Goal: Information Seeking & Learning: Learn about a topic

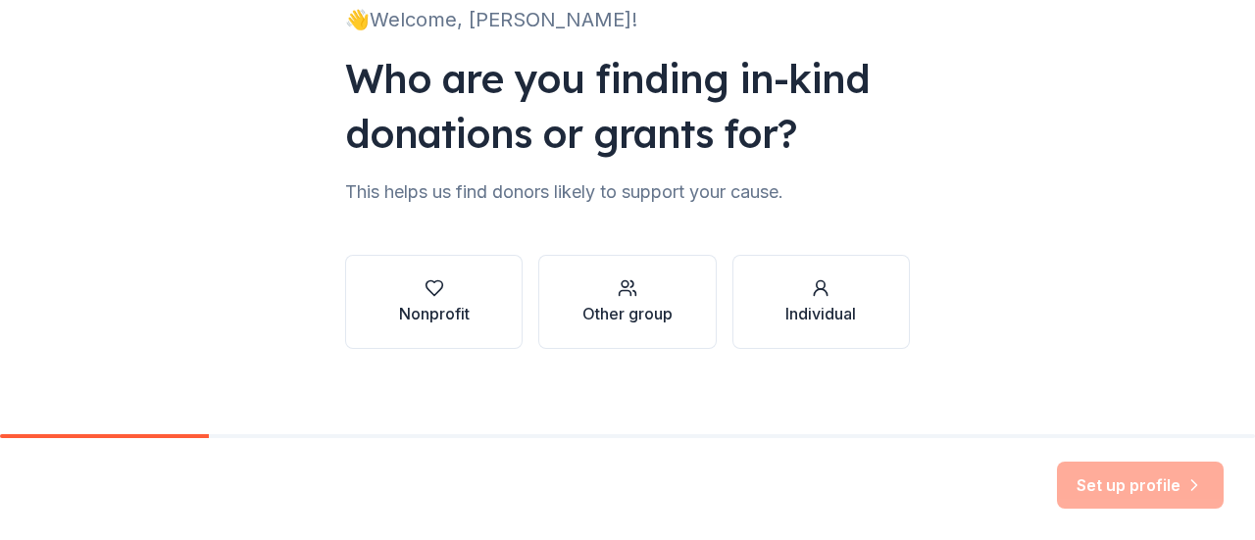
scroll to position [161, 0]
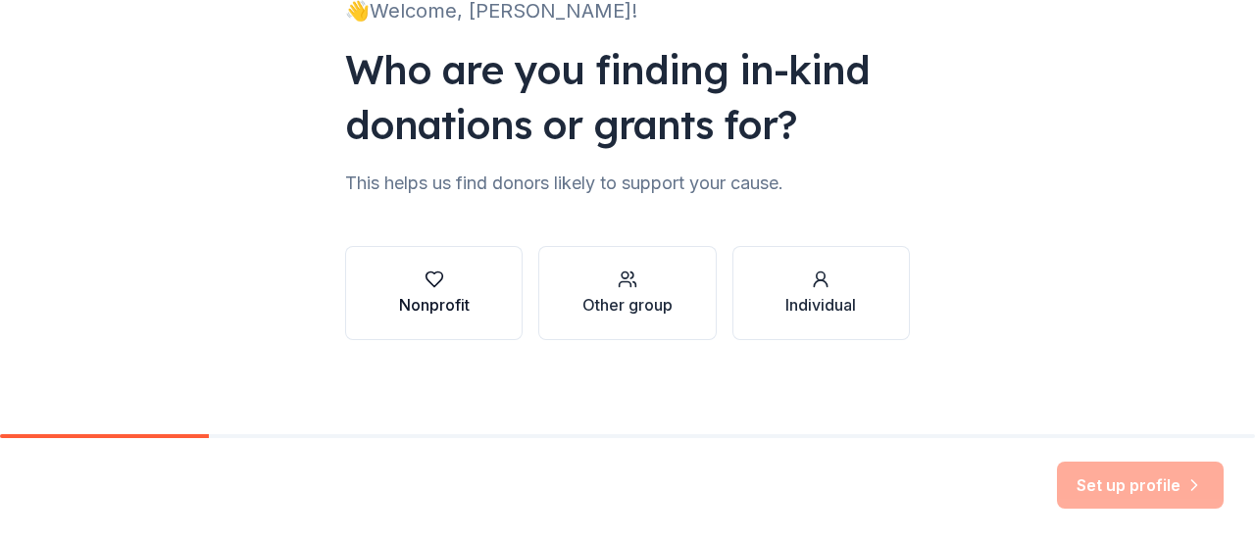
click at [452, 303] on div "Nonprofit" at bounding box center [434, 305] width 71 height 24
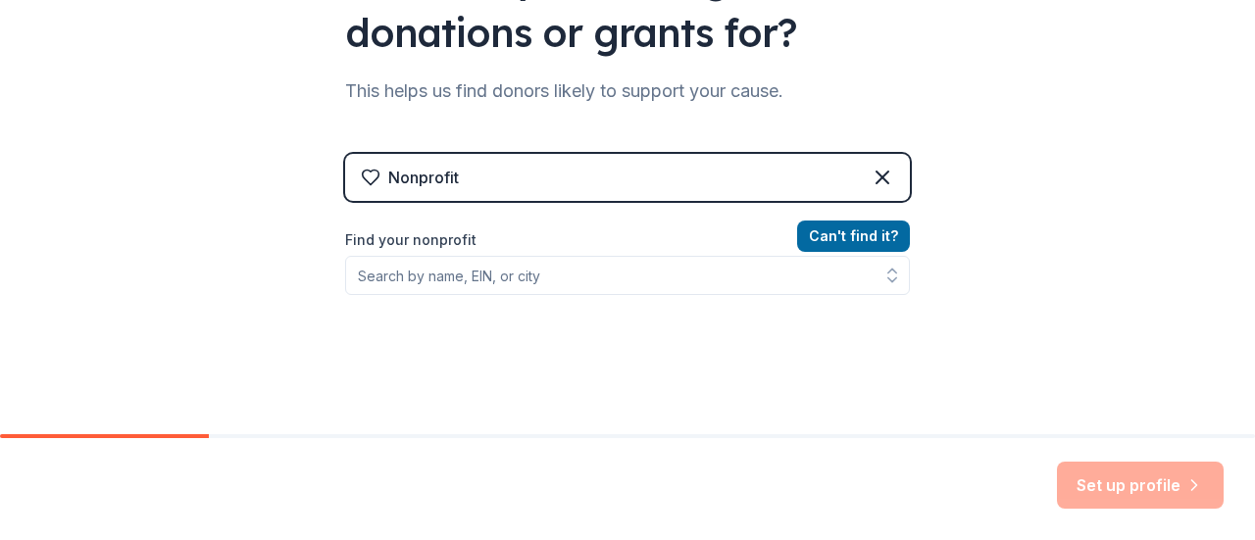
scroll to position [357, 0]
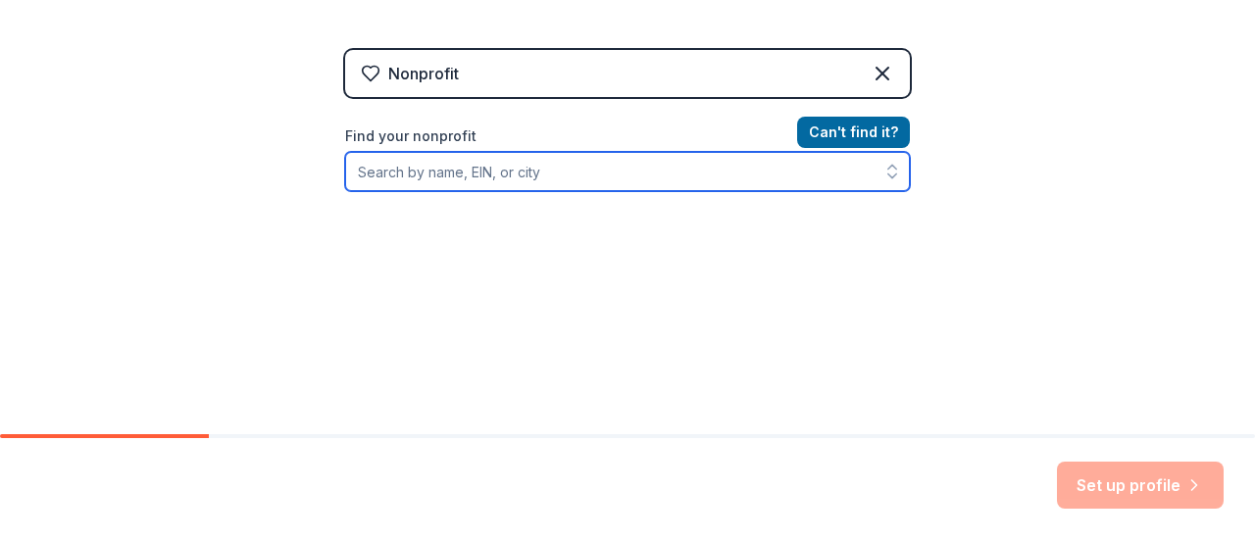
click at [557, 174] on input "Find your nonprofit" at bounding box center [627, 171] width 565 height 39
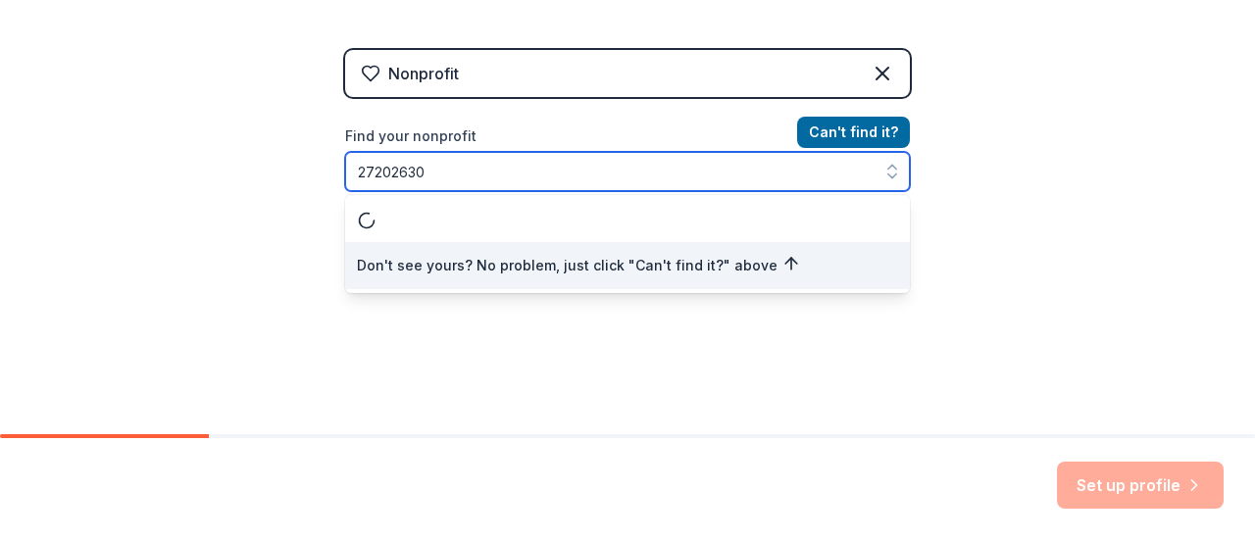
type input "272026307"
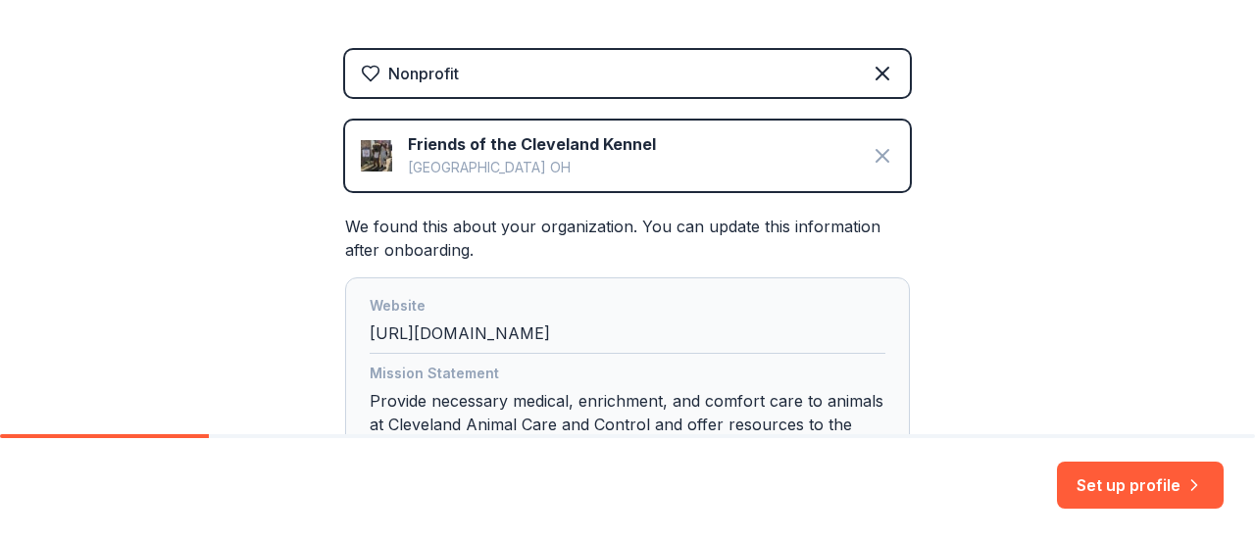
click at [879, 149] on icon at bounding box center [883, 156] width 24 height 24
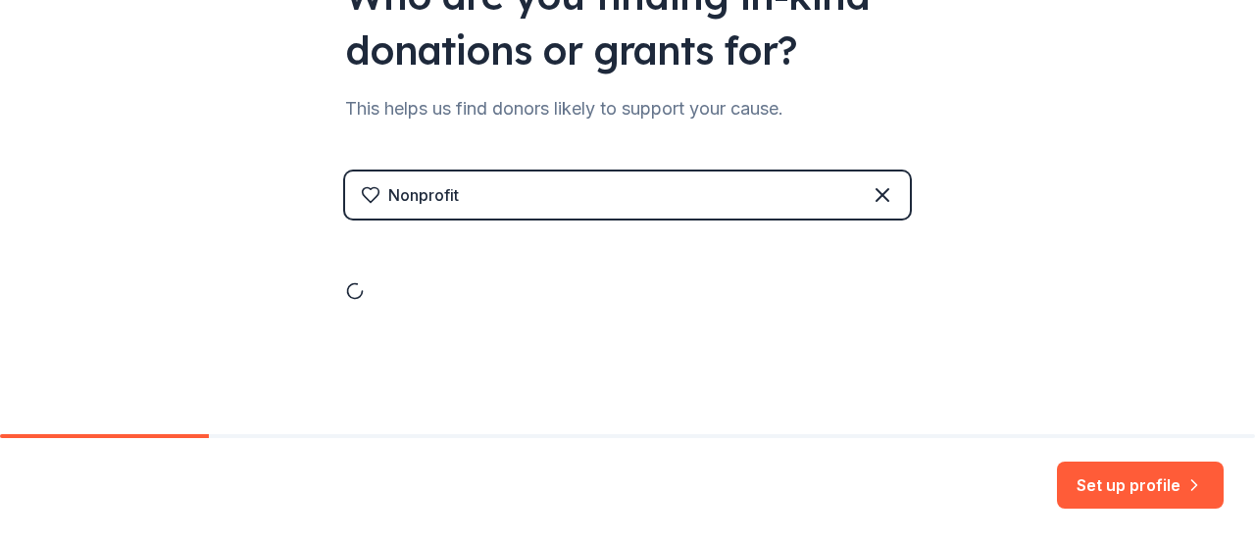
scroll to position [161, 0]
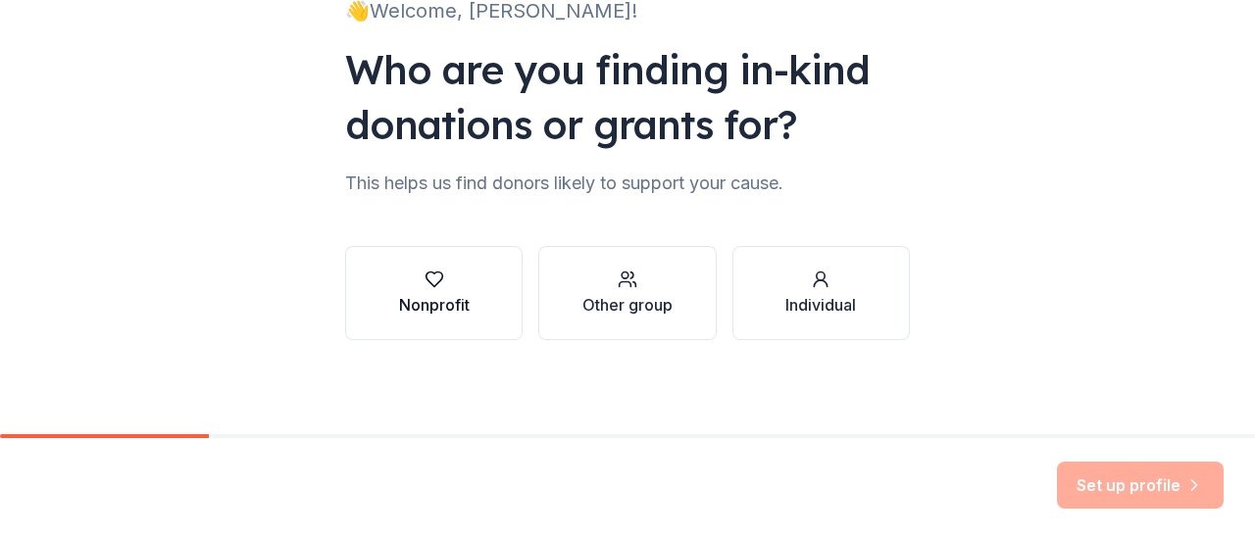
click at [484, 287] on button "Nonprofit" at bounding box center [434, 293] width 178 height 94
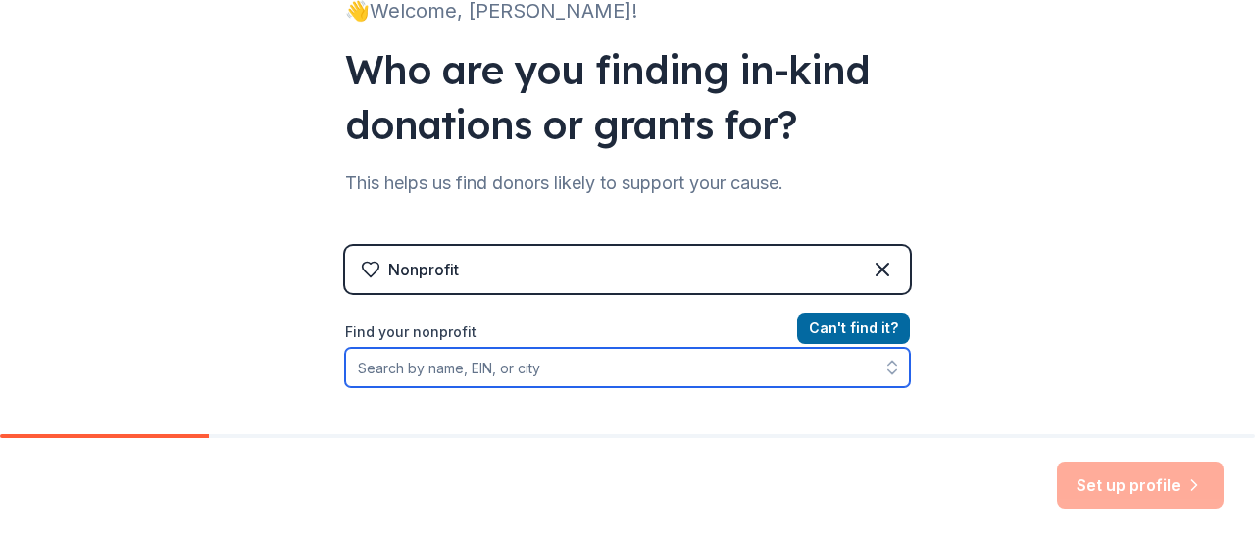
click at [488, 366] on input "Find your nonprofit" at bounding box center [627, 367] width 565 height 39
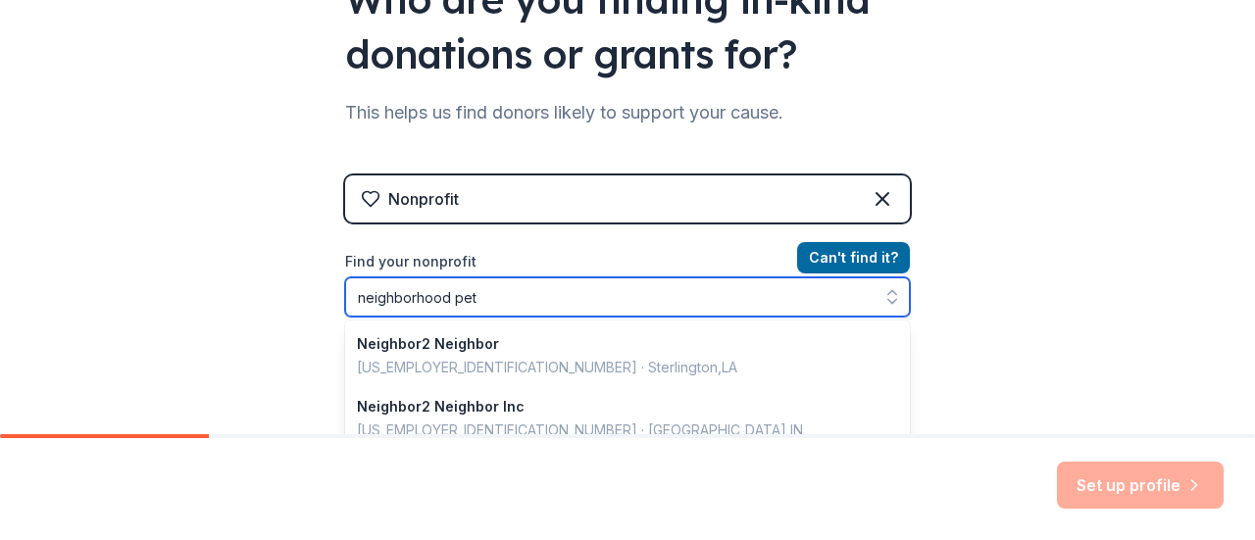
type input "neighborhood pets"
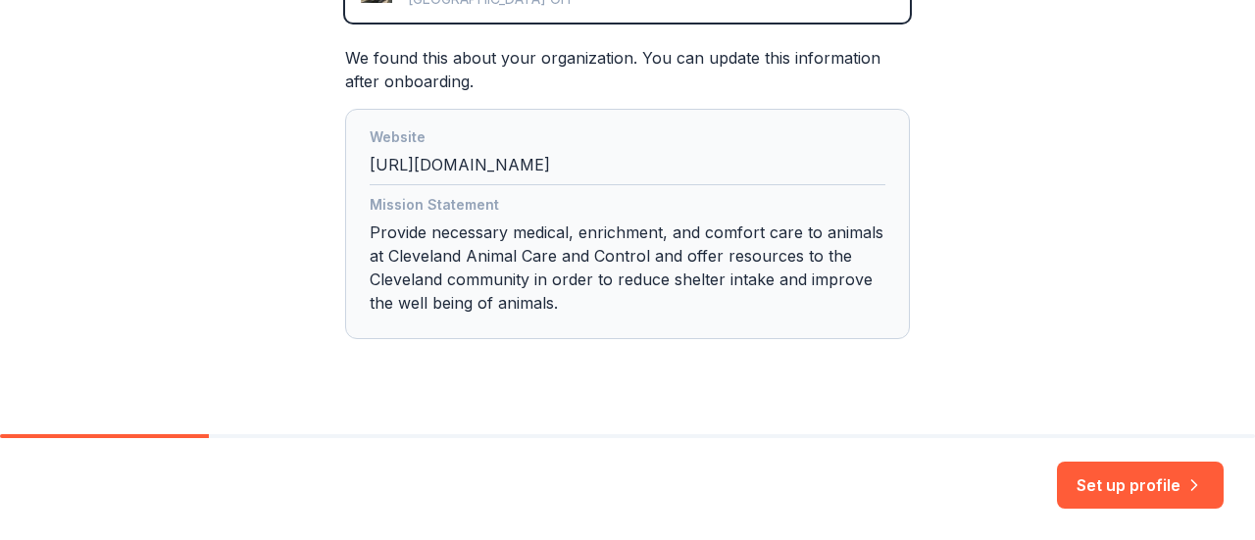
scroll to position [563, 0]
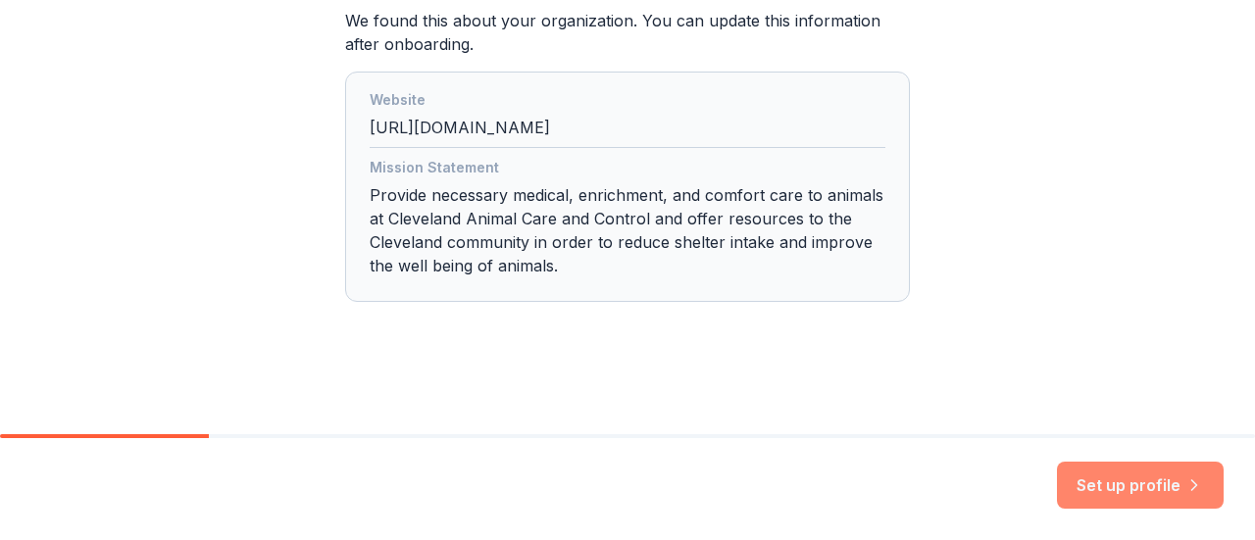
click at [1142, 487] on button "Set up profile" at bounding box center [1140, 485] width 167 height 47
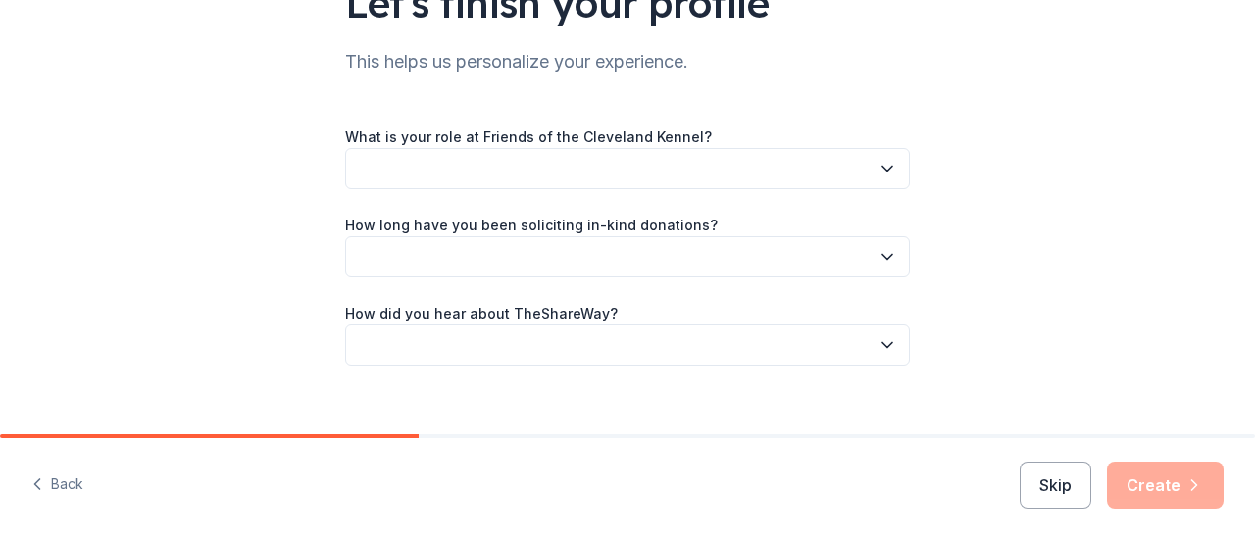
scroll to position [196, 0]
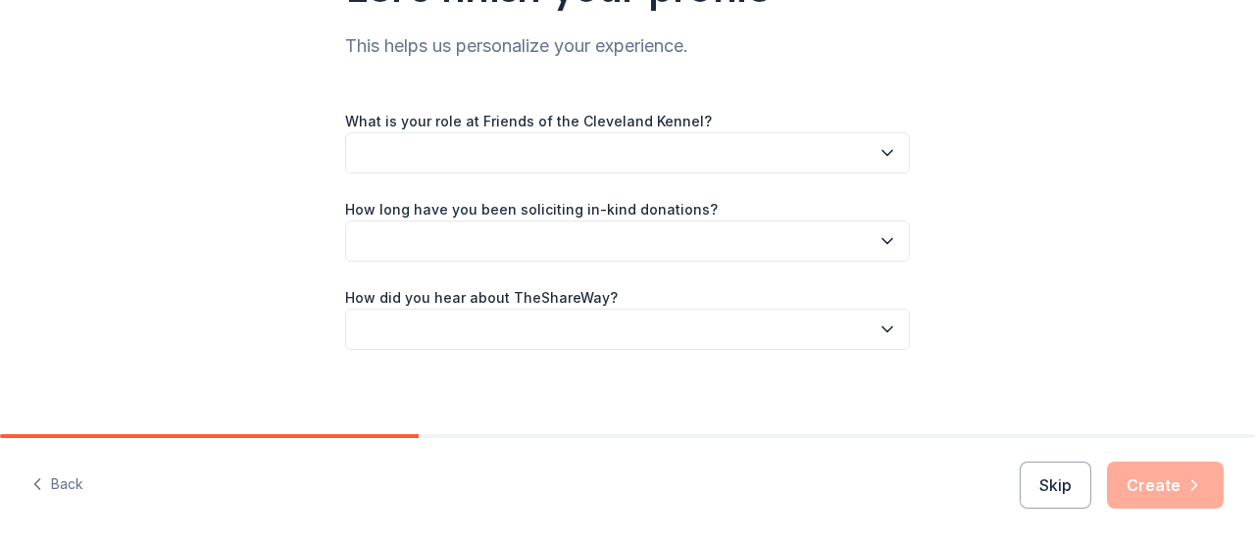
click at [801, 152] on button "button" at bounding box center [627, 152] width 565 height 41
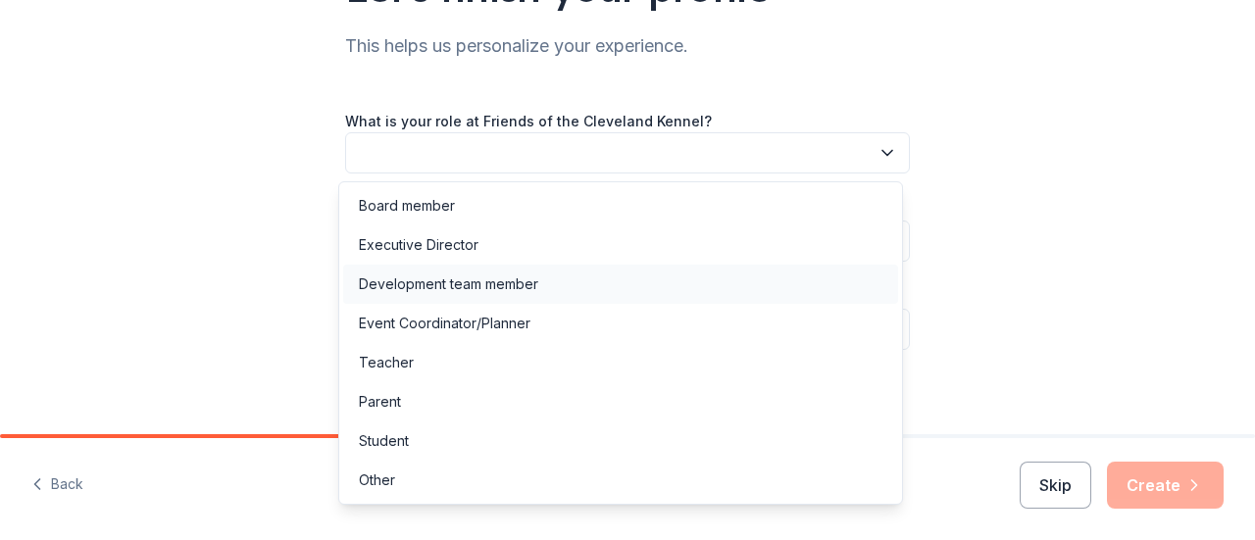
click at [431, 278] on div "Development team member" at bounding box center [448, 285] width 179 height 24
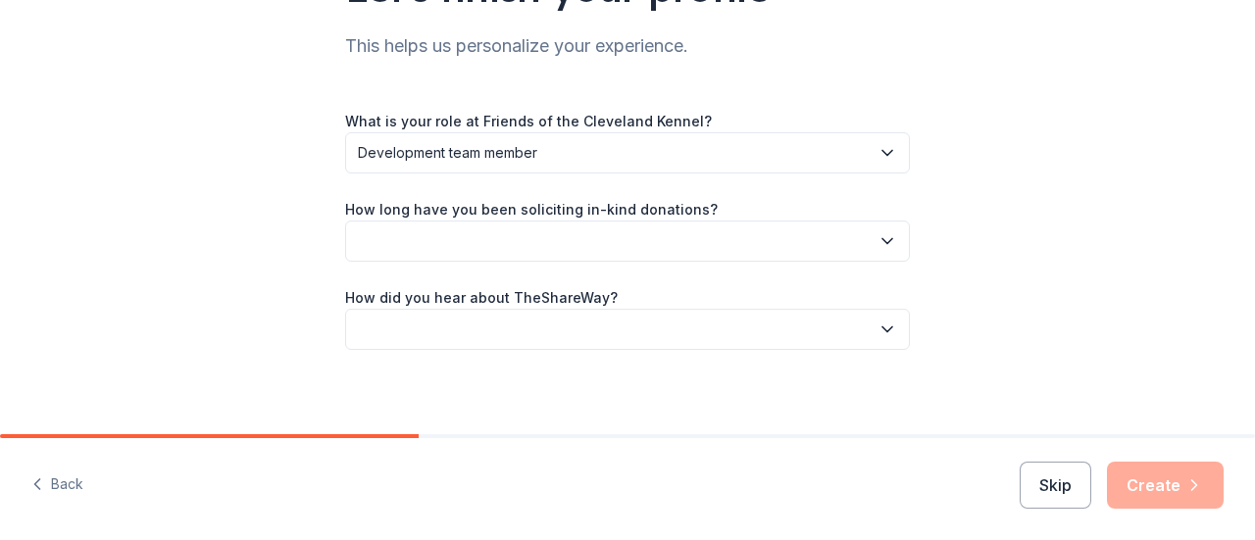
click at [486, 233] on button "button" at bounding box center [627, 241] width 565 height 41
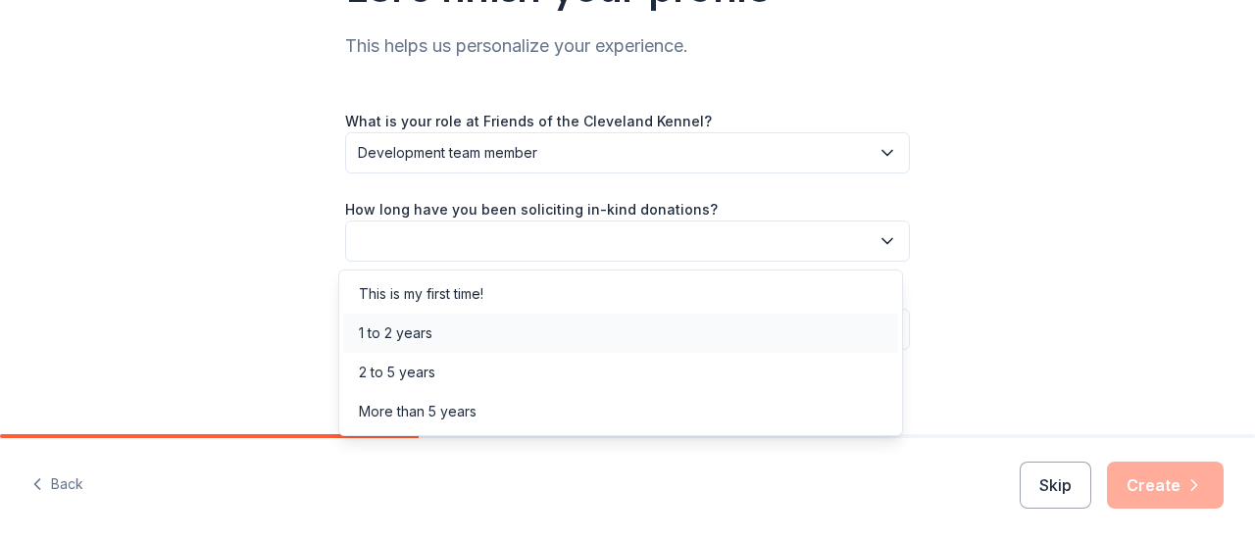
click at [416, 325] on div "1 to 2 years" at bounding box center [396, 334] width 74 height 24
click at [409, 241] on span "1 to 2 years" at bounding box center [614, 241] width 512 height 24
click at [418, 409] on div "More than 5 years" at bounding box center [418, 412] width 118 height 24
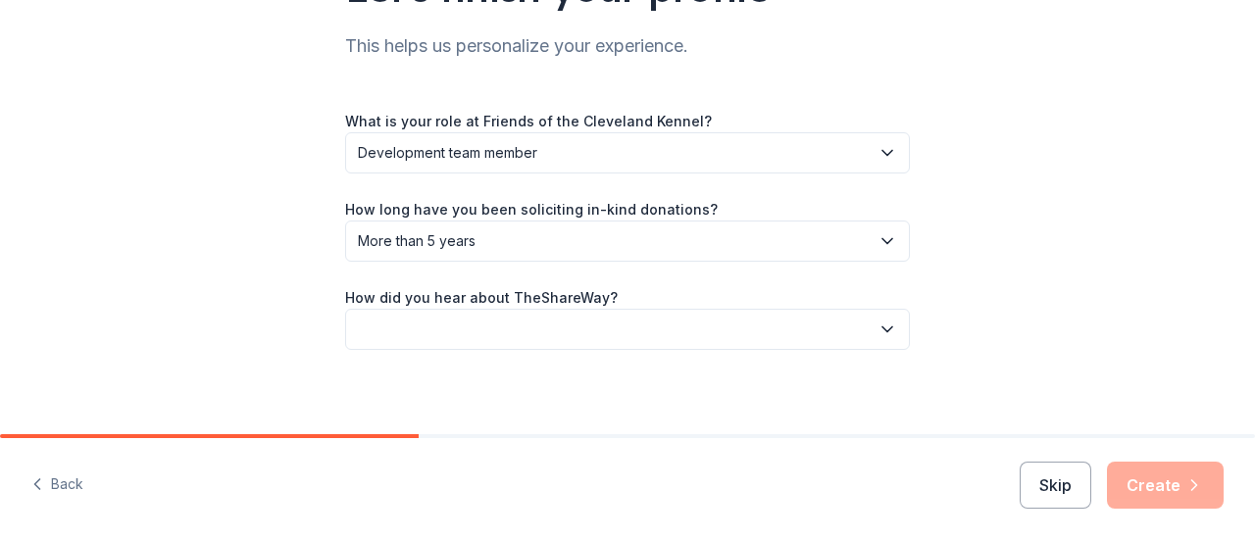
click at [439, 320] on button "button" at bounding box center [627, 329] width 565 height 41
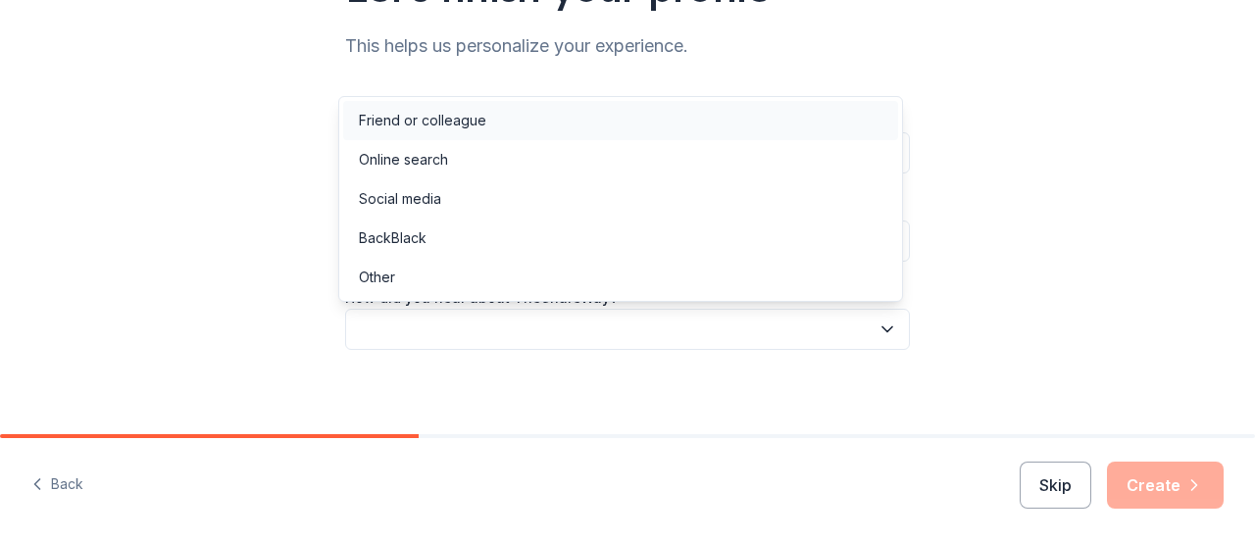
click at [410, 114] on div "Friend or colleague" at bounding box center [422, 121] width 127 height 24
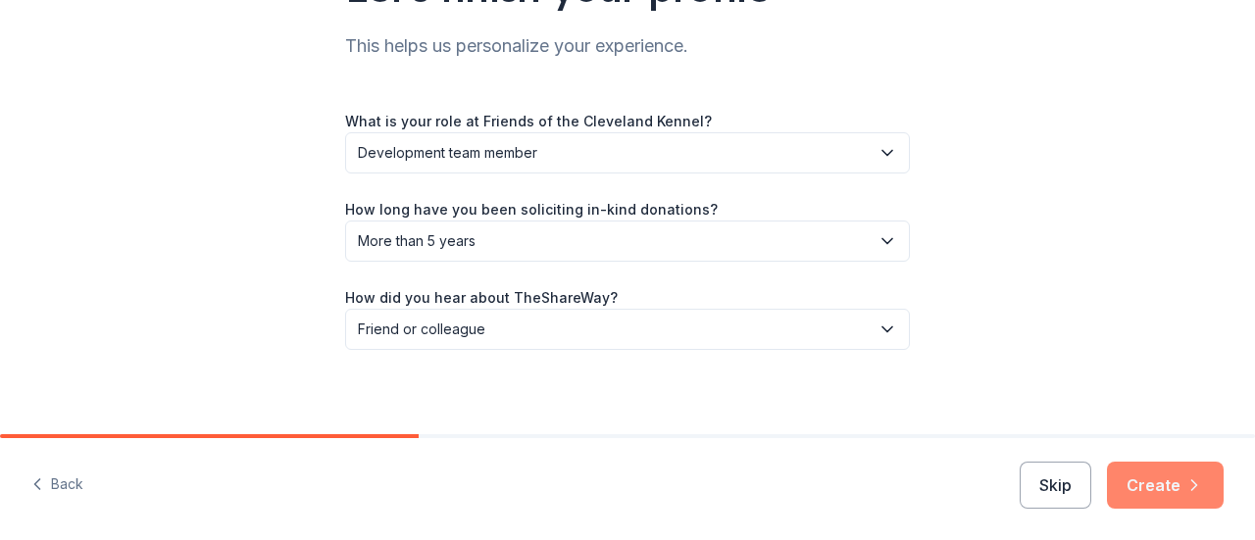
click at [1165, 491] on button "Create" at bounding box center [1165, 485] width 117 height 47
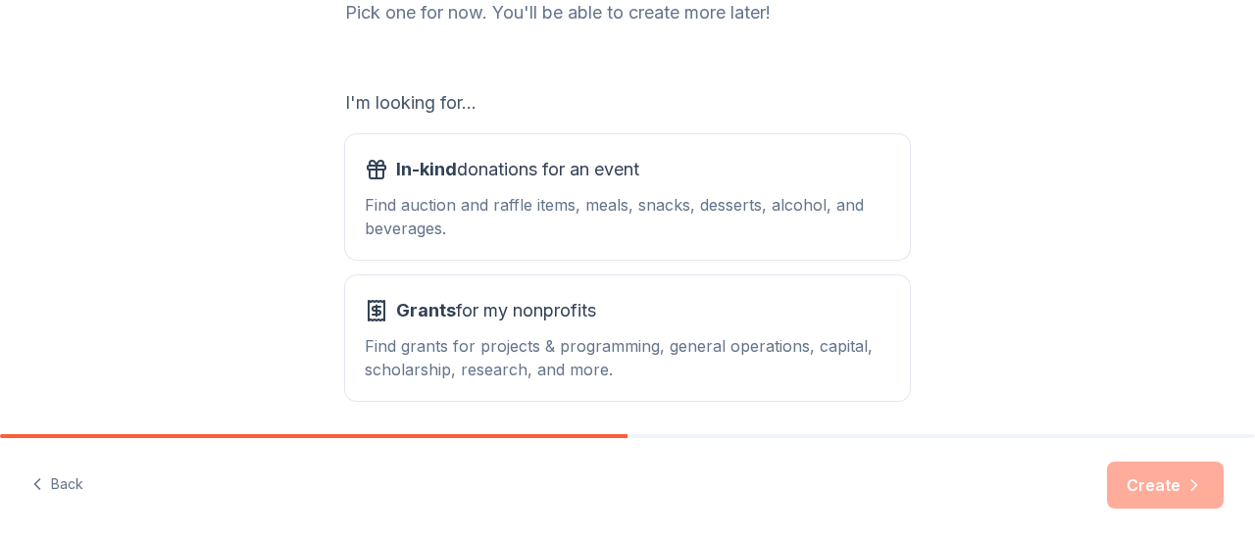
scroll to position [294, 0]
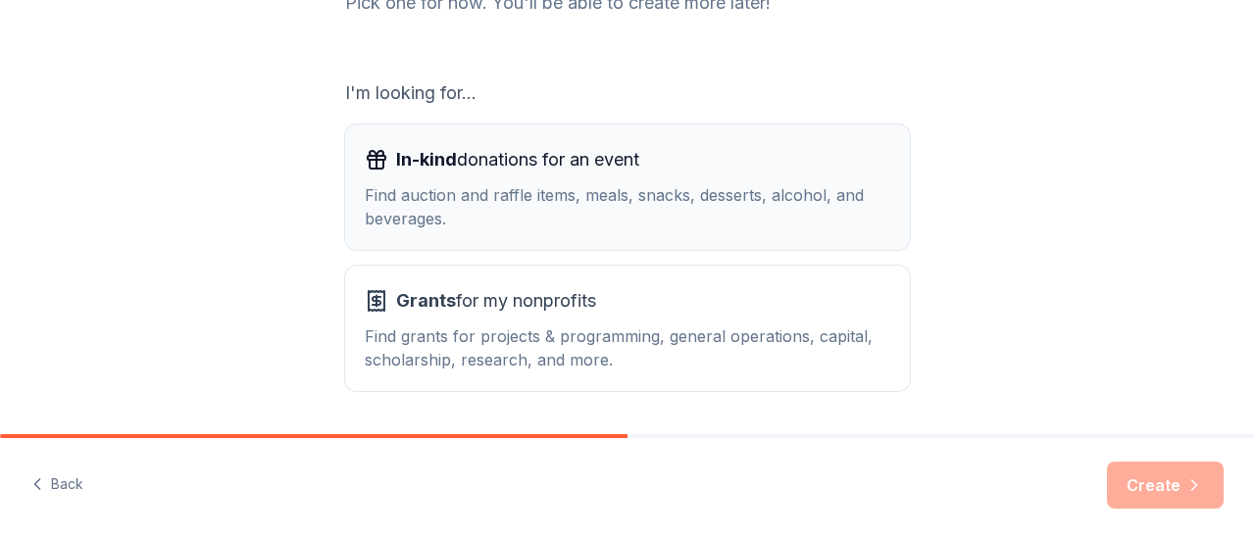
click at [511, 196] on div "Find auction and raffle items, meals, snacks, desserts, alcohol, and beverages." at bounding box center [628, 206] width 526 height 47
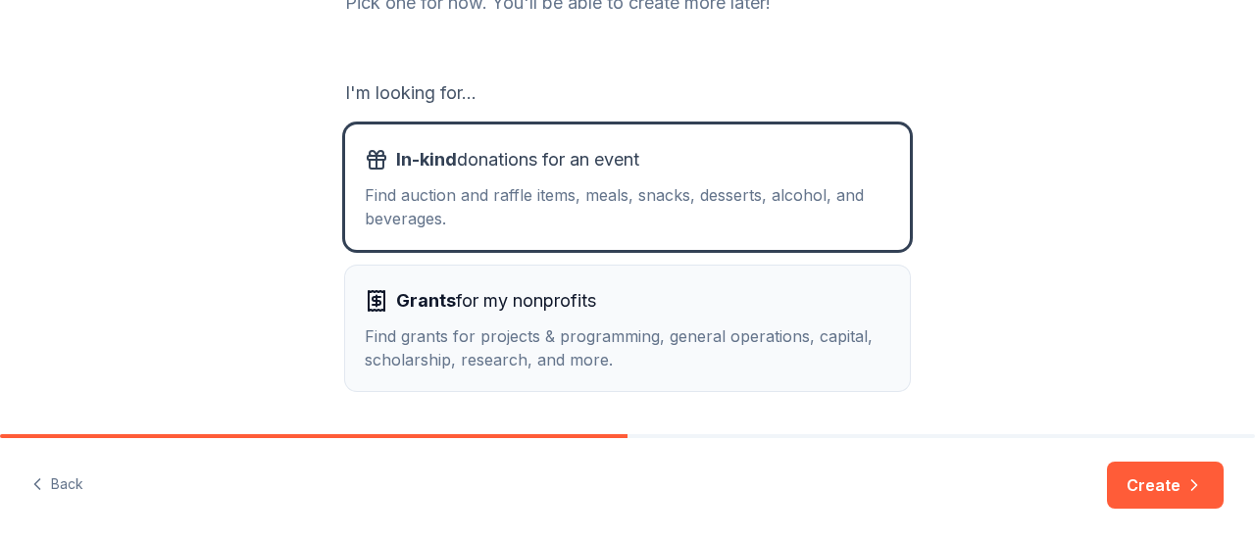
click at [514, 305] on span "Grants for my nonprofits" at bounding box center [496, 300] width 200 height 31
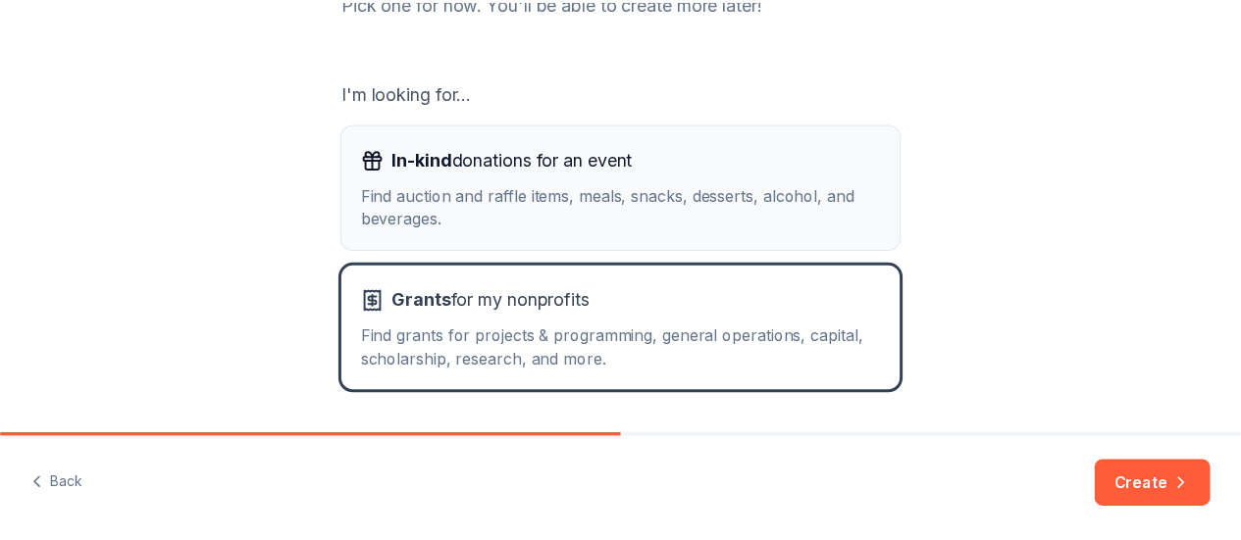
scroll to position [357, 0]
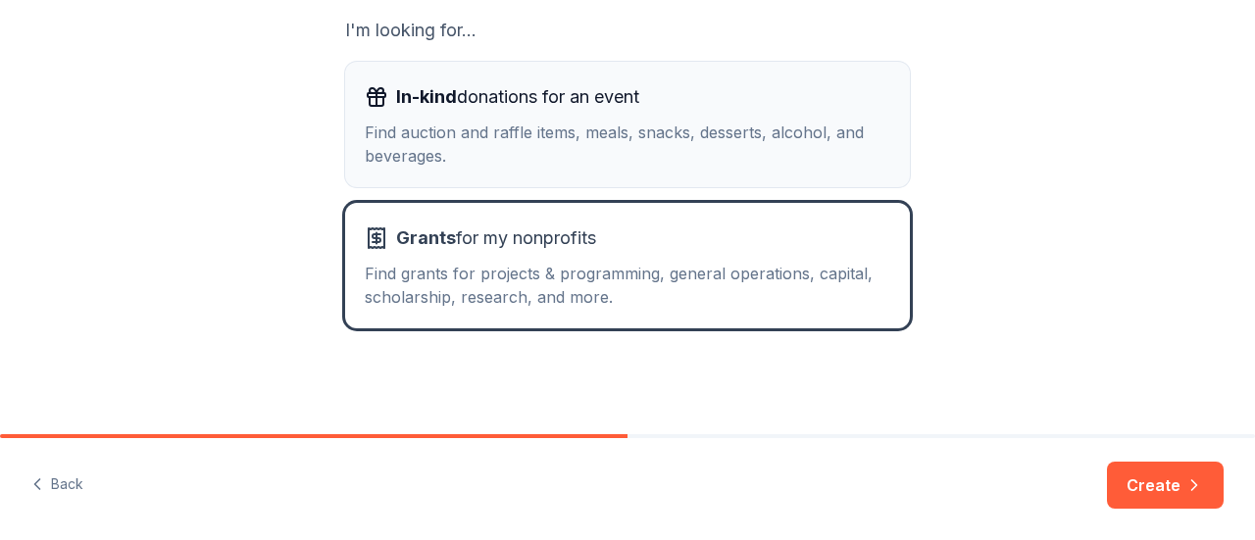
click at [638, 132] on div "Find auction and raffle items, meals, snacks, desserts, alcohol, and beverages." at bounding box center [628, 144] width 526 height 47
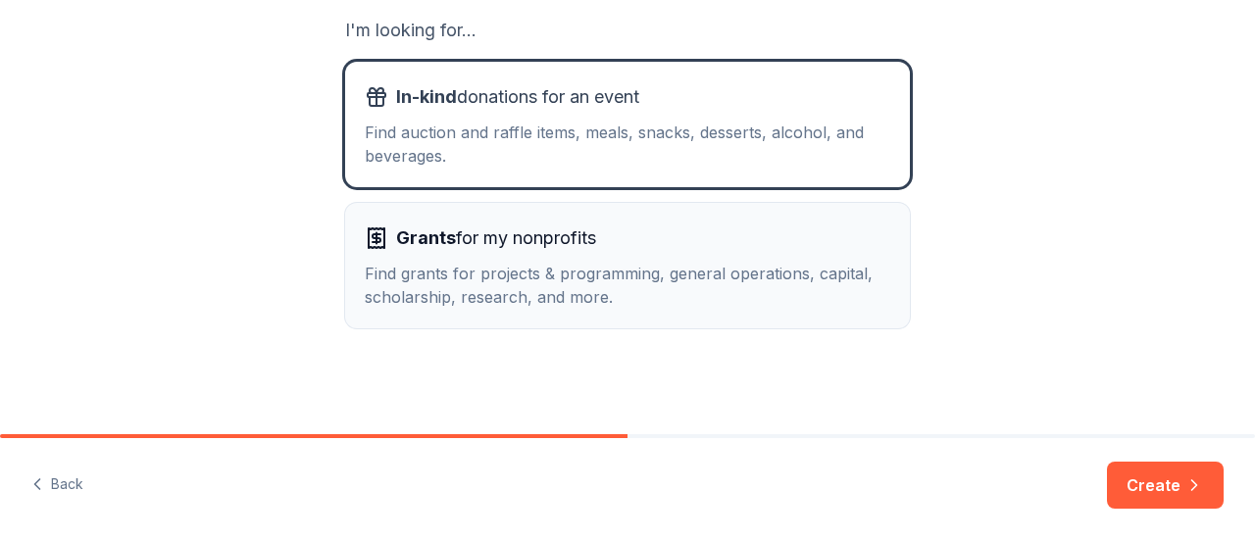
click at [635, 273] on div "Find grants for projects & programming, general operations, capital, scholarshi…" at bounding box center [628, 285] width 526 height 47
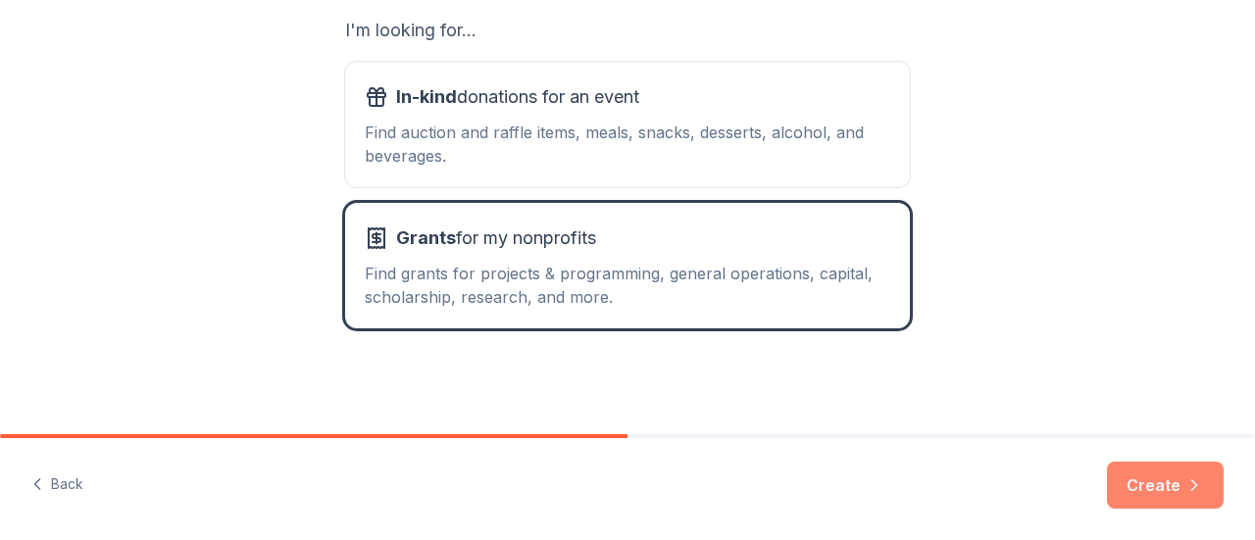
click at [1152, 486] on button "Create" at bounding box center [1165, 485] width 117 height 47
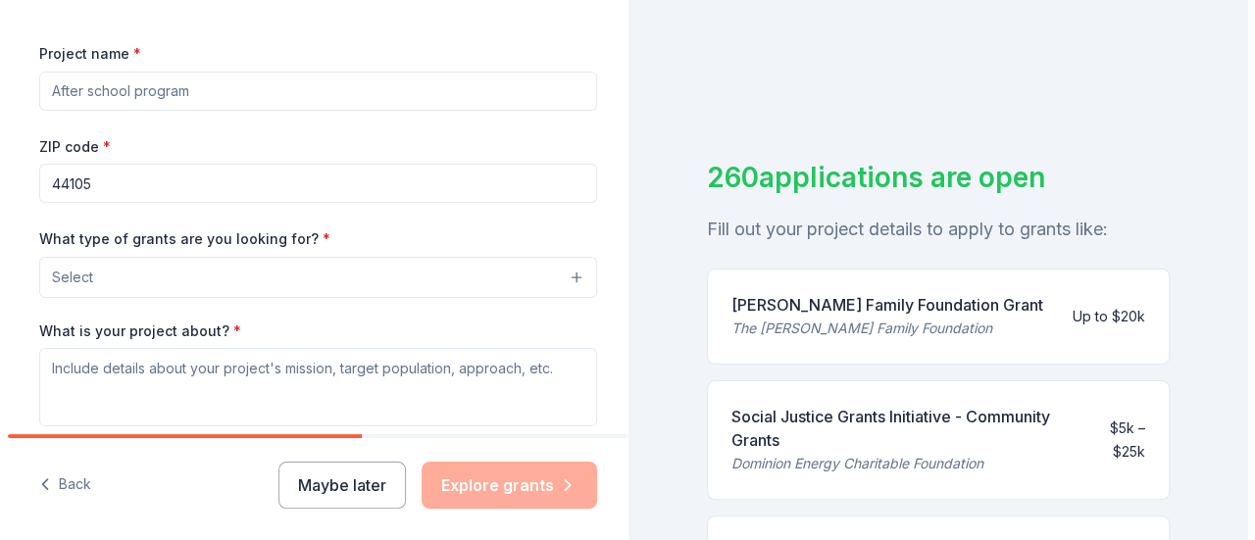
scroll to position [294, 0]
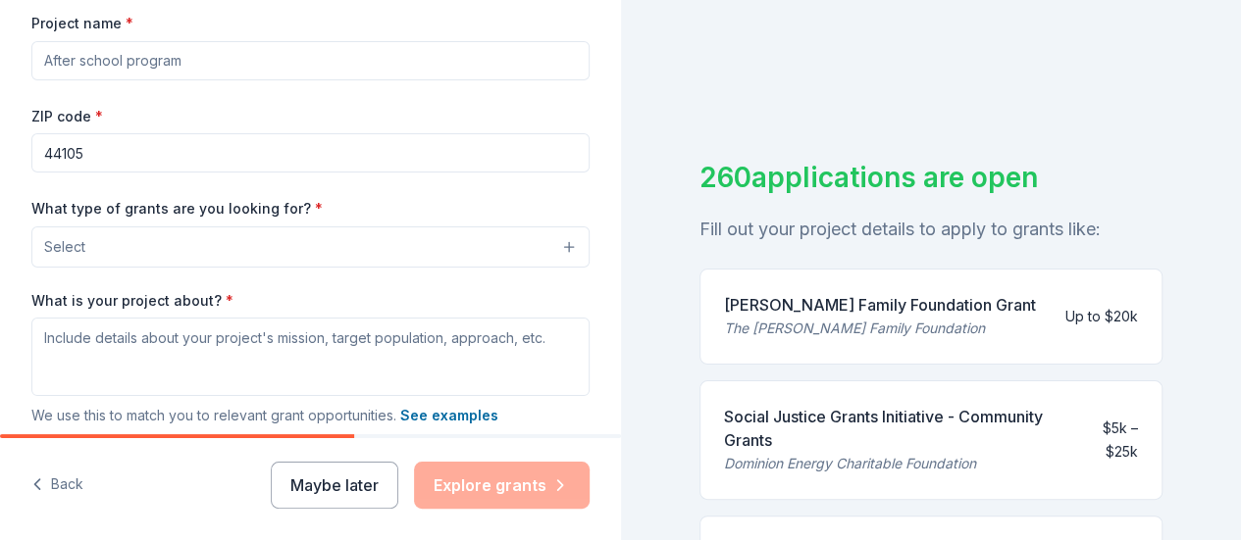
click at [275, 57] on input "Project name *" at bounding box center [310, 60] width 558 height 39
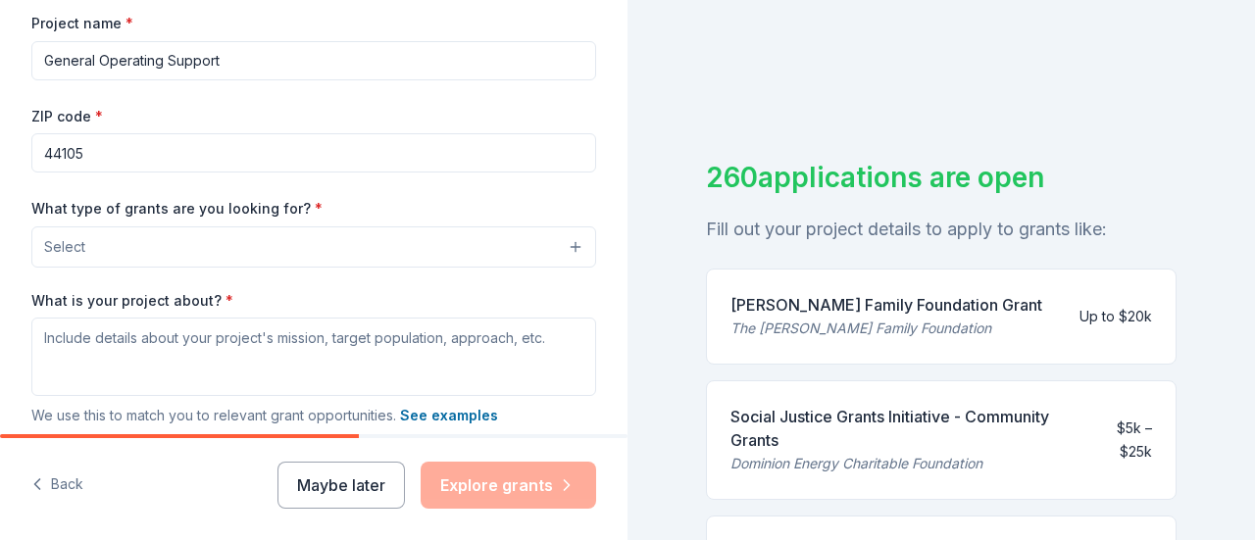
click at [226, 257] on button "Select" at bounding box center [313, 247] width 565 height 41
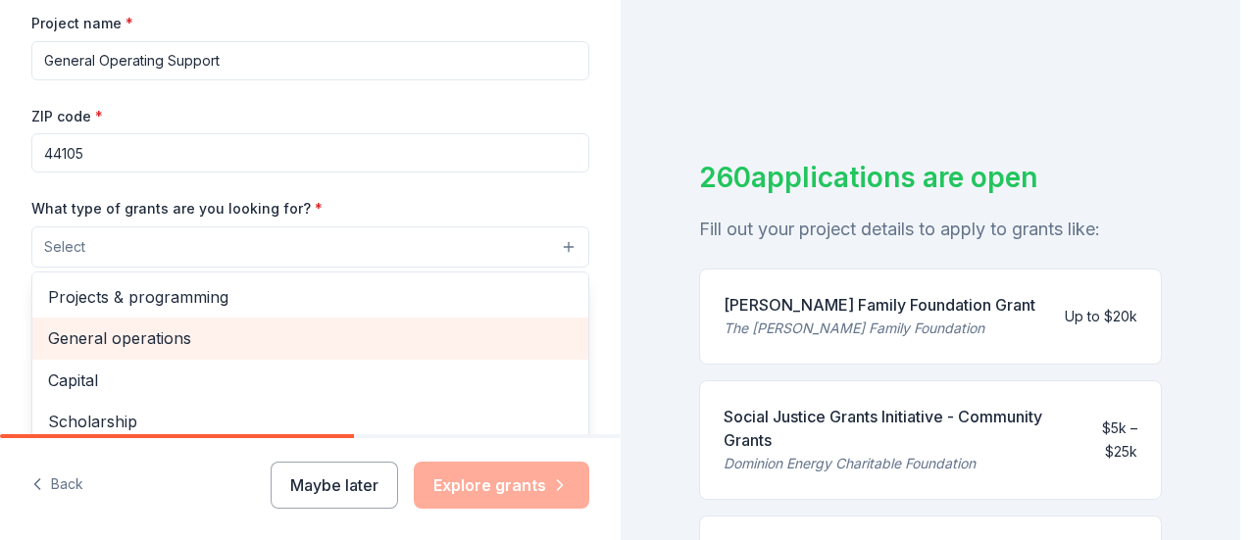
click at [182, 339] on span "General operations" at bounding box center [310, 338] width 525 height 25
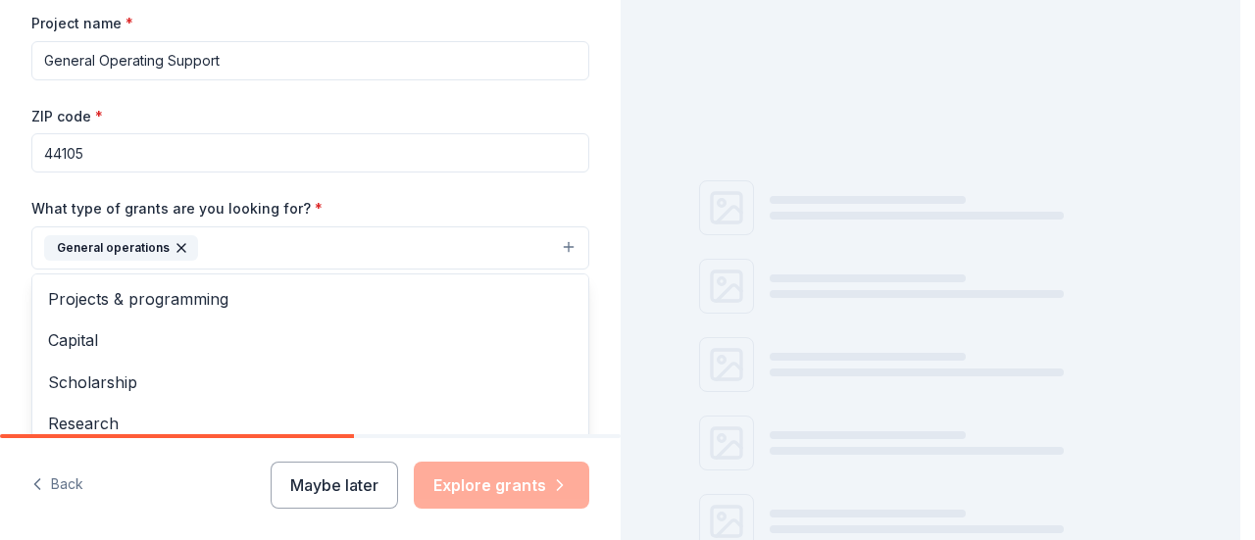
click at [211, 52] on div "Project name * General Operating Support ZIP code * 44105 What type of grants a…" at bounding box center [310, 281] width 558 height 540
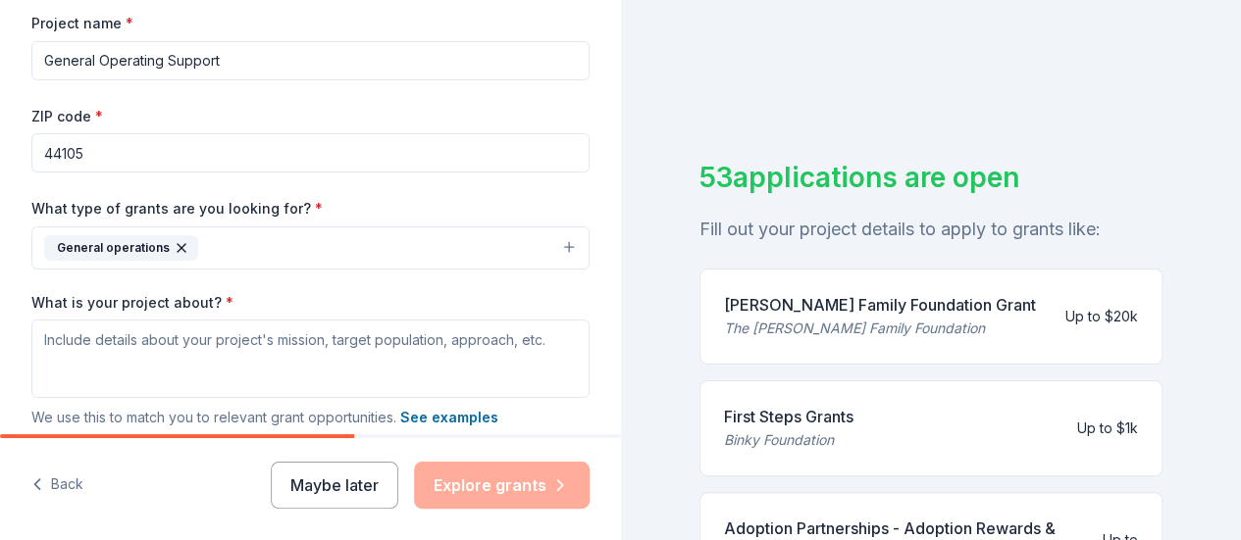
drag, startPoint x: 261, startPoint y: 51, endPoint x: 0, endPoint y: 42, distance: 261.0
click at [0, 42] on div "Tell us about your project. We'll find grants you can apply for. Project name *…" at bounding box center [310, 176] width 621 height 940
type input "n"
type input "Neighborhood Pets"
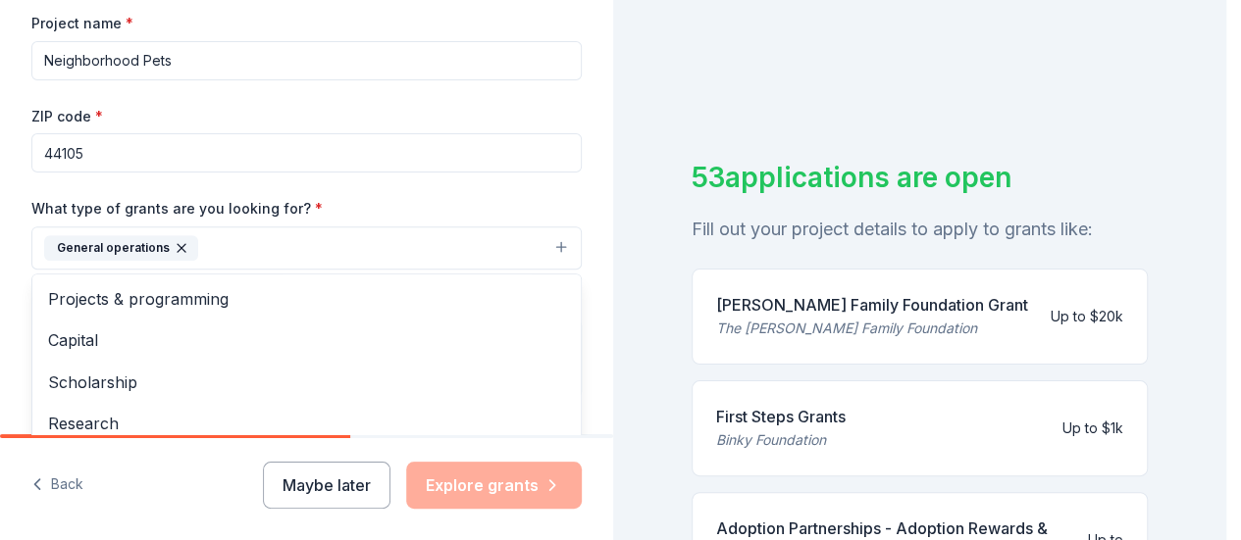
click at [560, 244] on button "General operations" at bounding box center [306, 248] width 550 height 43
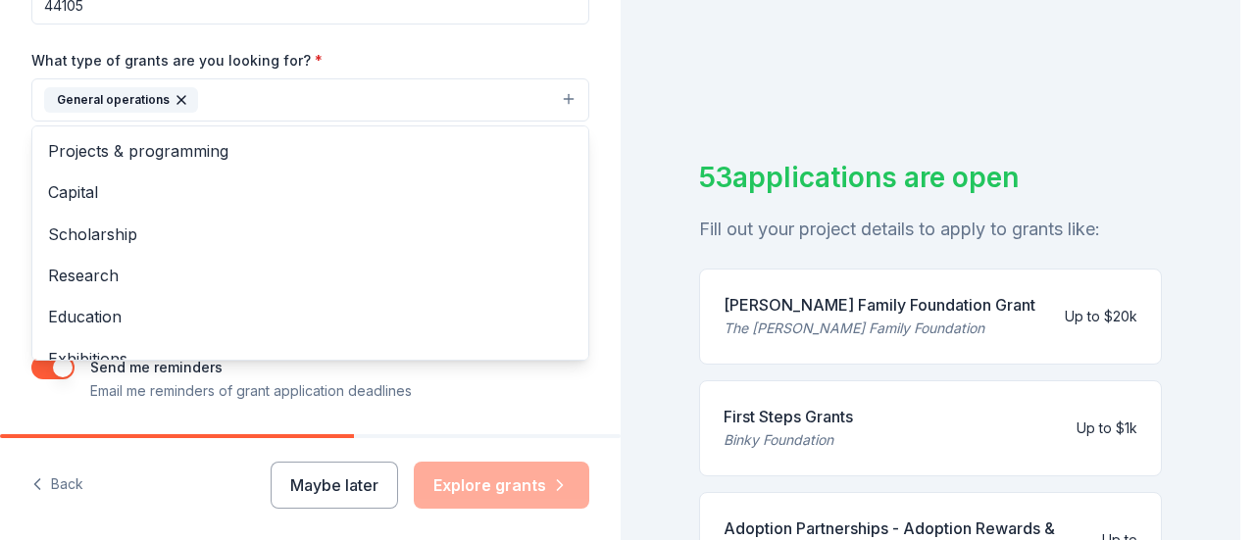
scroll to position [490, 0]
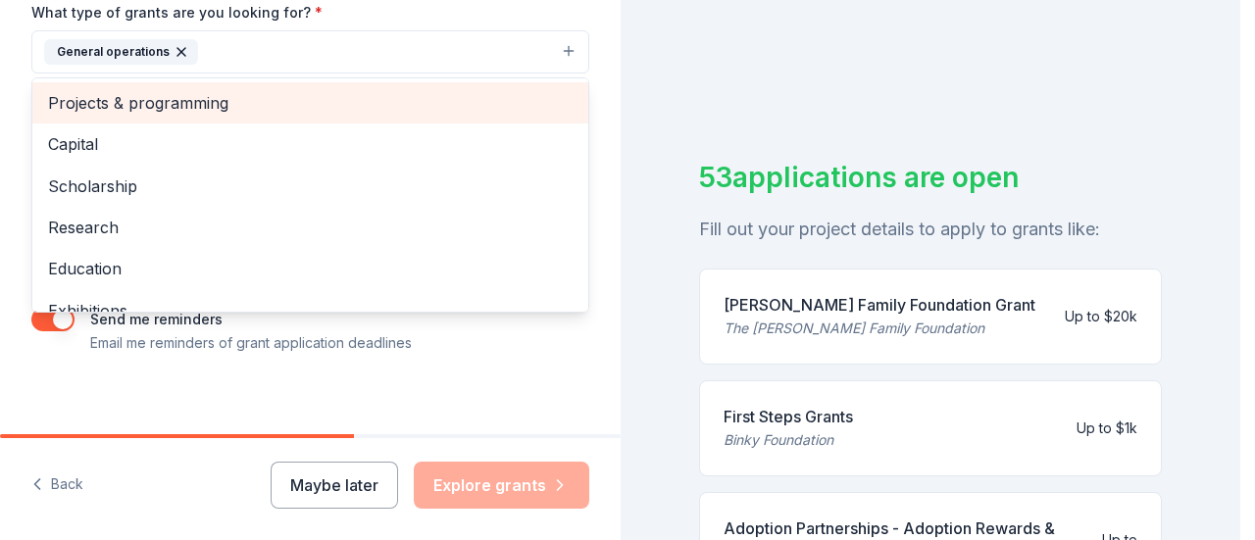
click at [204, 97] on span "Projects & programming" at bounding box center [310, 102] width 525 height 25
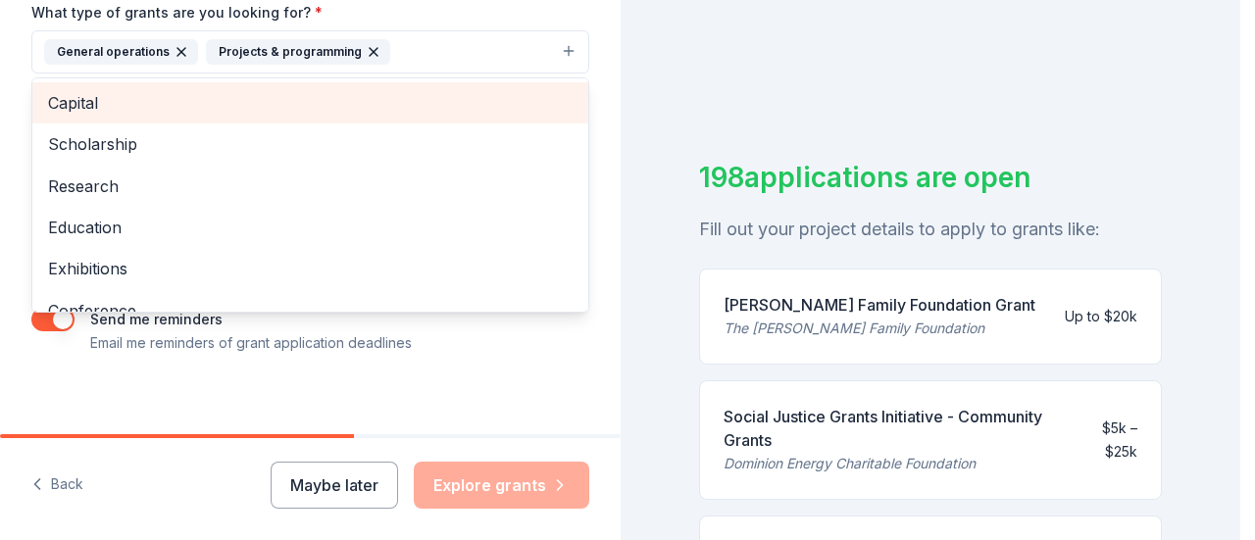
click at [255, 119] on div "Capital" at bounding box center [310, 102] width 556 height 41
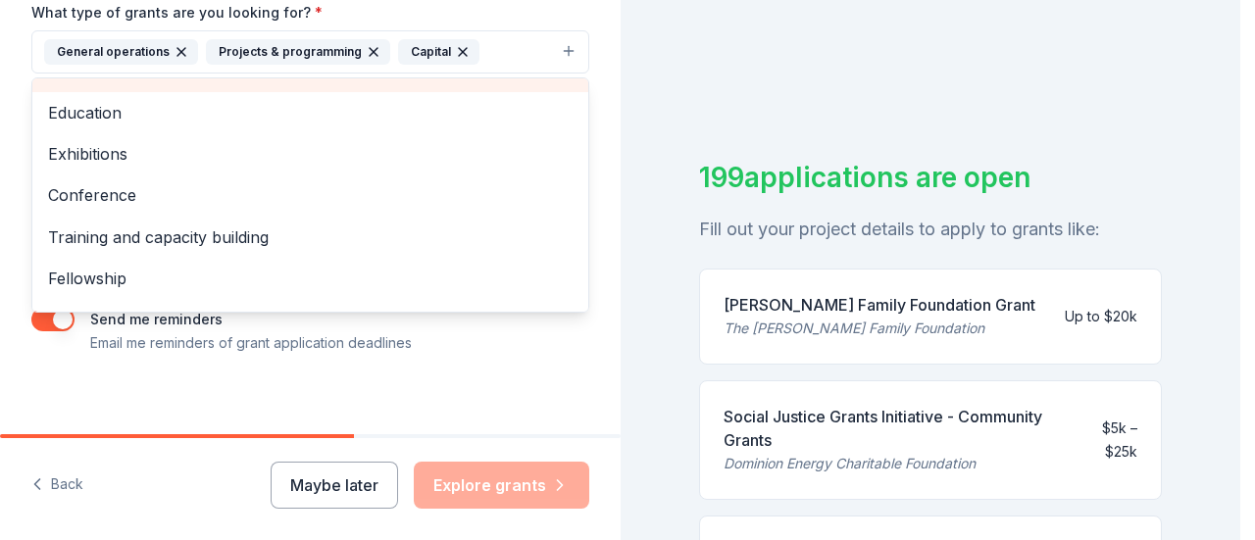
scroll to position [98, 0]
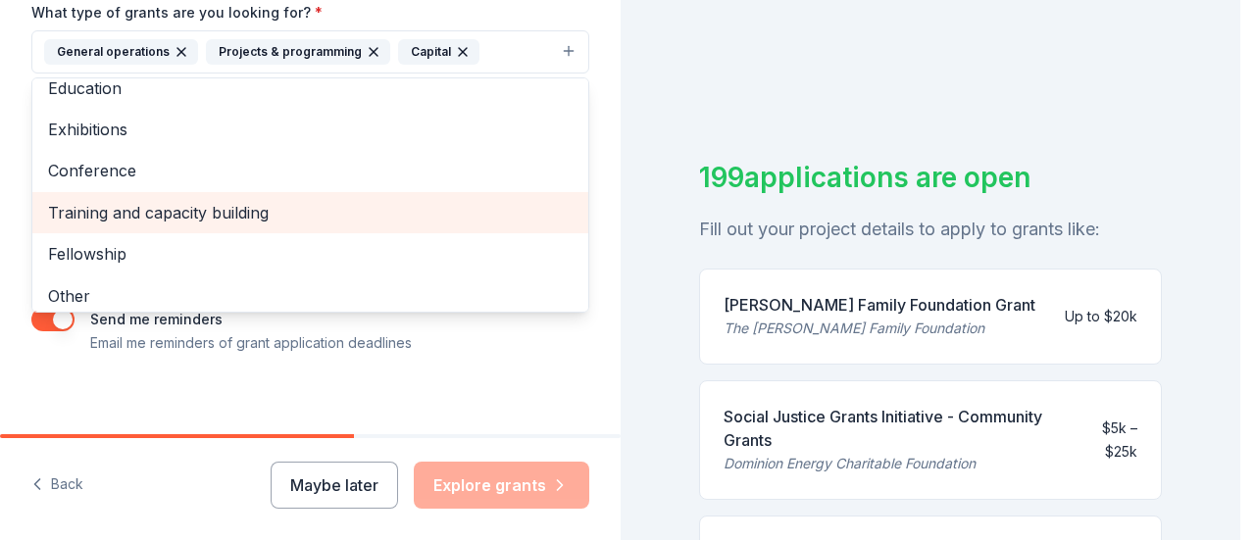
click at [96, 210] on span "Training and capacity building" at bounding box center [310, 212] width 525 height 25
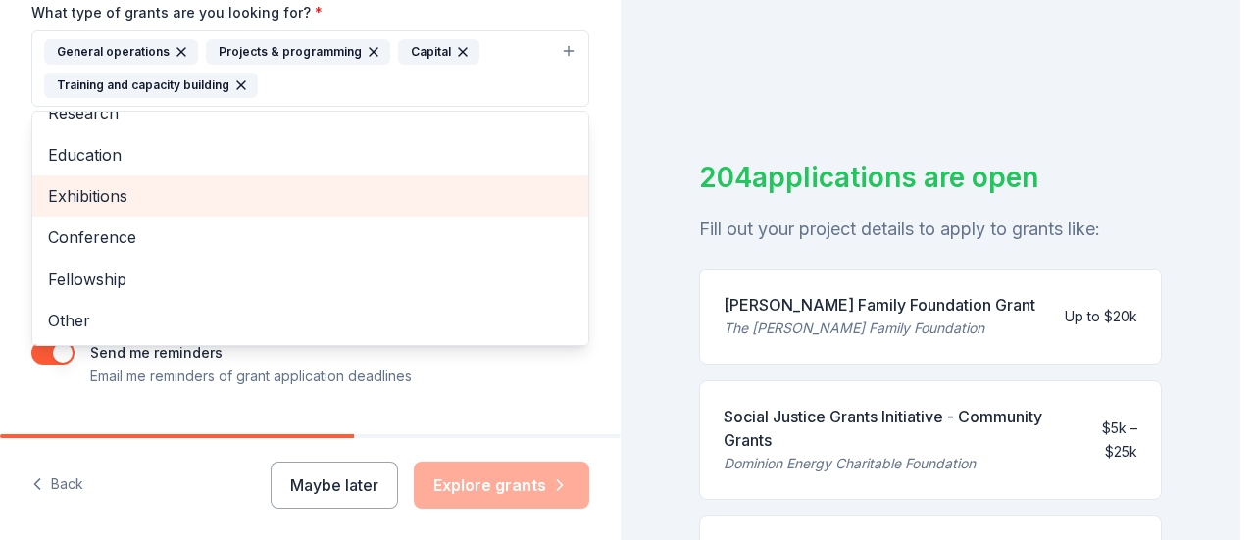
scroll to position [535, 0]
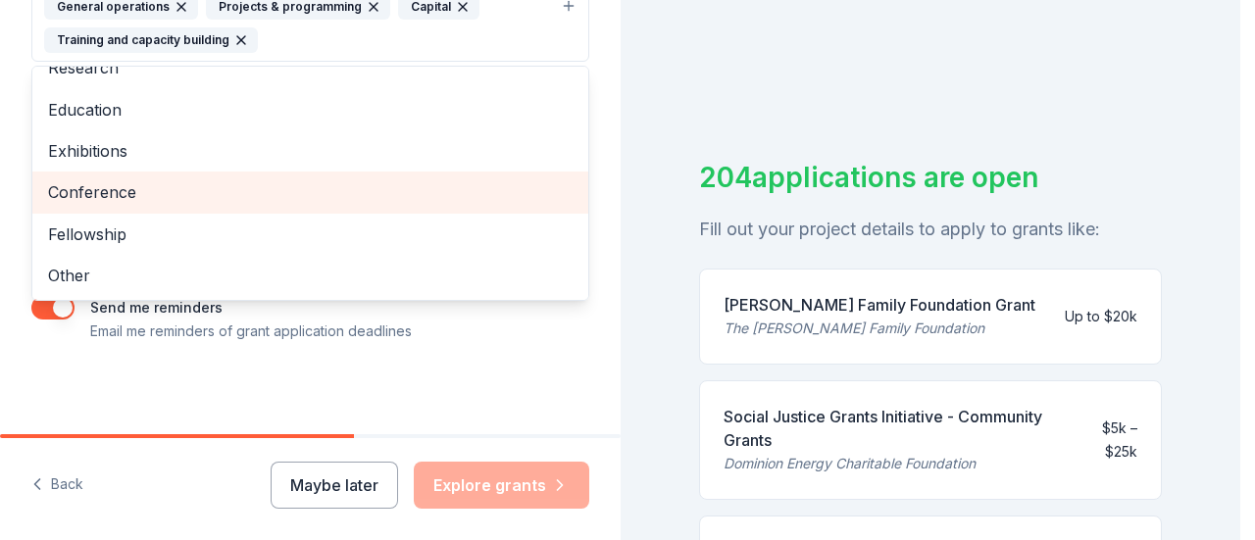
click at [108, 189] on span "Conference" at bounding box center [310, 191] width 525 height 25
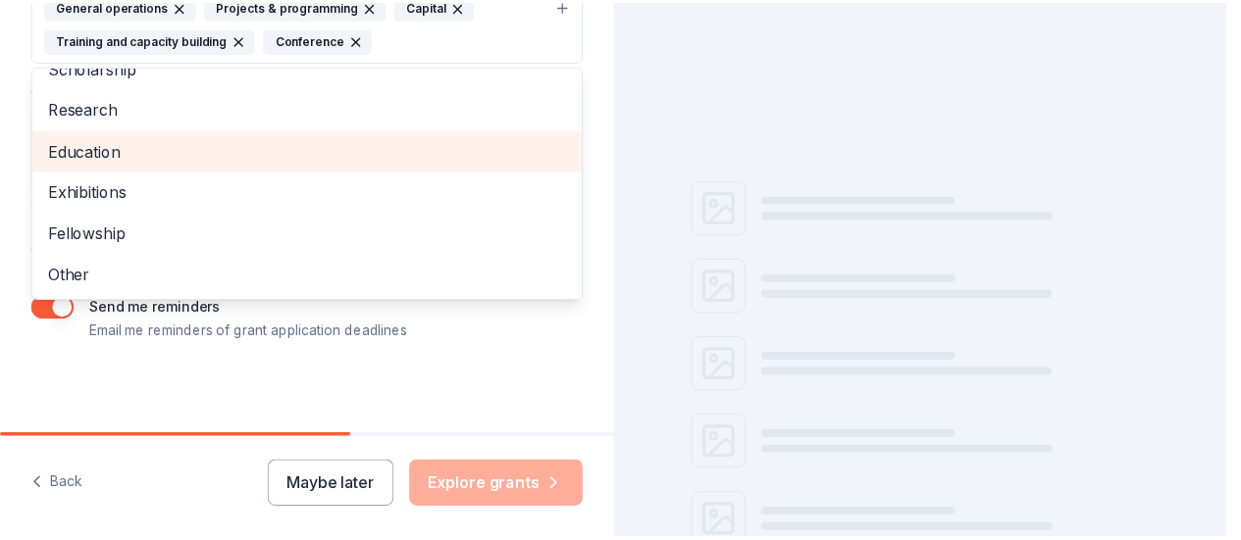
scroll to position [0, 0]
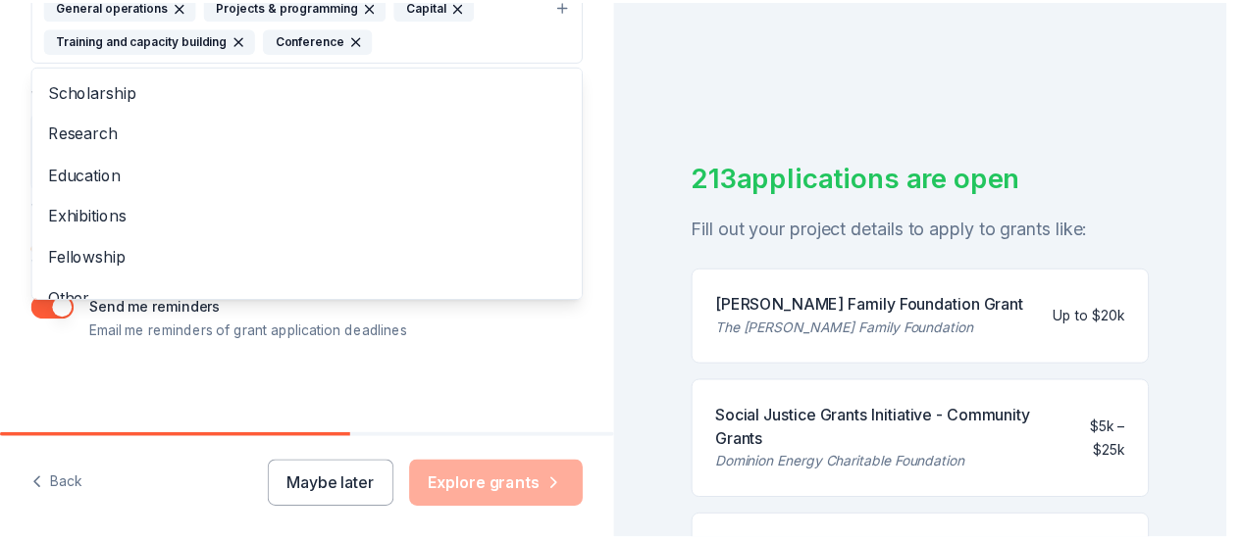
scroll to position [520, 0]
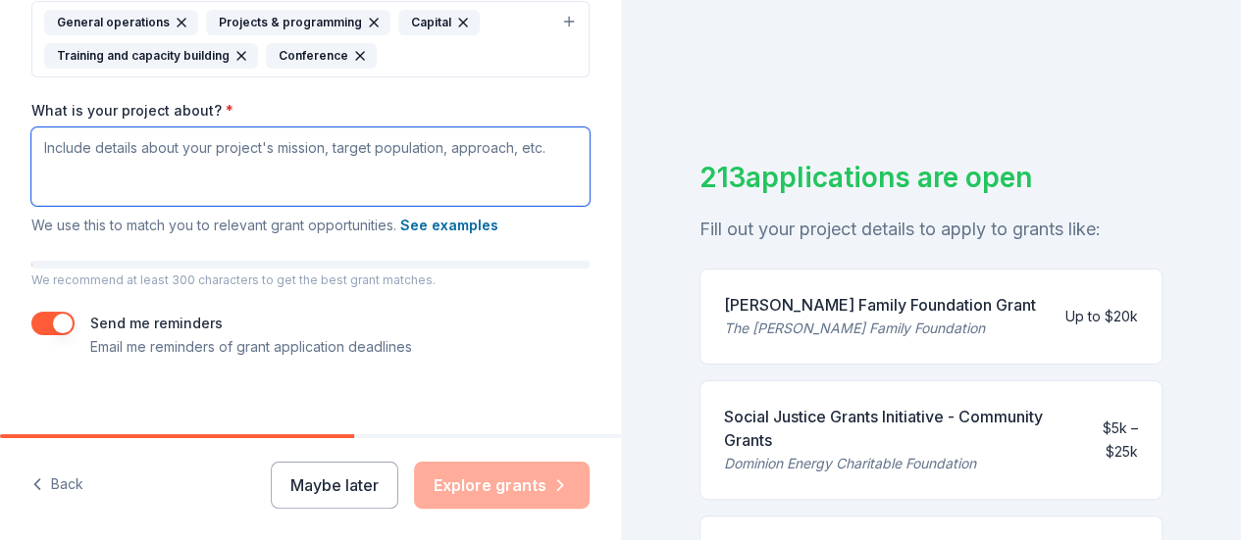
click at [340, 146] on textarea "What is your project about? *" at bounding box center [310, 166] width 558 height 78
click at [110, 178] on textarea "What is your project about? *" at bounding box center [310, 166] width 558 height 78
paste textarea "Recognizing the many benefits of the human animal bond, Neighborhood Pets suppo…"
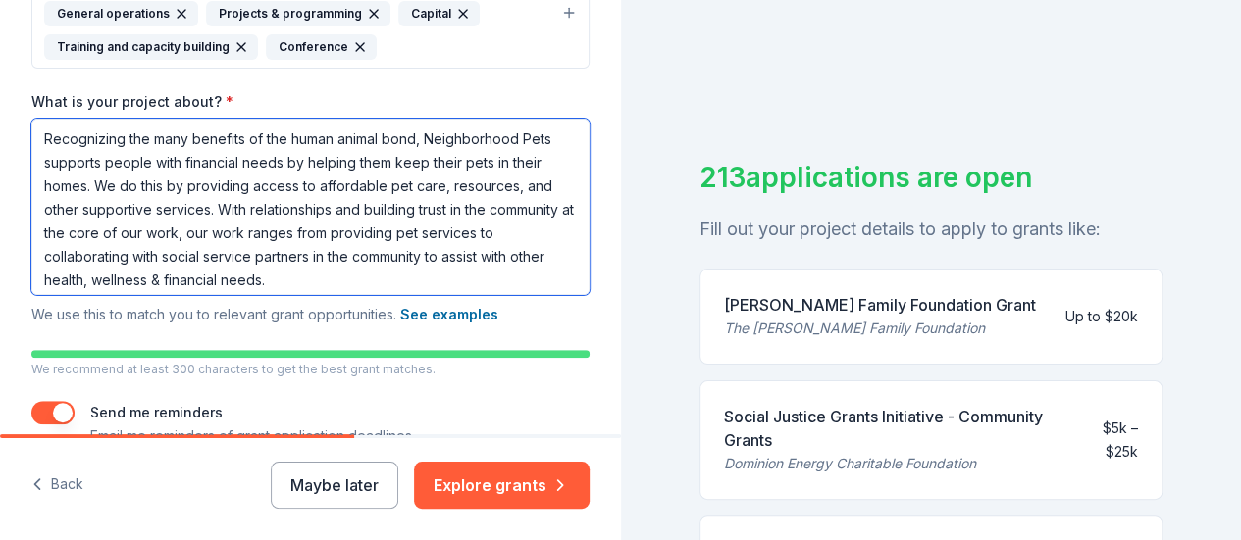
scroll to position [339, 0]
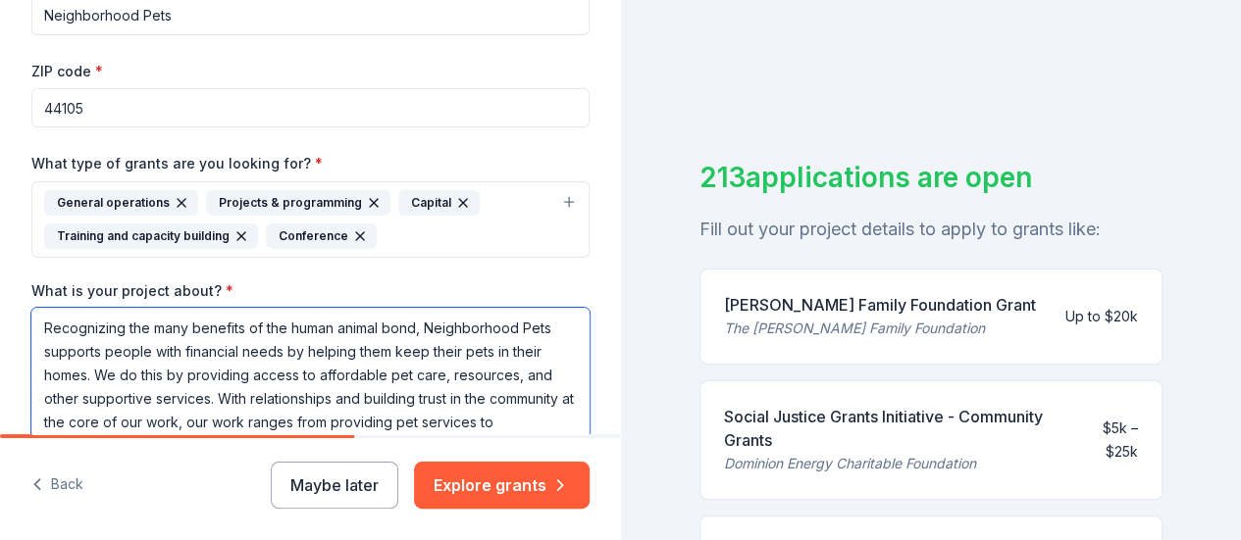
type textarea "Recognizing the many benefits of the human animal bond, Neighborhood Pets suppo…"
click at [194, 17] on input "Neighborhood Pets" at bounding box center [310, 15] width 558 height 39
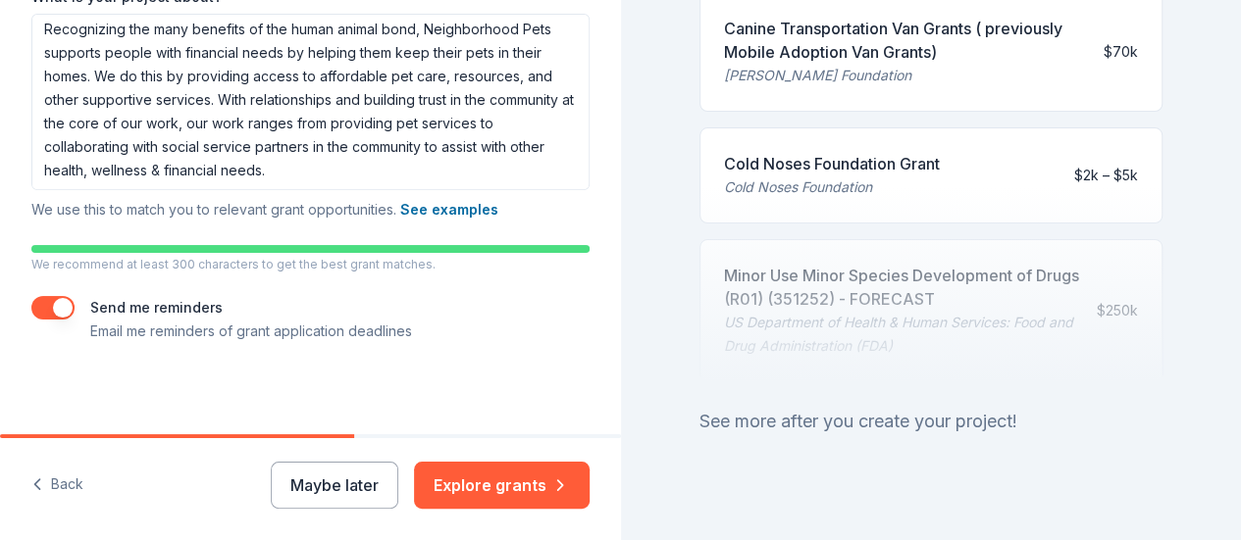
scroll to position [1160, 0]
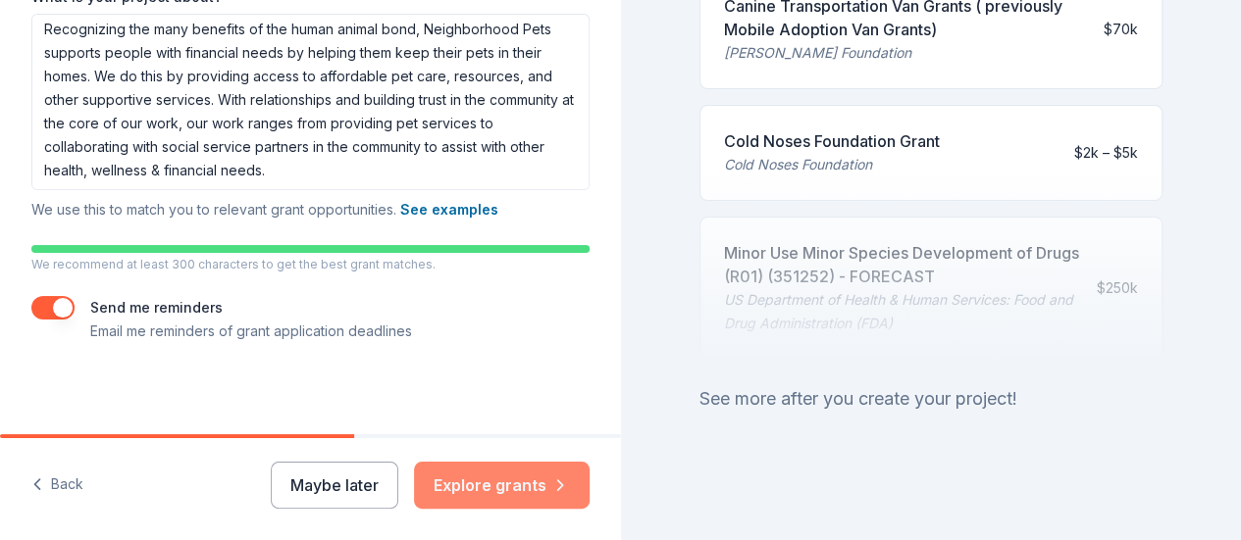
type input "Neighborhood Pets Resource + Wellness Center"
click at [534, 483] on button "Explore grants" at bounding box center [502, 485] width 176 height 47
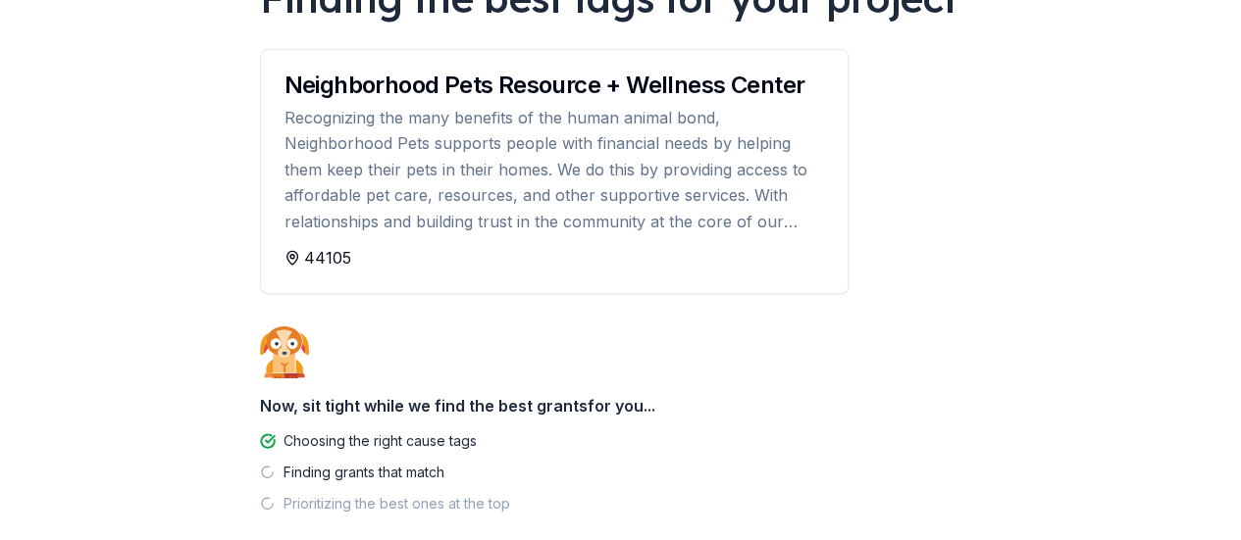
scroll to position [294, 0]
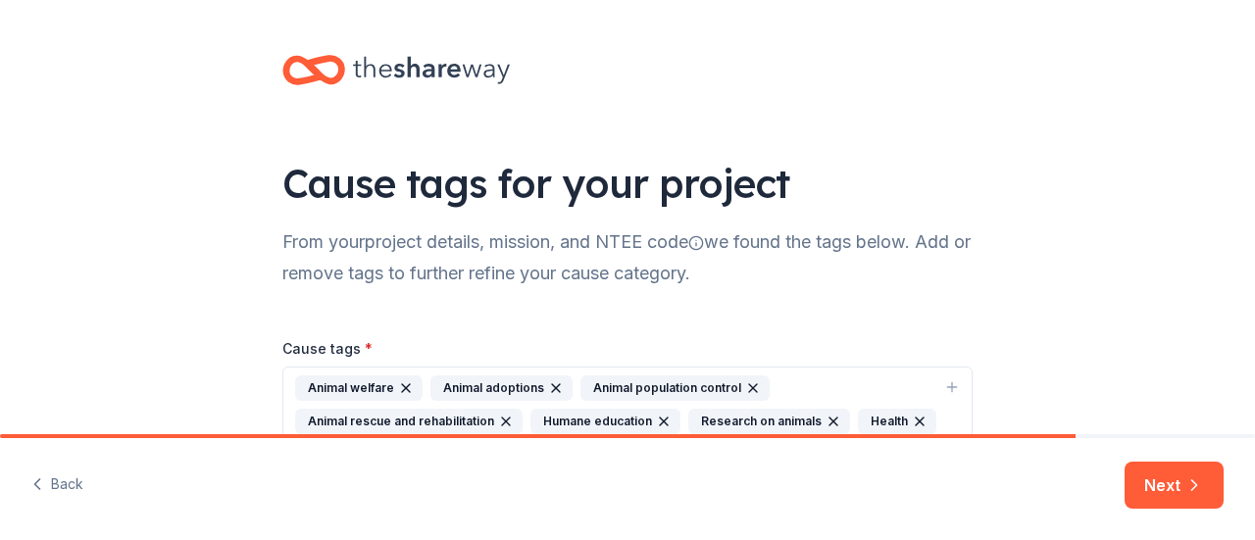
scroll to position [165, 0]
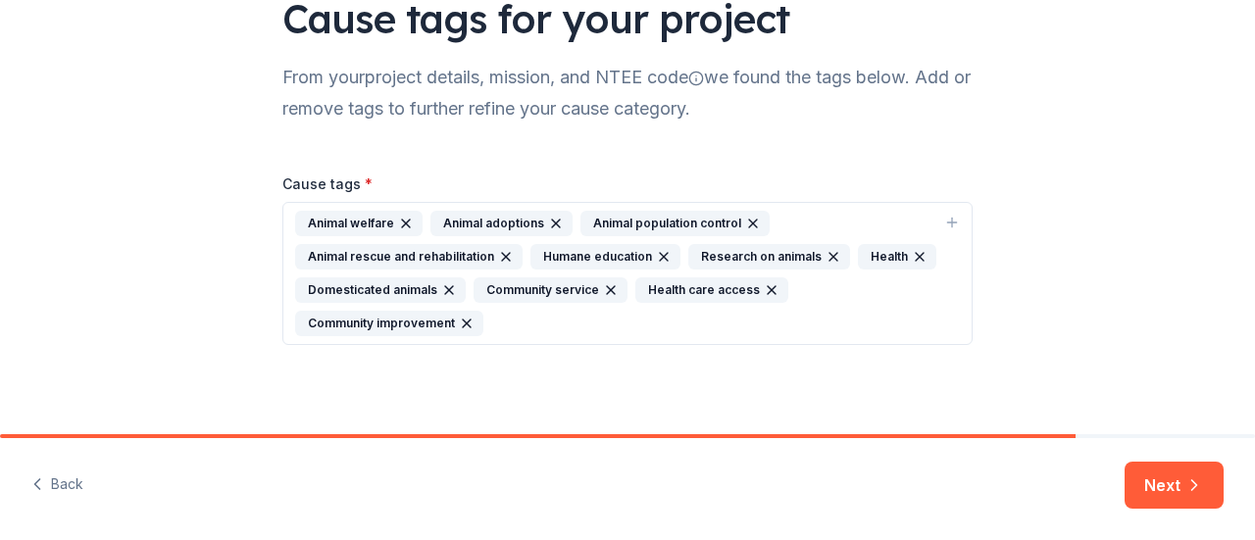
click at [552, 220] on icon "button" at bounding box center [556, 224] width 8 height 8
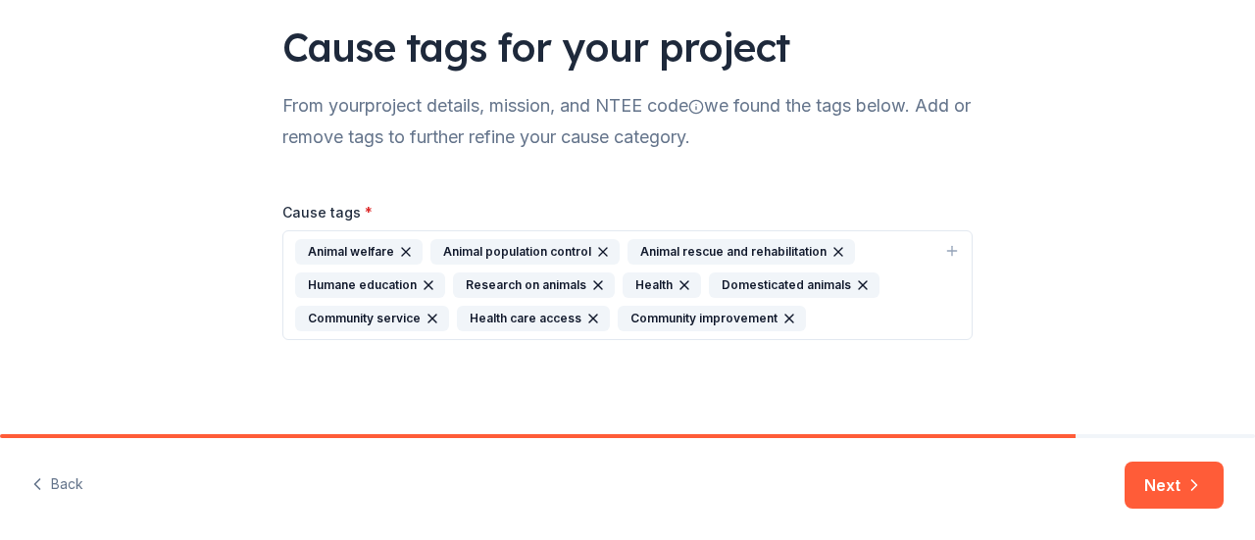
scroll to position [132, 0]
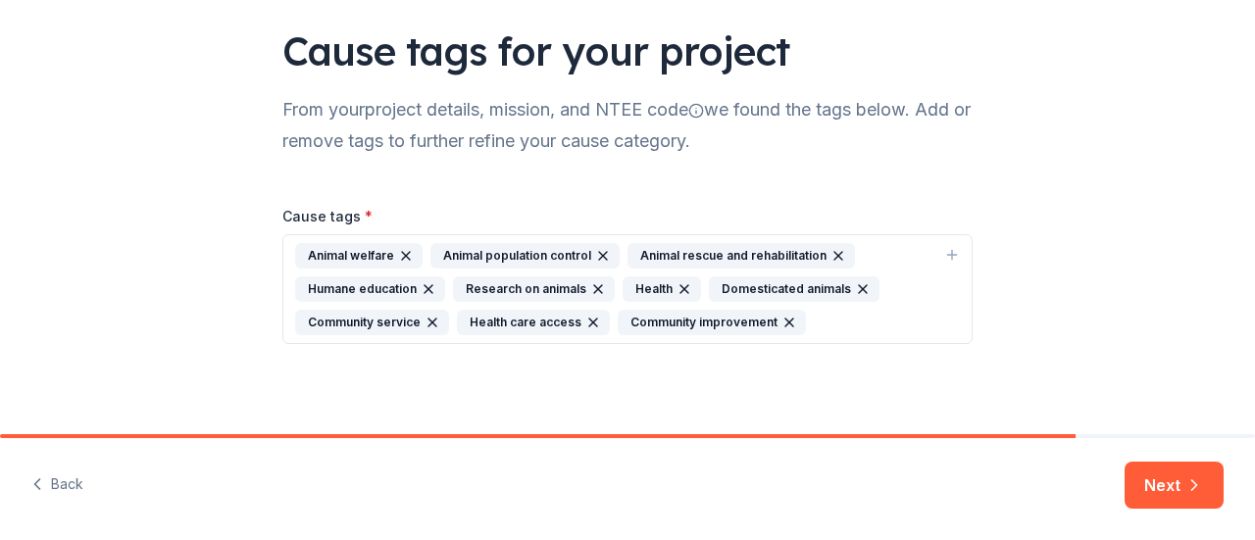
click at [831, 252] on icon "button" at bounding box center [839, 256] width 16 height 16
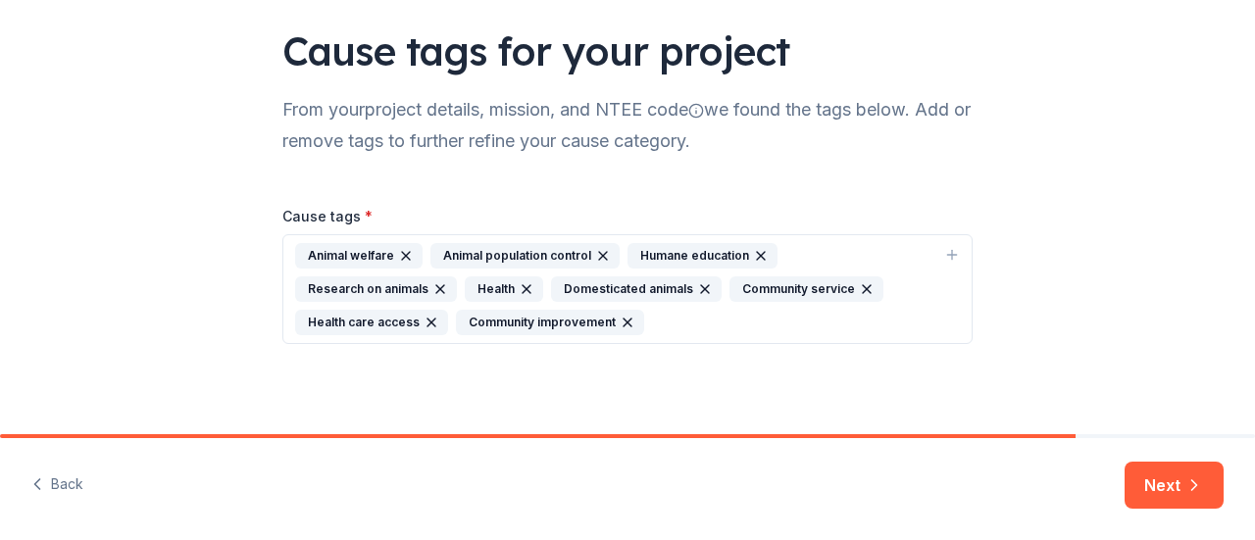
click at [753, 252] on icon "button" at bounding box center [761, 256] width 16 height 16
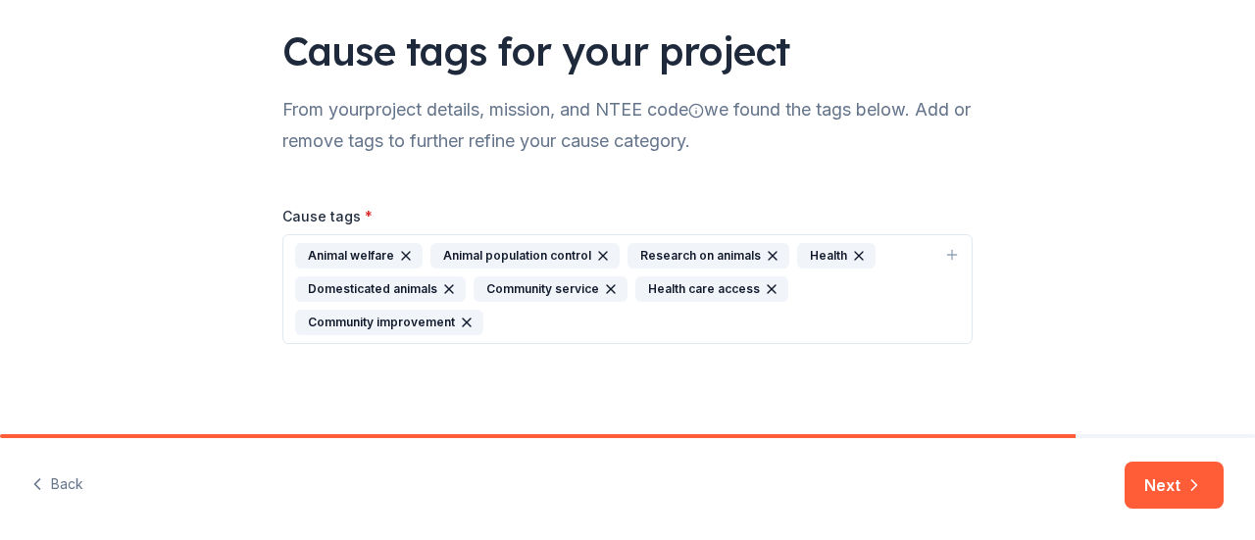
click at [765, 252] on icon "button" at bounding box center [773, 256] width 16 height 16
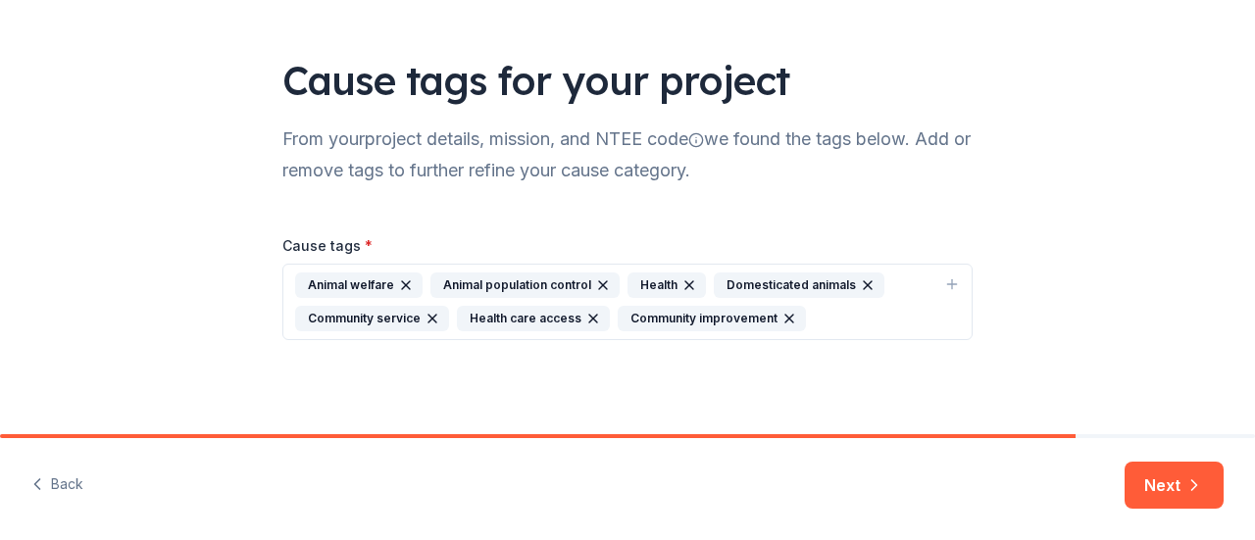
scroll to position [100, 0]
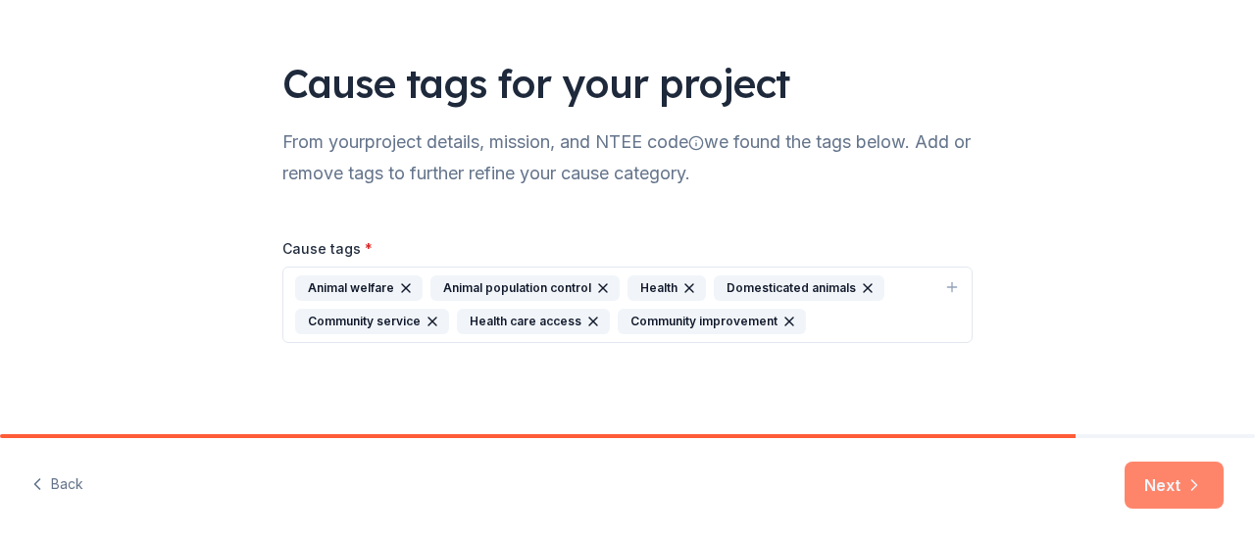
click at [1167, 482] on button "Next" at bounding box center [1174, 485] width 99 height 47
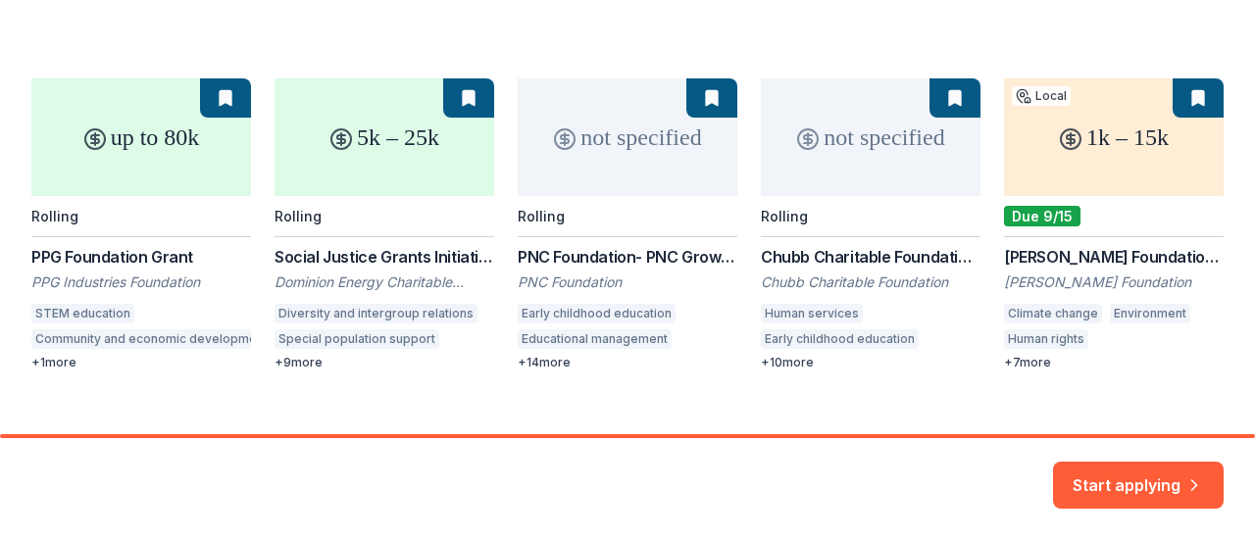
scroll to position [296, 0]
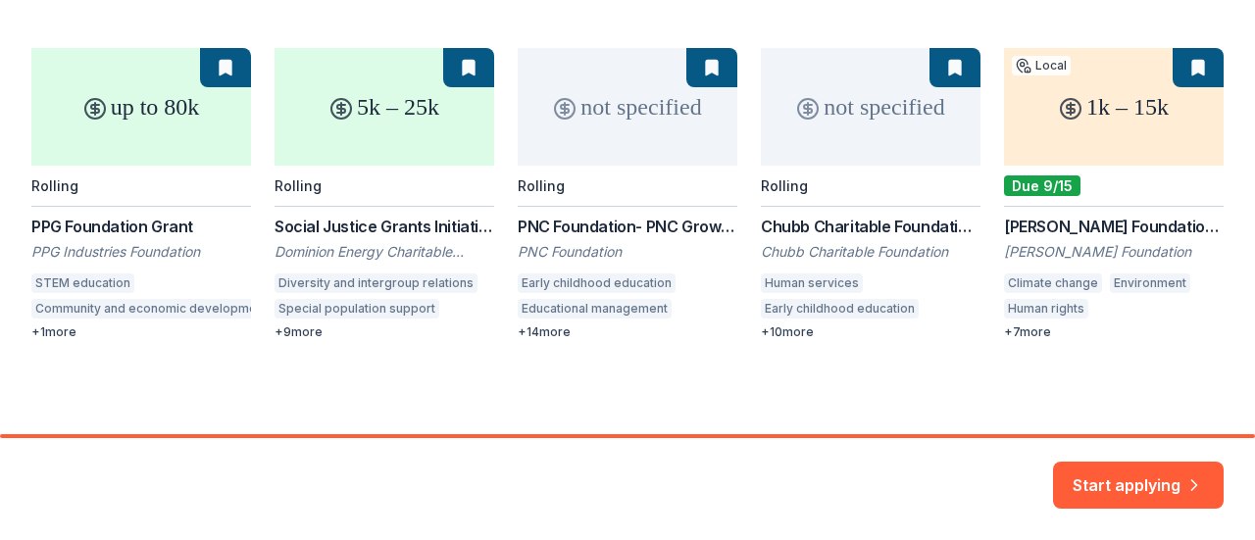
click at [1022, 329] on div "up to 80k Rolling PPG Foundation Grant PPG Industries Foundation STEM education…" at bounding box center [627, 194] width 1193 height 292
click at [1000, 331] on div "up to 80k Rolling PPG Foundation Grant PPG Industries Foundation STEM education…" at bounding box center [627, 194] width 1193 height 292
click at [67, 339] on div "up to 80k Rolling PPG Foundation Grant PPG Industries Foundation Community beau…" at bounding box center [627, 194] width 1193 height 292
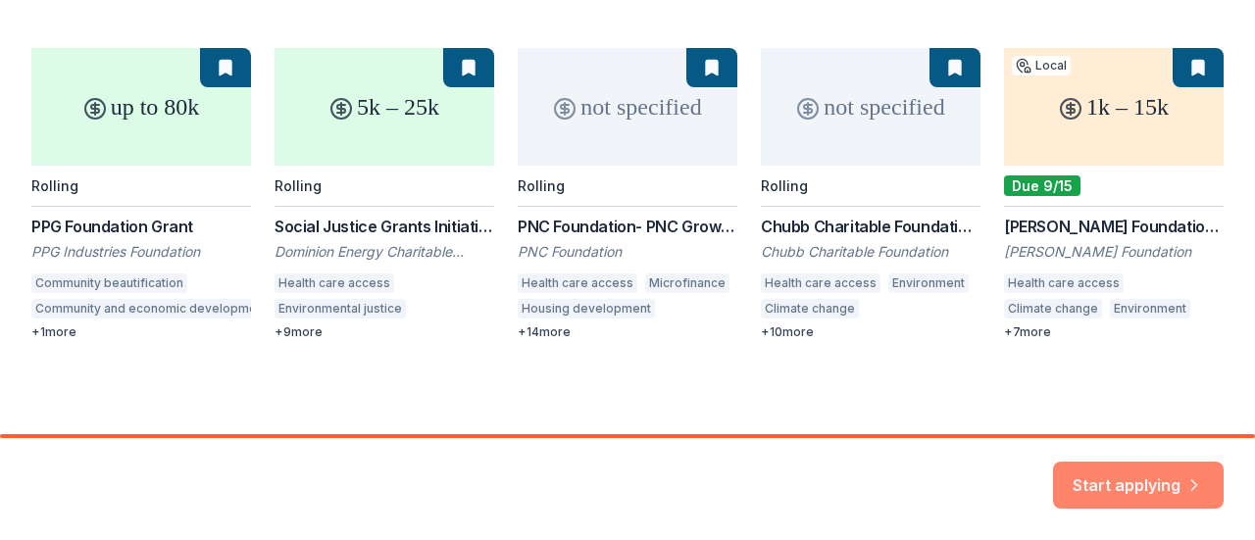
click at [1167, 478] on button "Start applying" at bounding box center [1138, 473] width 171 height 47
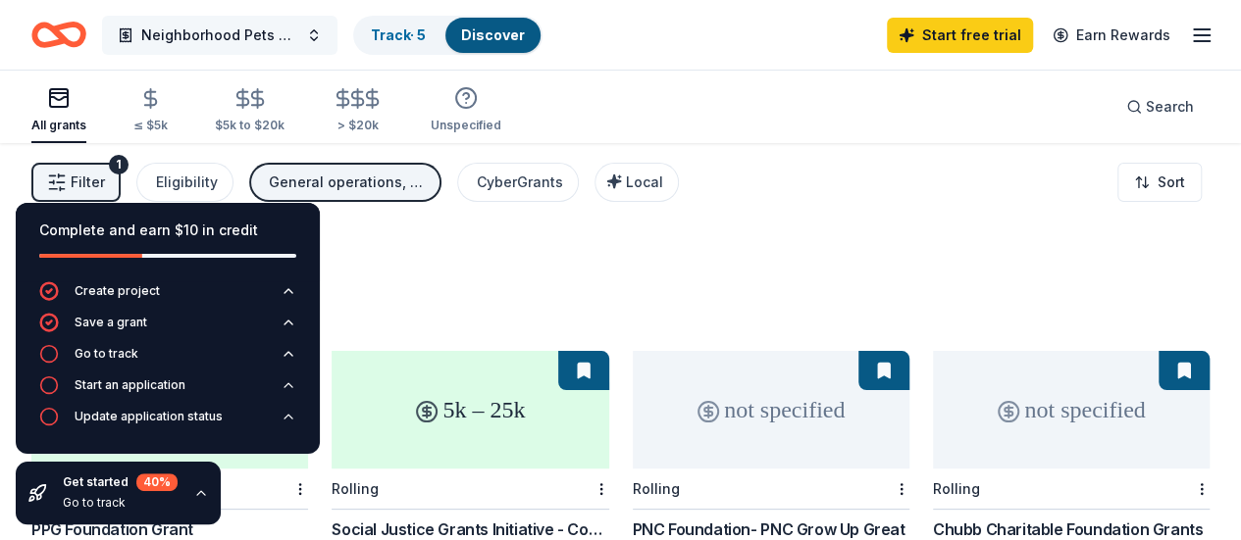
click at [330, 33] on button "Neighborhood Pets Resource + Wellness Center" at bounding box center [219, 35] width 235 height 39
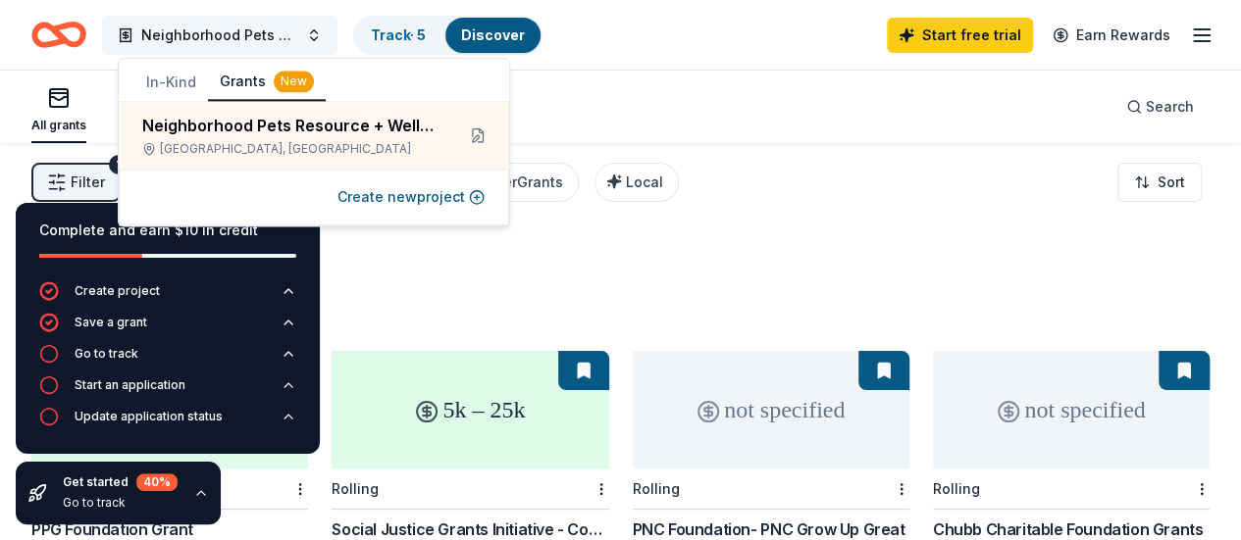
click at [330, 33] on button "Neighborhood Pets Resource + Wellness Center" at bounding box center [219, 35] width 235 height 39
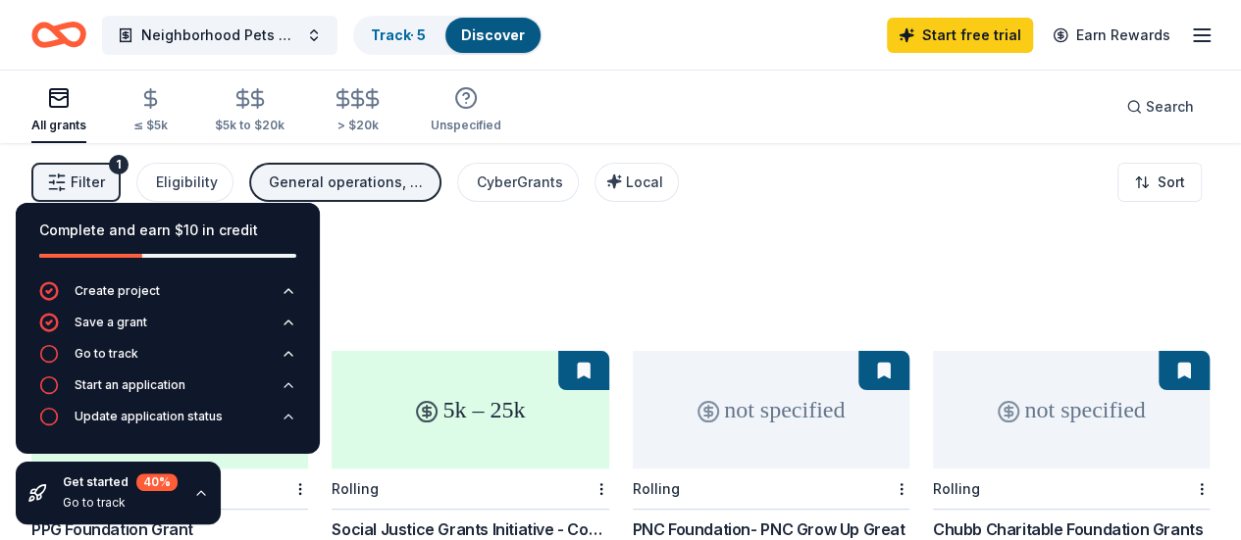
click at [1190, 36] on icon "button" at bounding box center [1202, 36] width 24 height 24
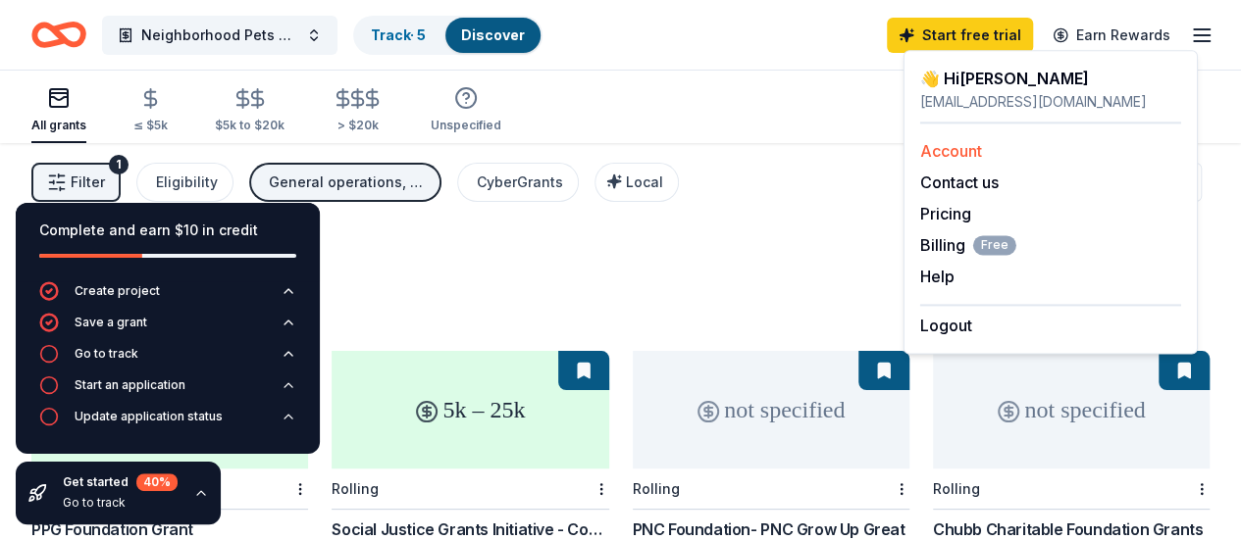
click at [968, 158] on link "Account" at bounding box center [951, 151] width 62 height 20
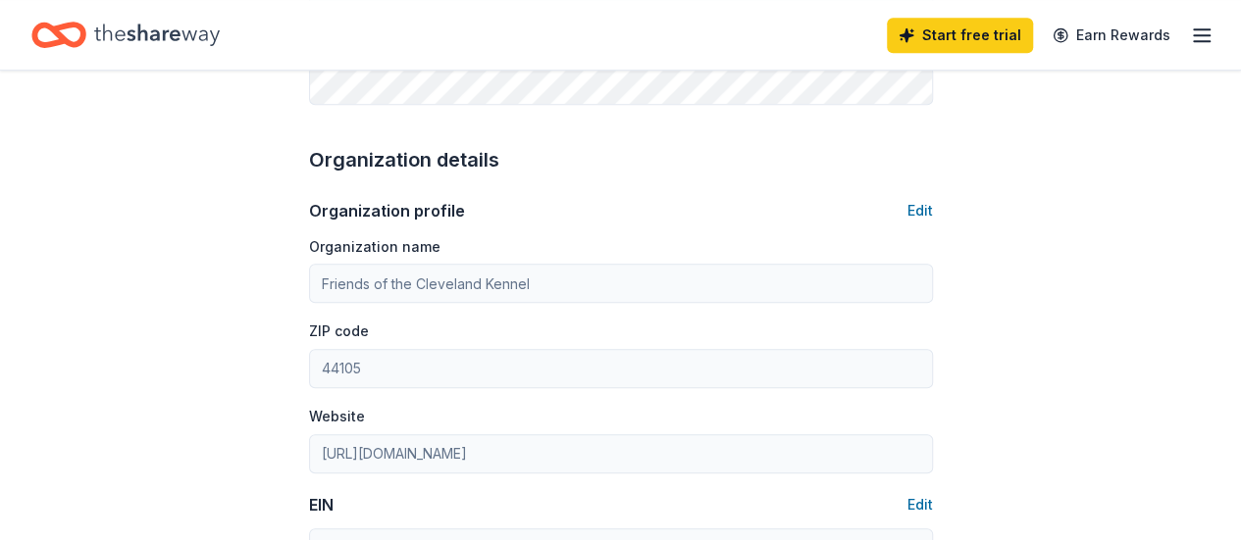
scroll to position [588, 0]
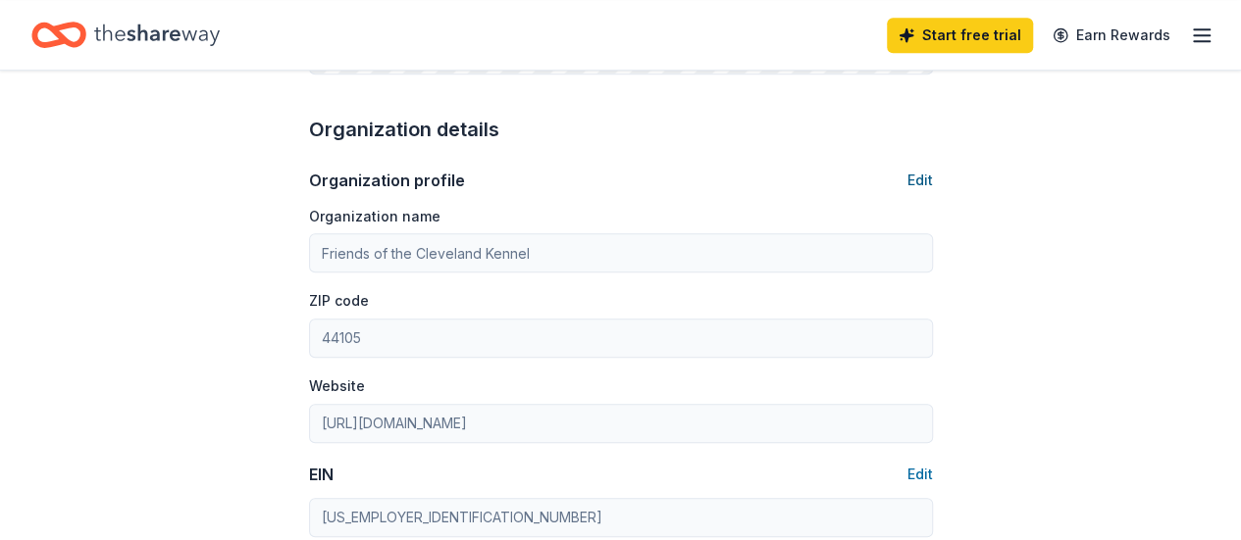
click at [919, 176] on button "Edit" at bounding box center [919, 181] width 25 height 24
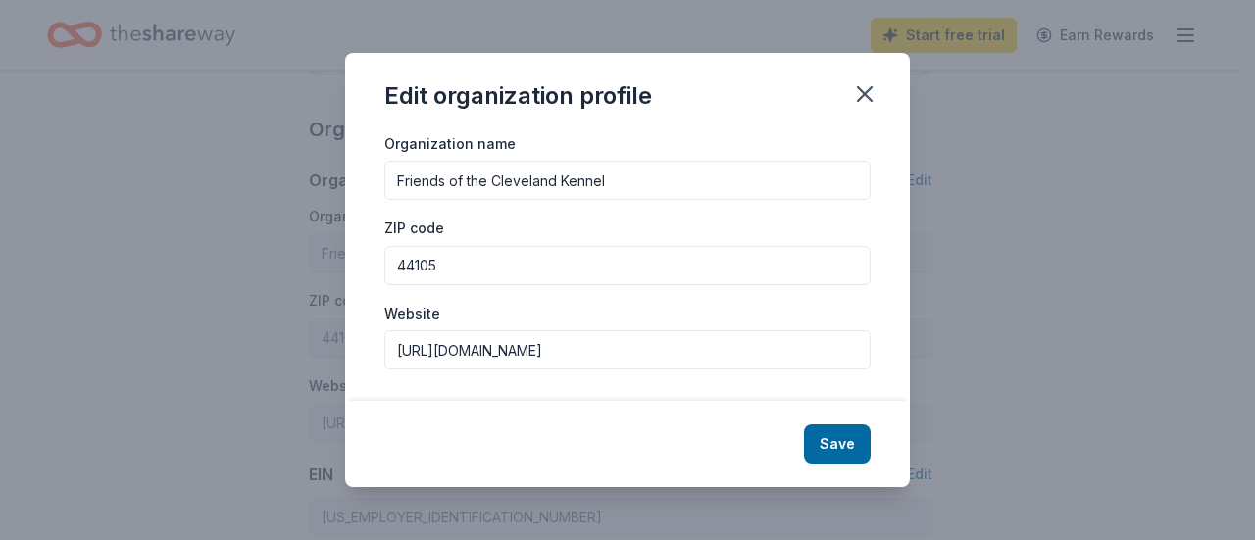
drag, startPoint x: 632, startPoint y: 178, endPoint x: 178, endPoint y: 215, distance: 455.6
click at [178, 215] on div "Edit organization profile Organization name Friends of the Cleveland Kennel ZIP…" at bounding box center [627, 270] width 1255 height 540
type input "Neighborhood Pets"
drag, startPoint x: 694, startPoint y: 353, endPoint x: 265, endPoint y: 348, distance: 429.6
click at [266, 348] on div "Edit organization profile Organization name Neighborhood Pets ZIP code 44105 We…" at bounding box center [627, 270] width 1255 height 540
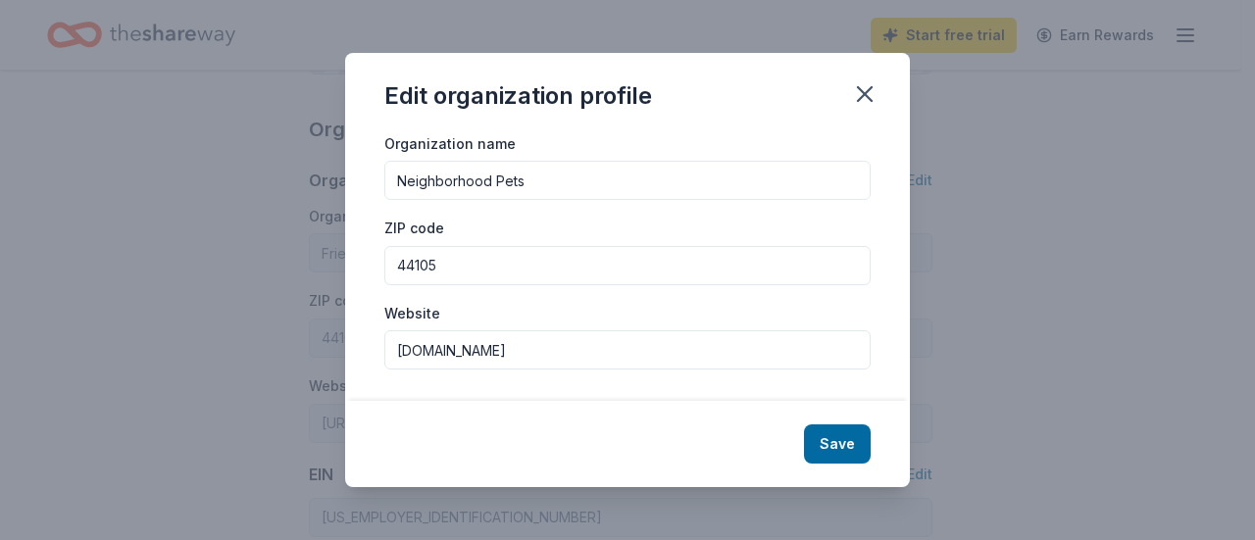
type input "www.neighborhoodpetscle.org"
click at [839, 453] on button "Save" at bounding box center [837, 444] width 67 height 39
type input "Neighborhood Pets"
type input "www.neighborhoodpetscle.org"
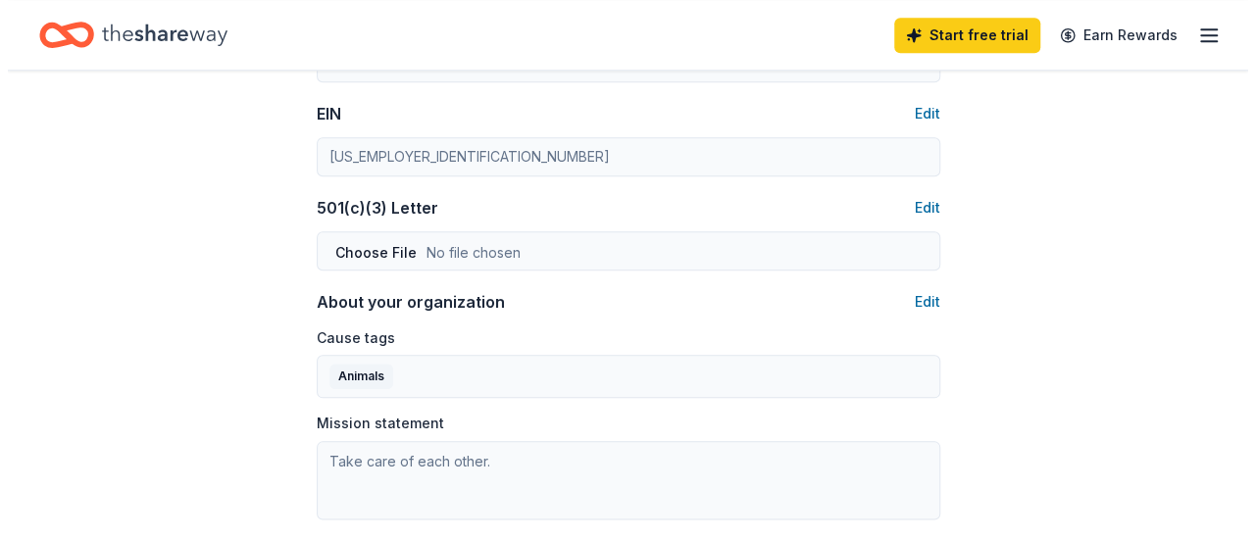
scroll to position [981, 0]
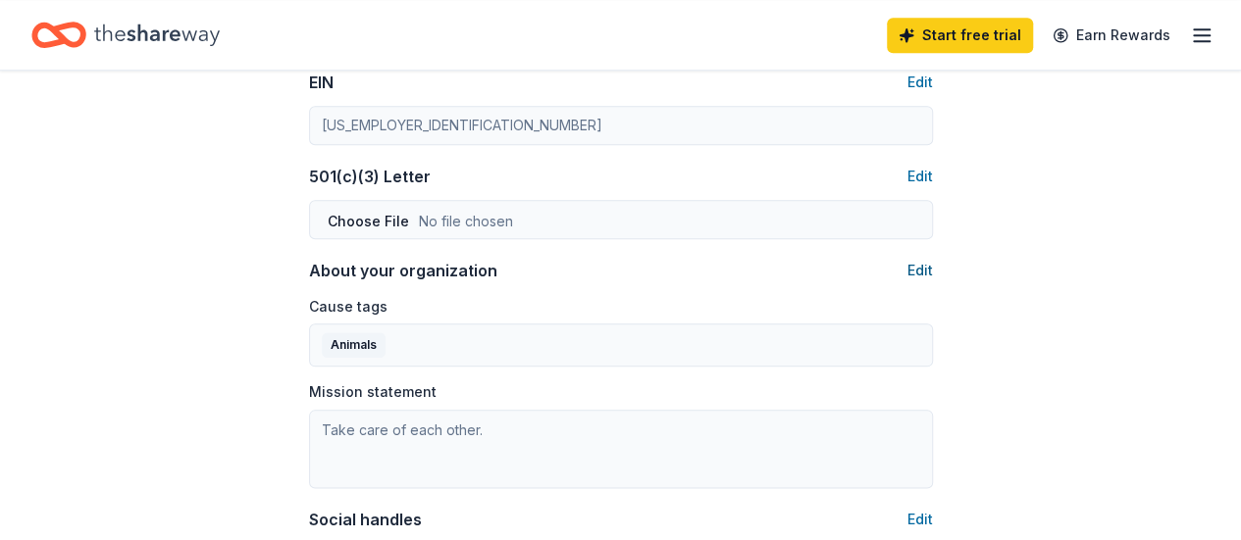
click at [916, 268] on button "Edit" at bounding box center [919, 271] width 25 height 24
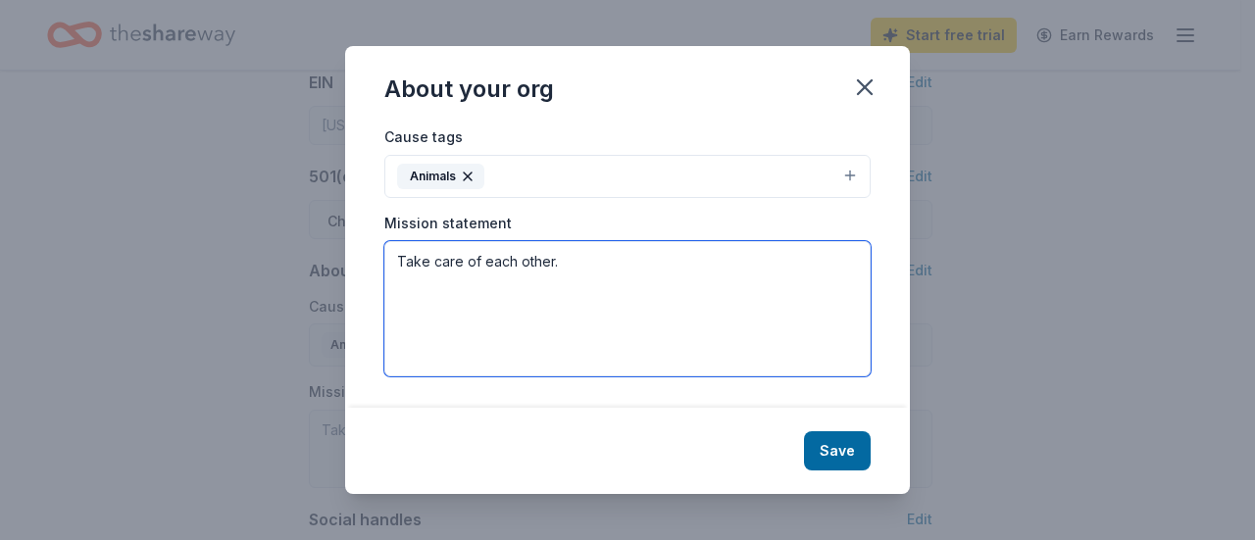
click at [610, 272] on textarea "Take care of each other." at bounding box center [627, 308] width 486 height 135
drag, startPoint x: 610, startPoint y: 272, endPoint x: 324, endPoint y: 300, distance: 287.8
click at [324, 300] on div "About your org Cause tags Animals Mission statement Take care of each other. Sa…" at bounding box center [627, 270] width 1255 height 540
paste textarea "Recognizing the many benefits of the human animal bond, Neighborhood Pets suppo…"
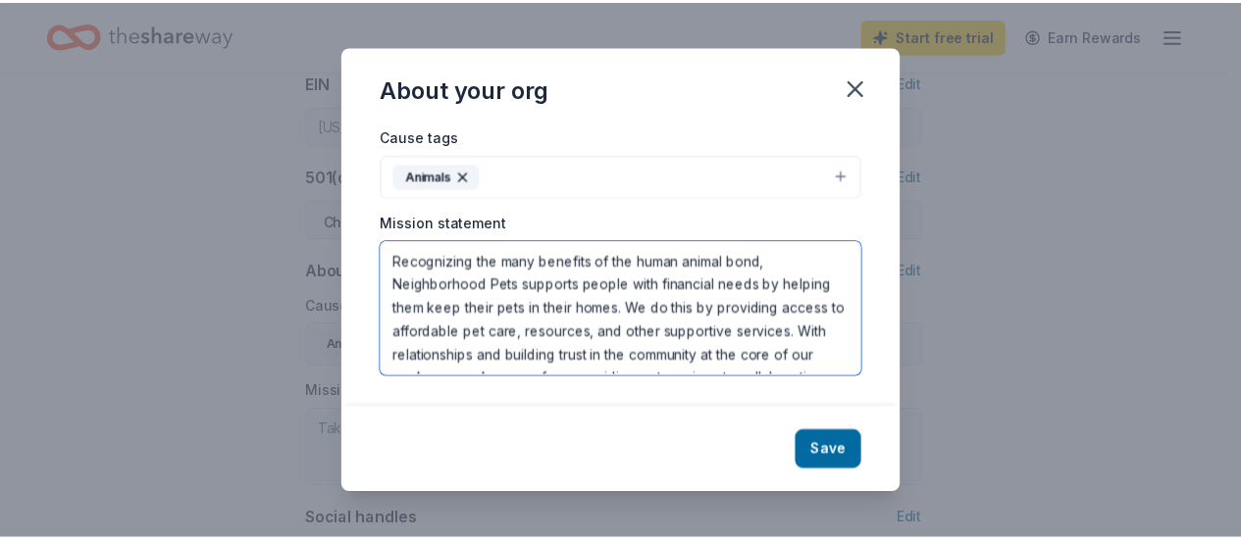
scroll to position [59, 0]
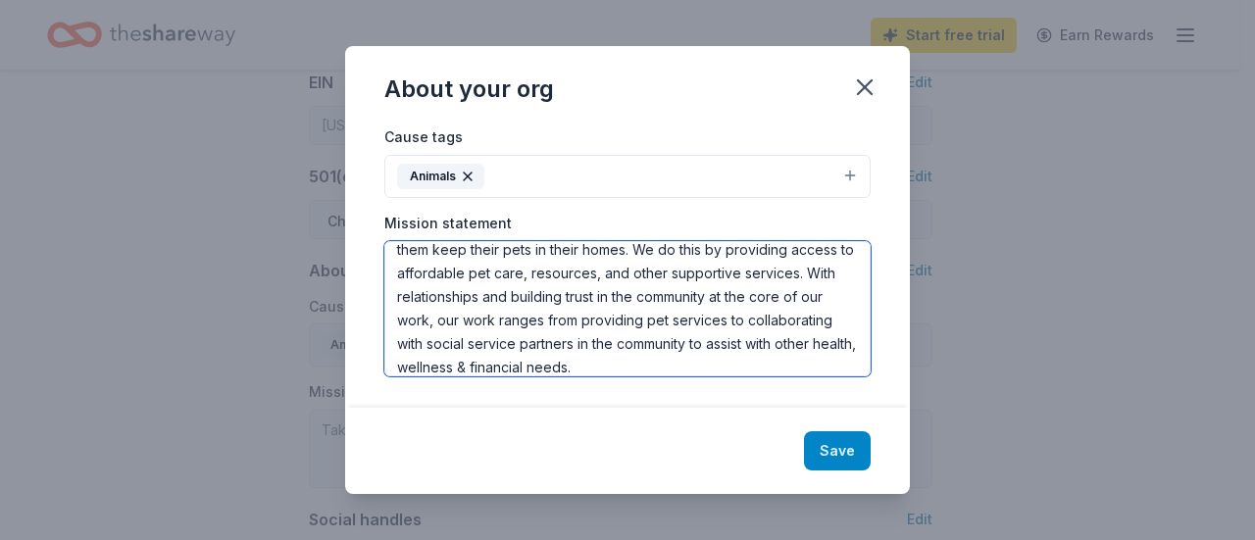
type textarea "Recognizing the many benefits of the human animal bond, Neighborhood Pets suppo…"
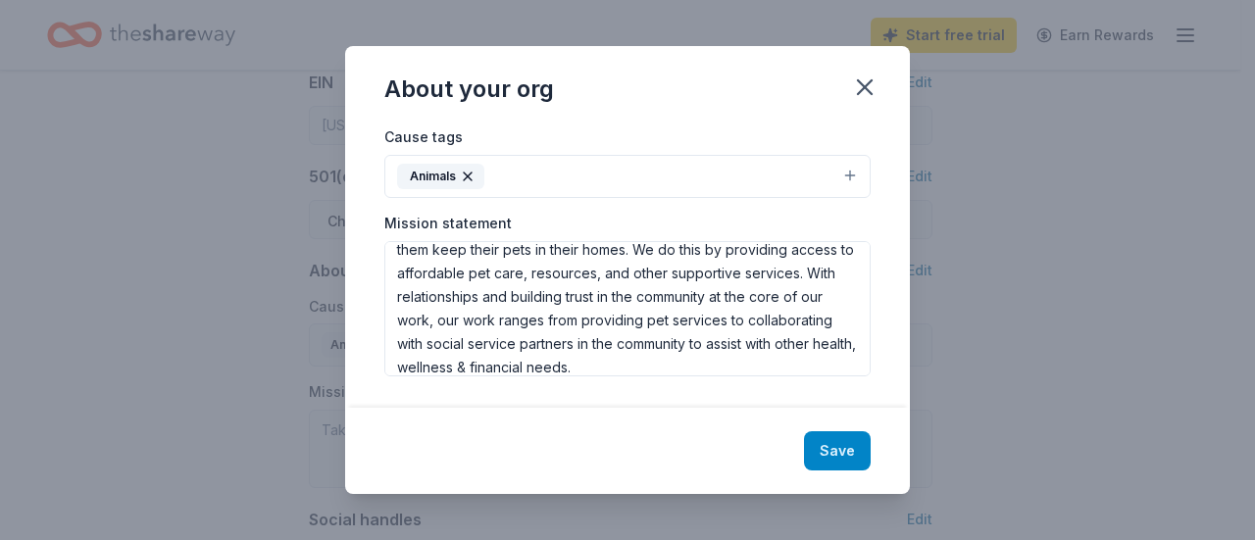
click at [839, 432] on button "Save" at bounding box center [837, 451] width 67 height 39
type textarea "Recognizing the many benefits of the human animal bond, Neighborhood Pets suppo…"
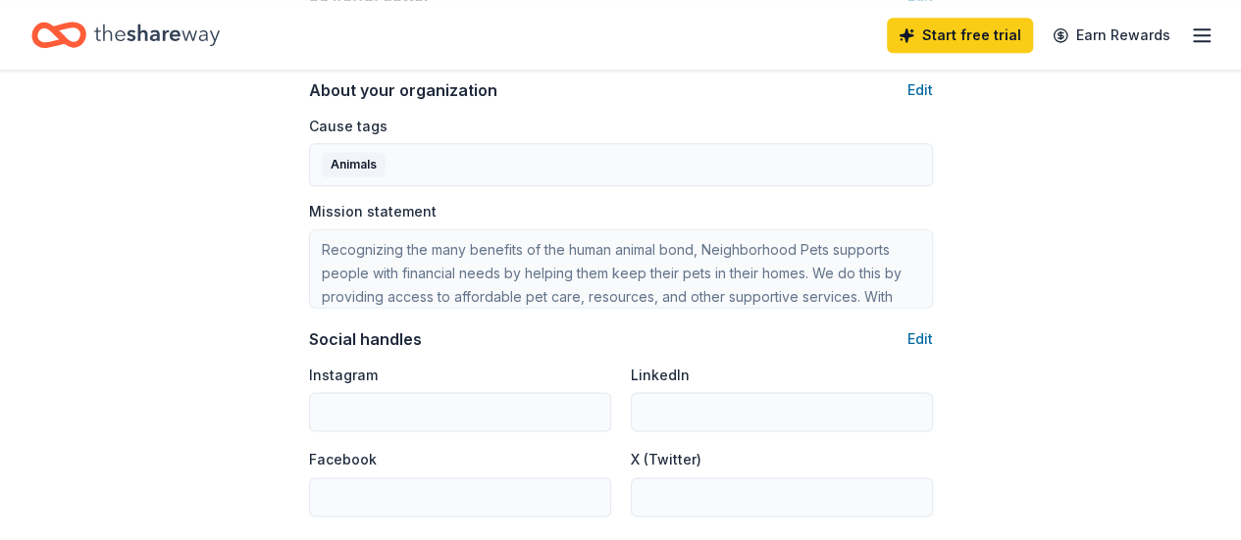
scroll to position [1275, 0]
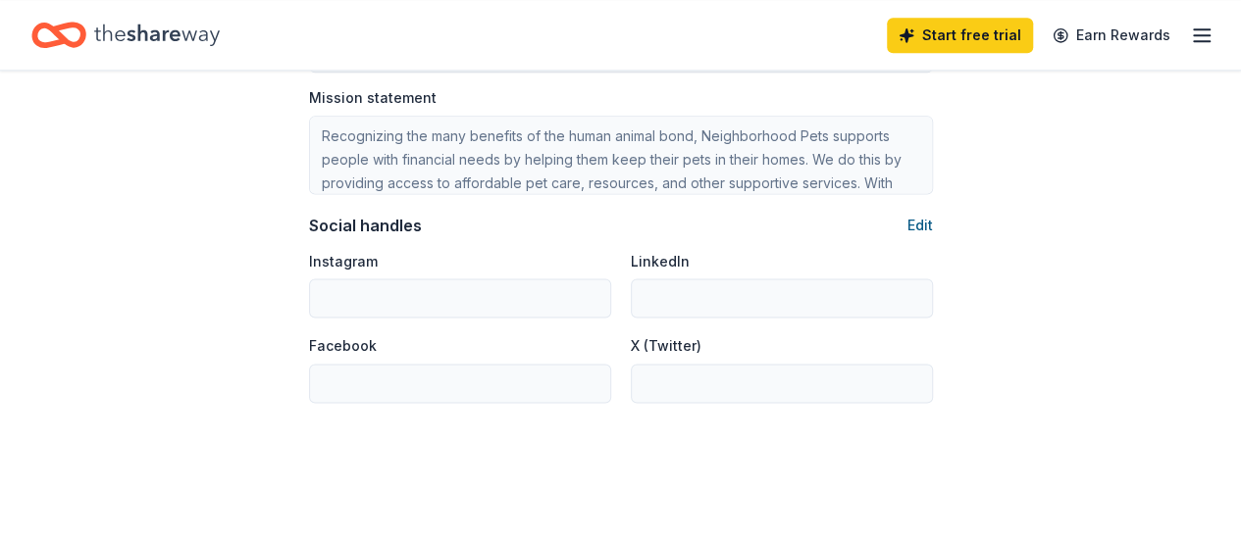
click at [925, 229] on button "Edit" at bounding box center [919, 226] width 25 height 24
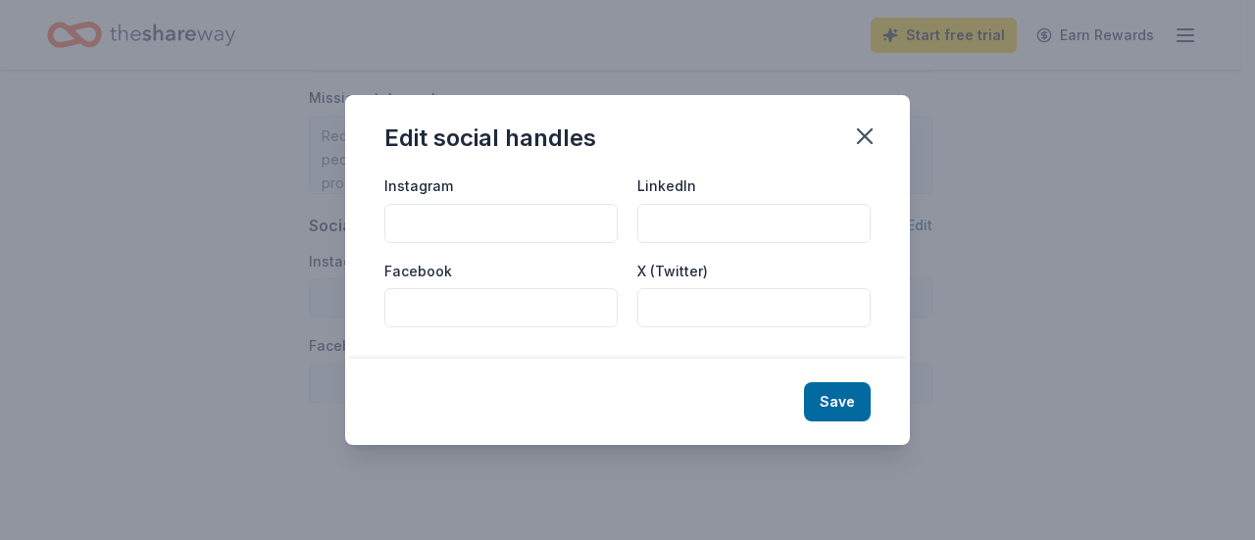
click at [414, 225] on input "Instagram" at bounding box center [500, 223] width 233 height 39
drag, startPoint x: 556, startPoint y: 218, endPoint x: 373, endPoint y: 233, distance: 184.1
click at [373, 233] on div "Instagram neighborhoodpetscle LinkedIn Facebook X (Twitter)" at bounding box center [627, 266] width 565 height 185
type input "neighborhoodpetscle"
click at [428, 295] on input "Facebook" at bounding box center [500, 307] width 233 height 39
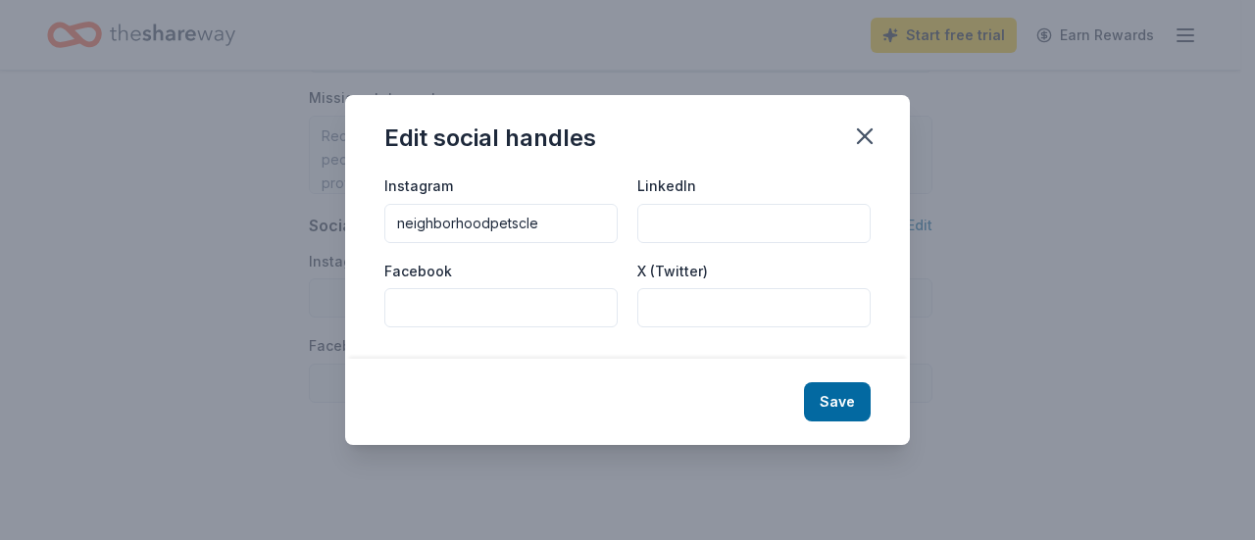
paste input "neighborhoodpetscle"
type input "neighborhoodpetscle"
click at [702, 306] on input "X (Twitter)" at bounding box center [753, 307] width 233 height 39
type input "neighborpetscle"
click at [720, 225] on input "LinkedIn" at bounding box center [753, 223] width 233 height 39
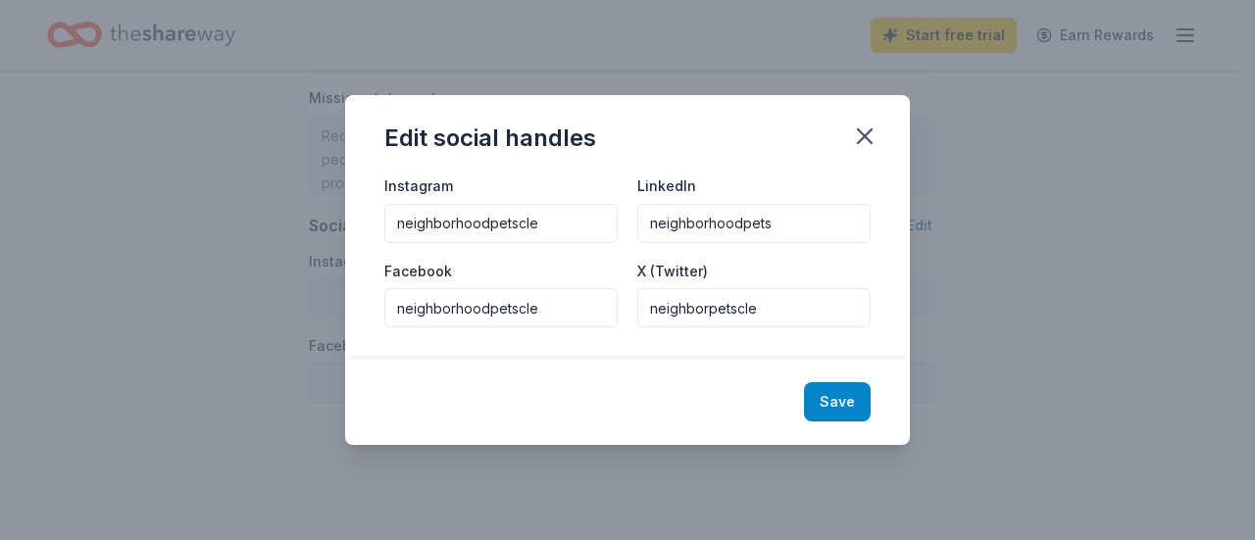
type input "neighborhoodpets"
click at [845, 398] on button "Save" at bounding box center [837, 401] width 67 height 39
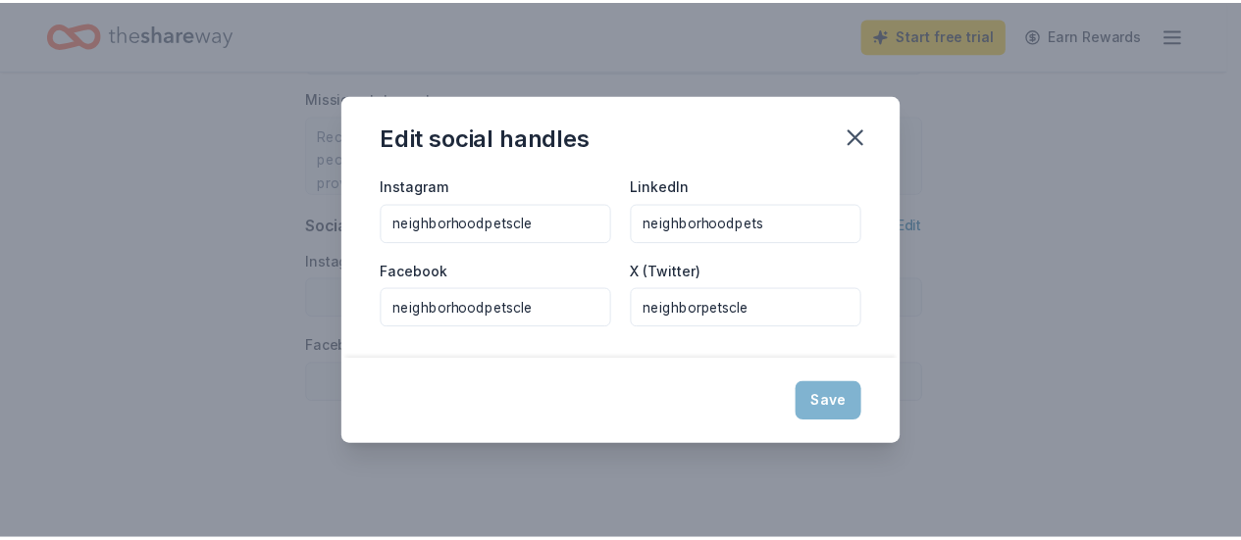
type input "neighborhoodpetscle"
type input "neighborhoodpets"
type input "neighborhoodpetscle"
type input "neighborpetscle"
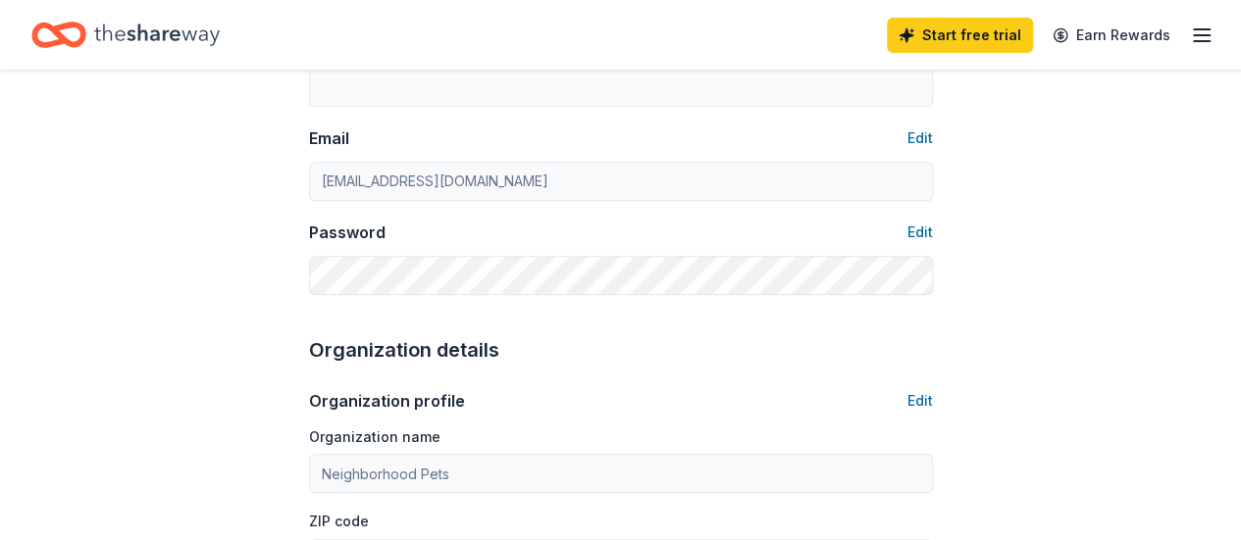
scroll to position [0, 0]
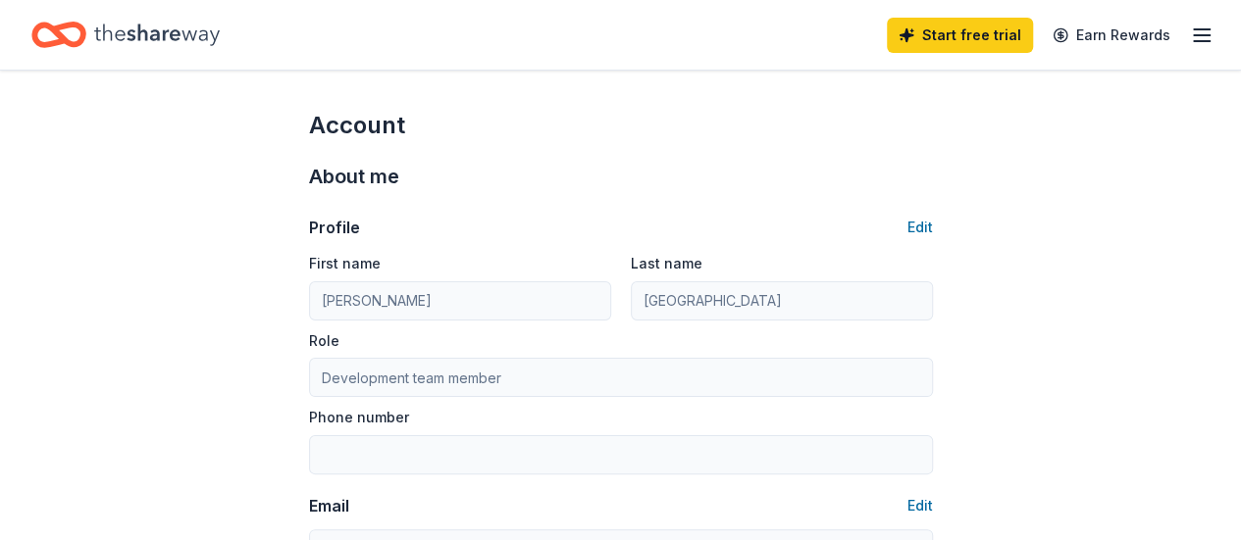
click at [1194, 31] on icon "button" at bounding box center [1202, 36] width 24 height 24
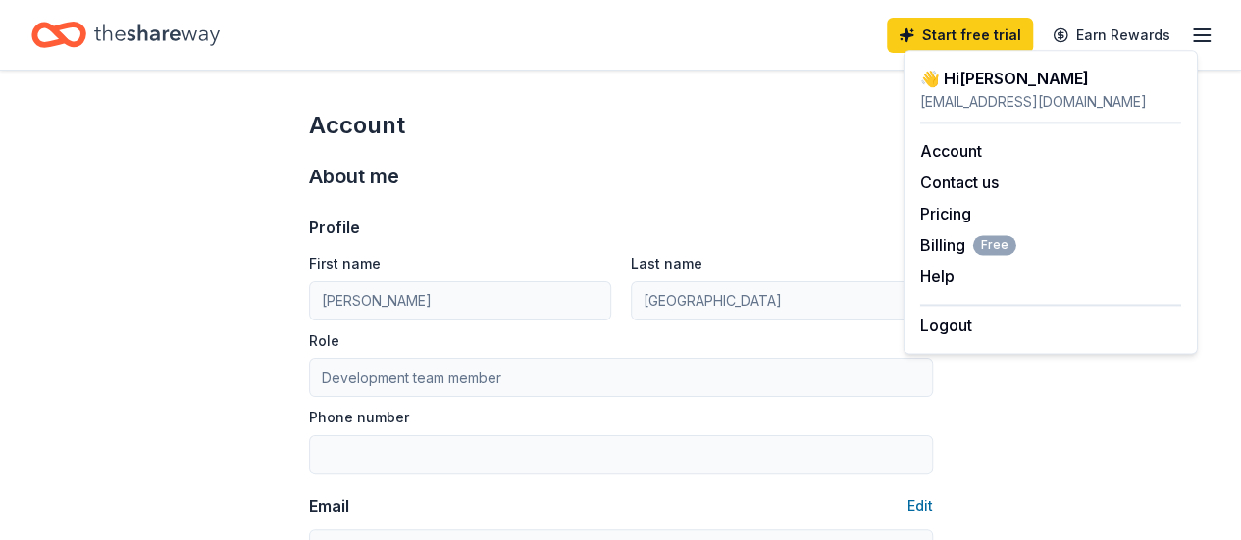
click at [1194, 31] on icon "button" at bounding box center [1202, 36] width 24 height 24
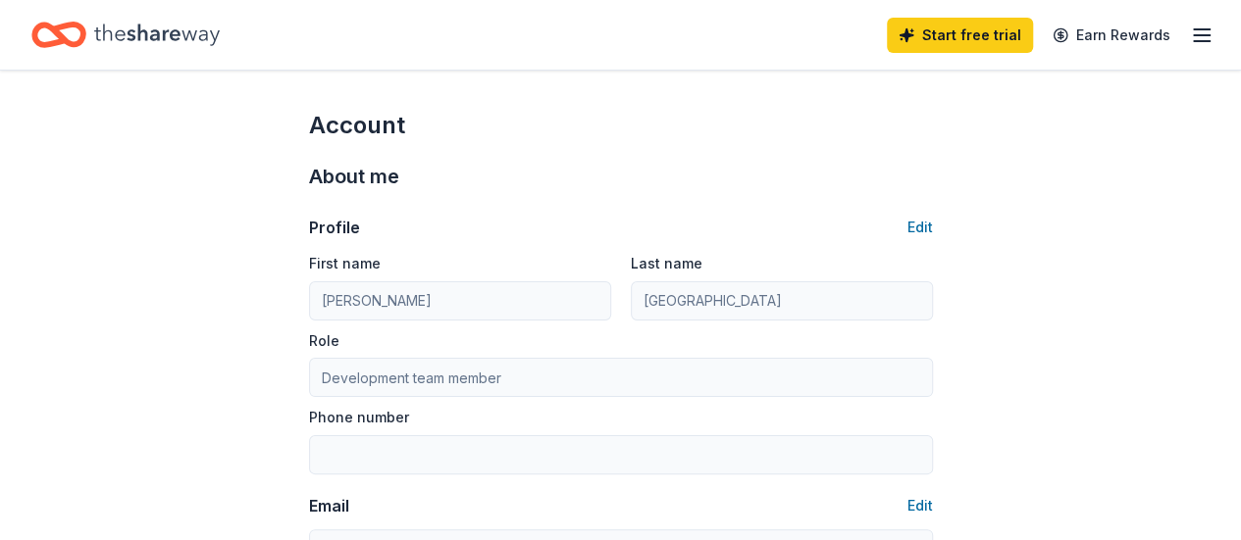
click at [1194, 31] on icon "button" at bounding box center [1202, 36] width 24 height 24
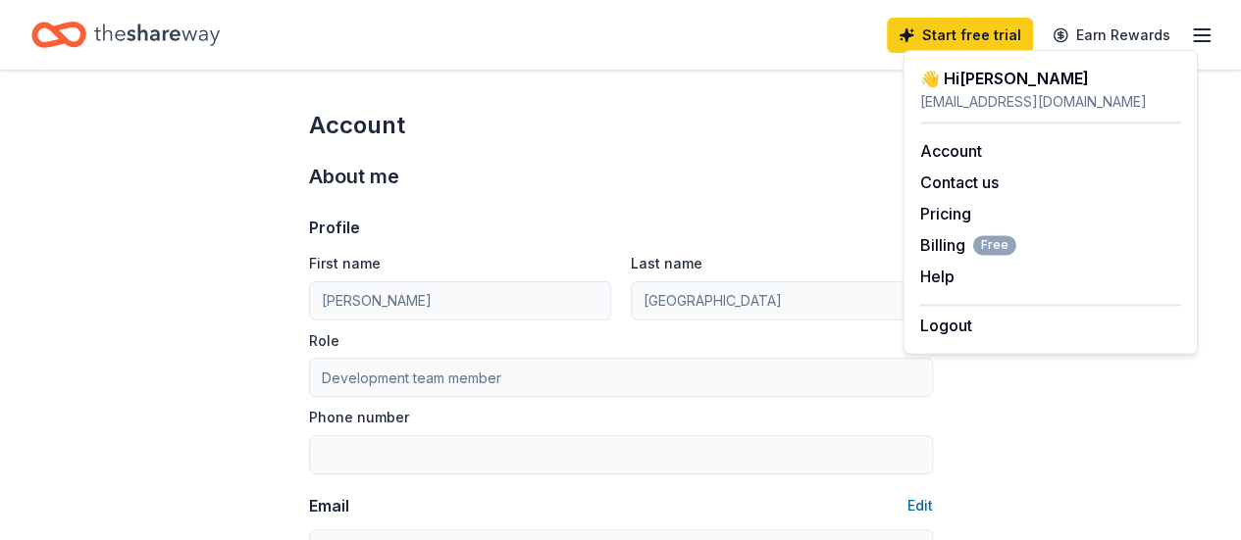
click at [969, 104] on div "slinville@neighborhoodpetscle.org" at bounding box center [1050, 102] width 261 height 24
click at [244, 39] on div "Start free trial Earn Rewards" at bounding box center [620, 35] width 1178 height 46
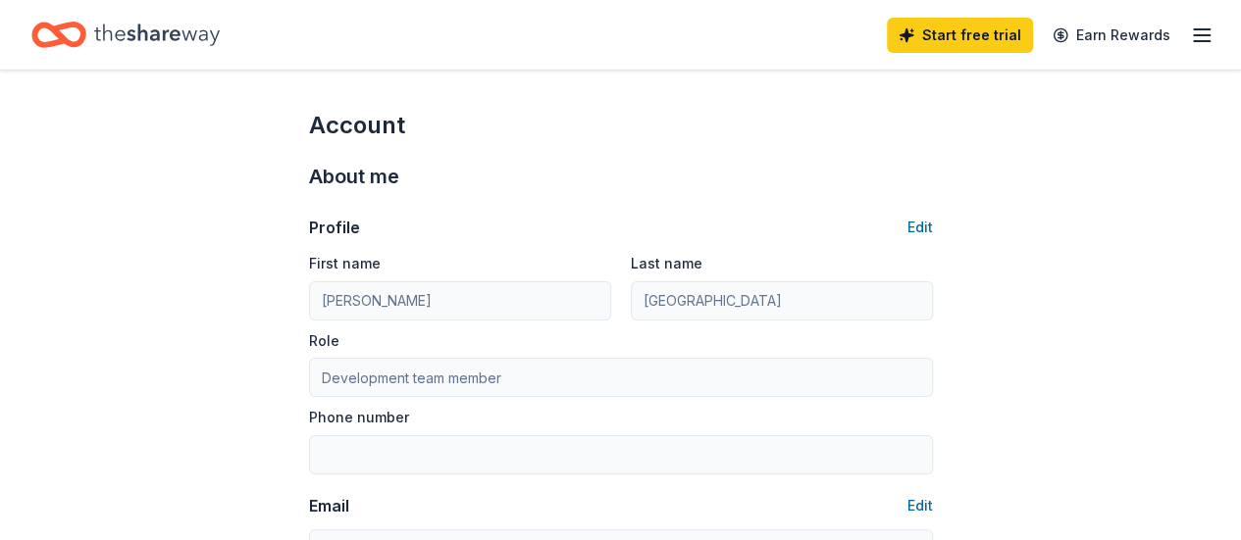
click at [173, 40] on icon "Home" at bounding box center [157, 35] width 126 height 40
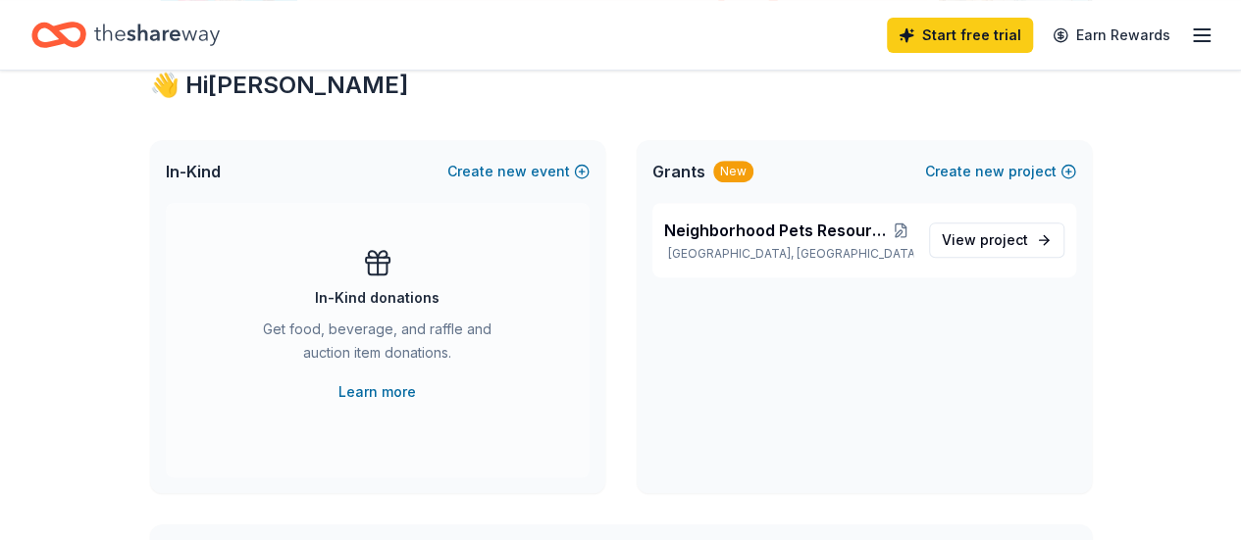
scroll to position [392, 0]
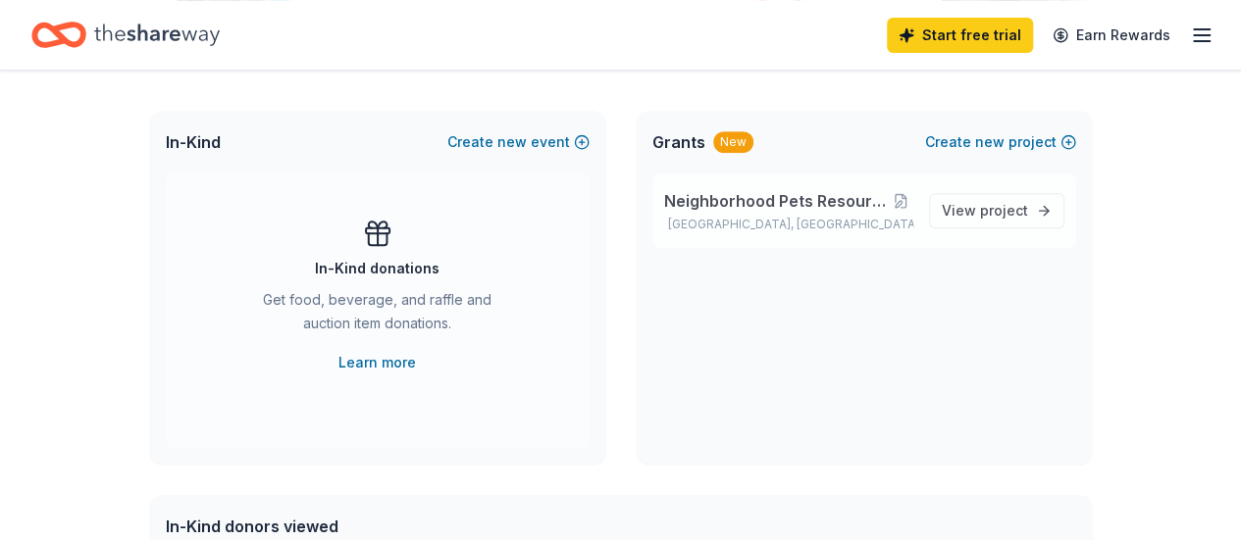
click at [756, 201] on span "Neighborhood Pets Resource + Wellness Center" at bounding box center [777, 201] width 226 height 24
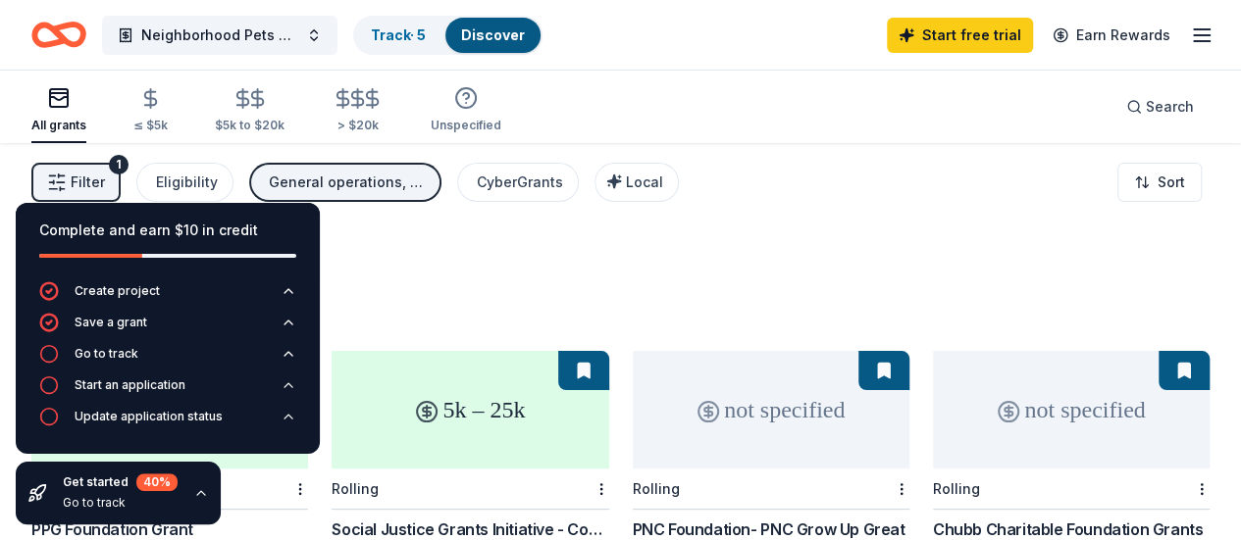
click at [697, 24] on div "Neighborhood Pets Resource + Wellness Center Track · 5 Discover Start free tria…" at bounding box center [620, 35] width 1178 height 46
click at [694, 272] on div "1220 results in Cleveland, OH" at bounding box center [620, 284] width 1178 height 86
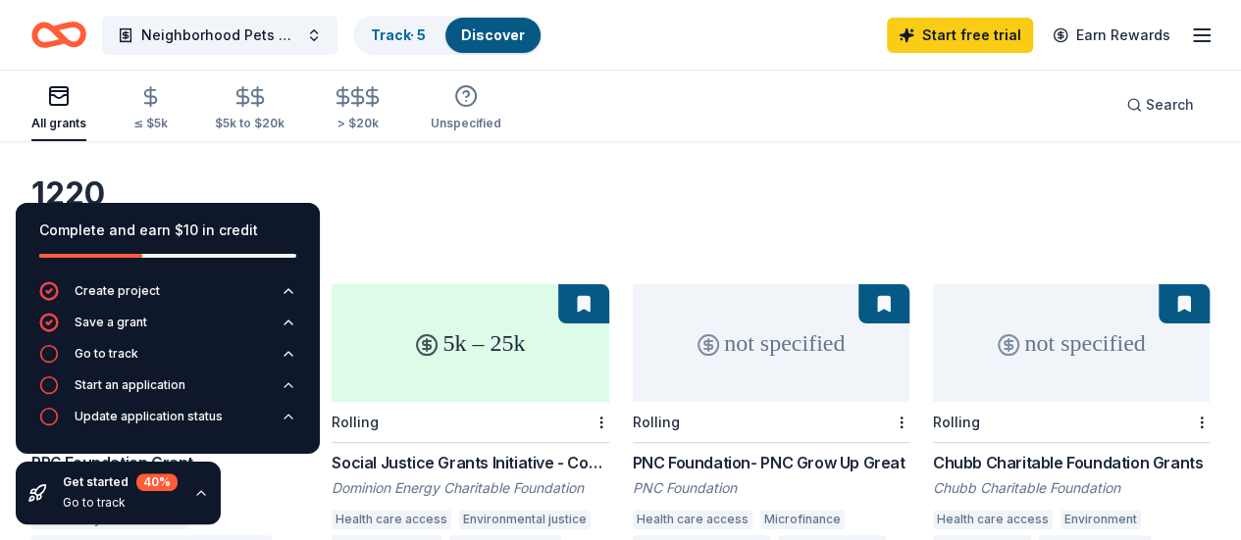
scroll to position [98, 0]
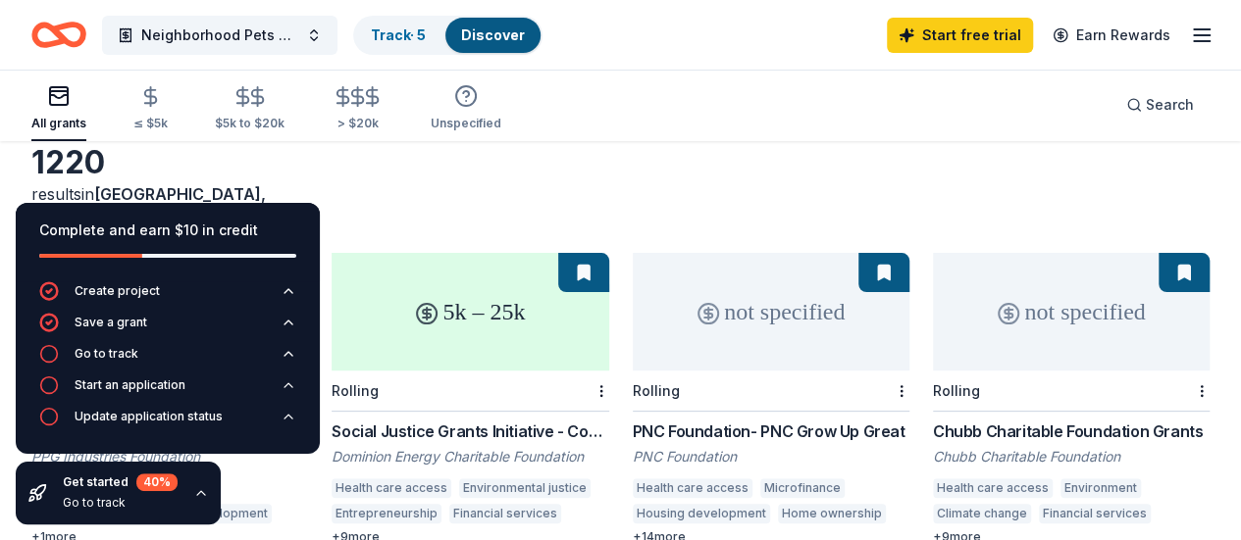
click at [194, 493] on icon "button" at bounding box center [201, 493] width 16 height 16
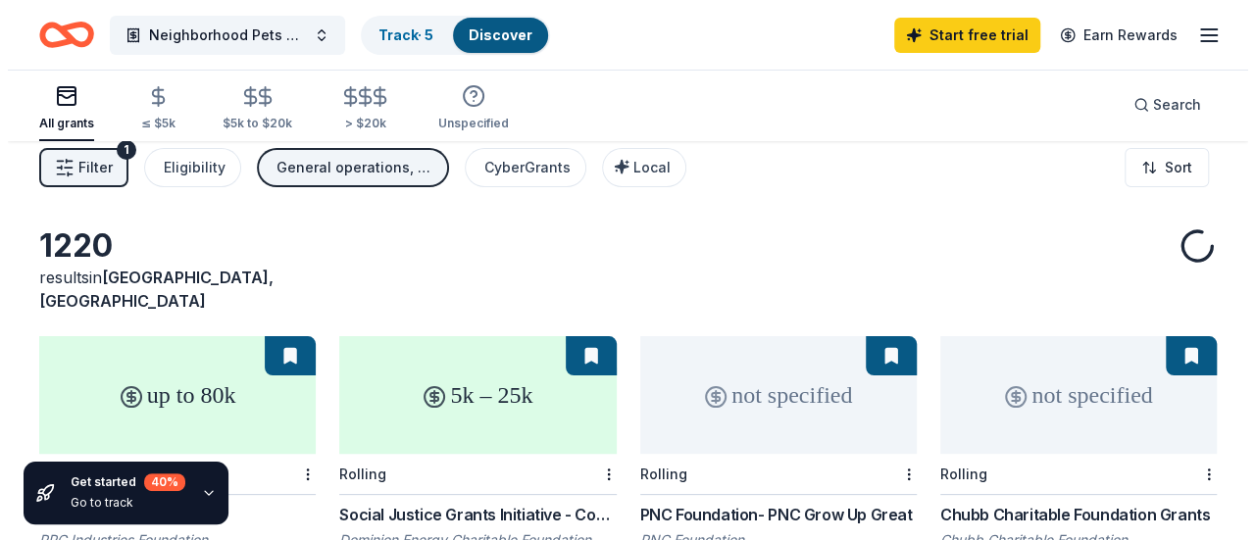
scroll to position [0, 0]
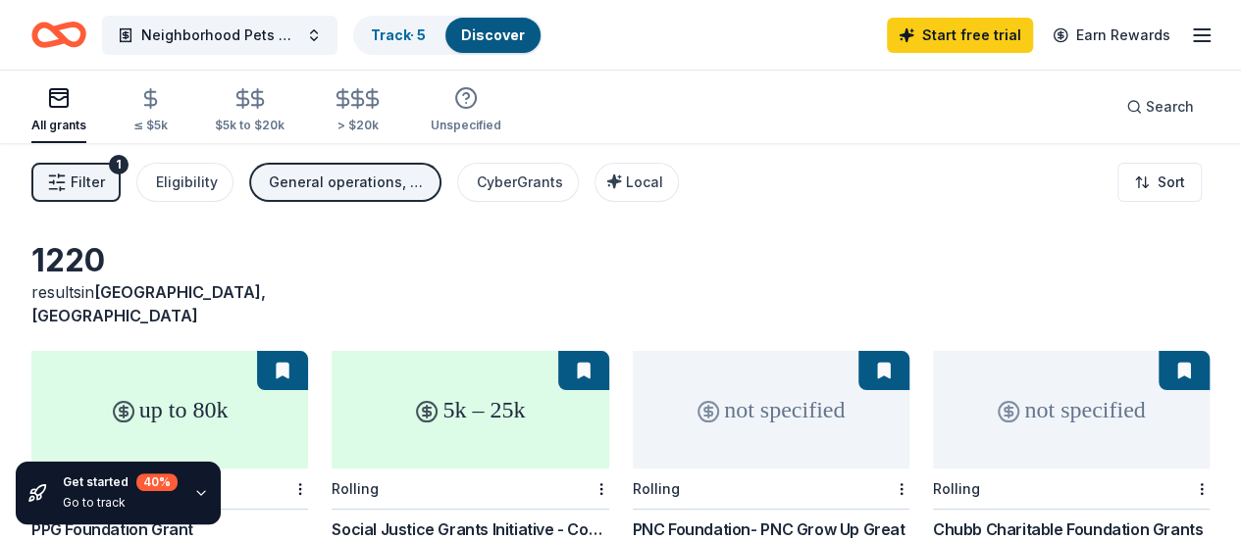
click at [85, 181] on button "Filter 1" at bounding box center [75, 182] width 89 height 39
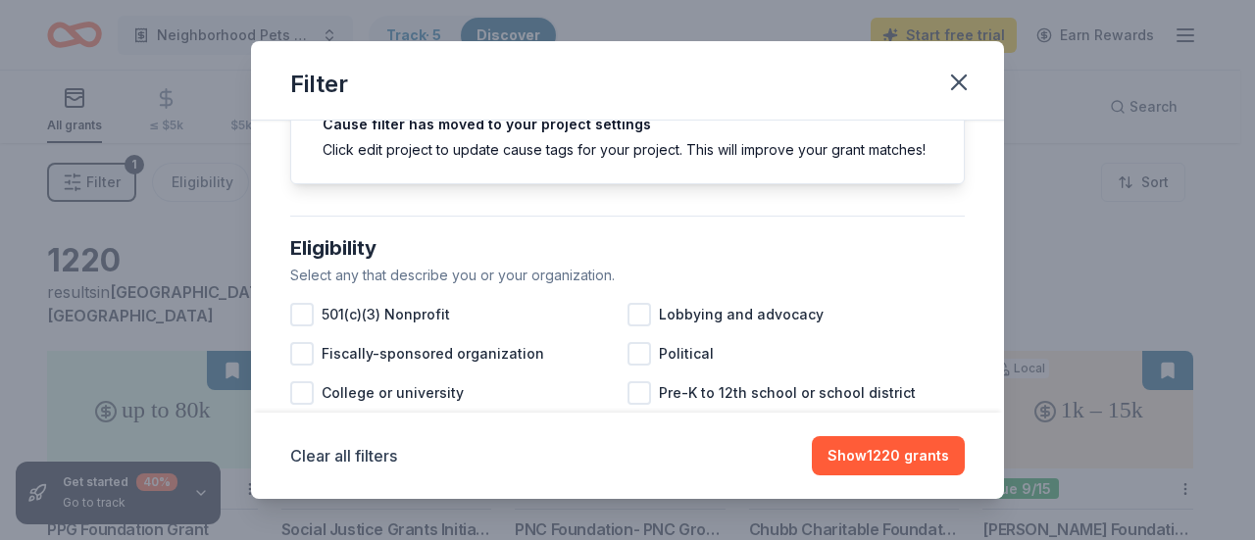
scroll to position [196, 0]
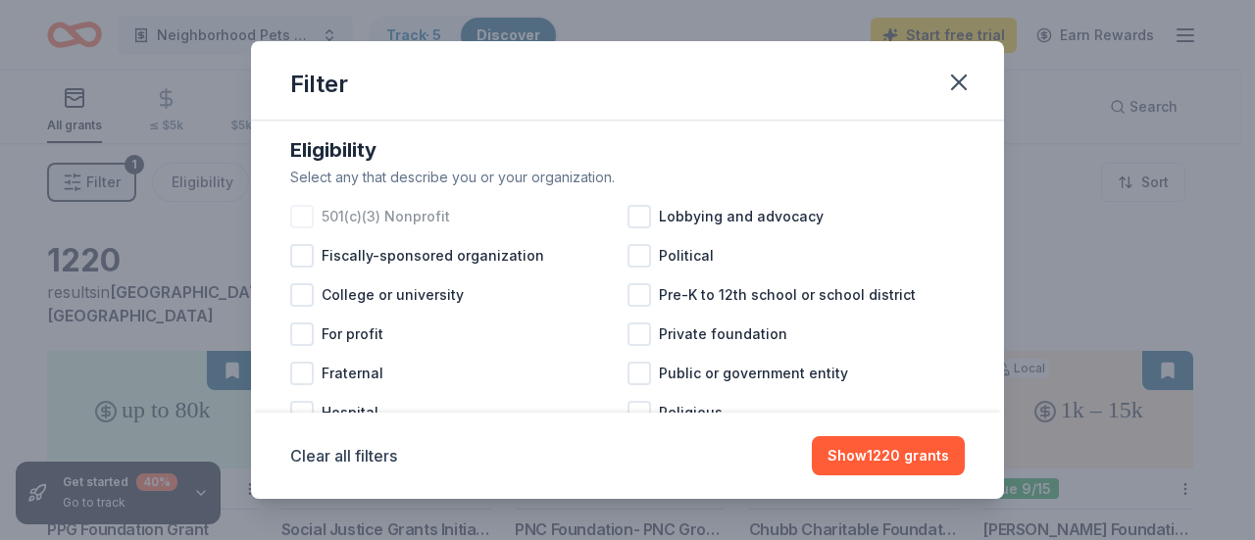
click at [299, 228] on div at bounding box center [302, 217] width 24 height 24
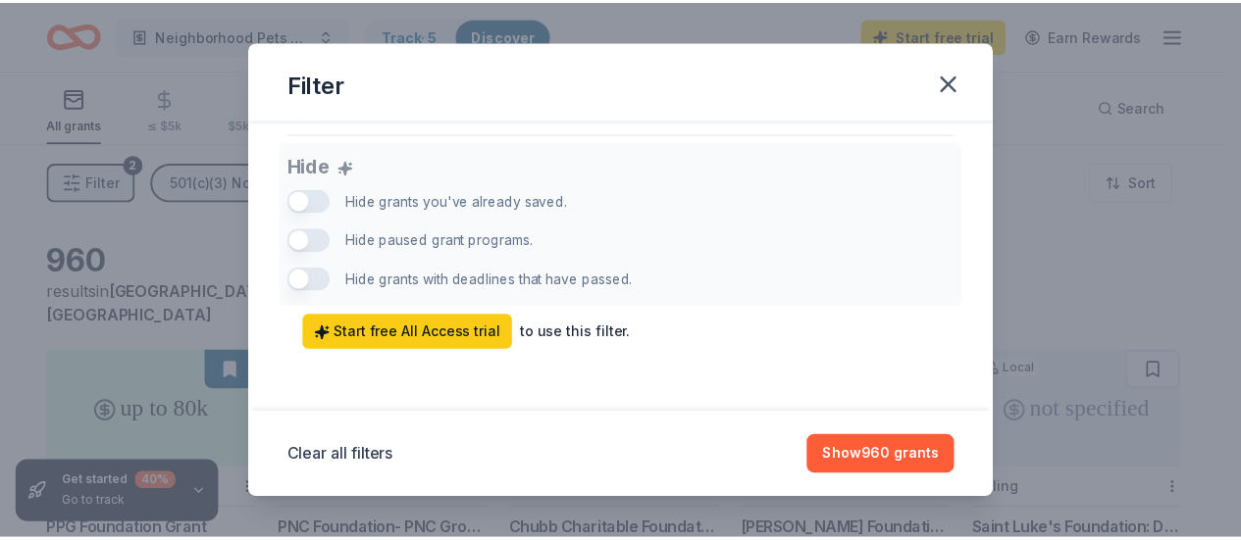
scroll to position [1391, 0]
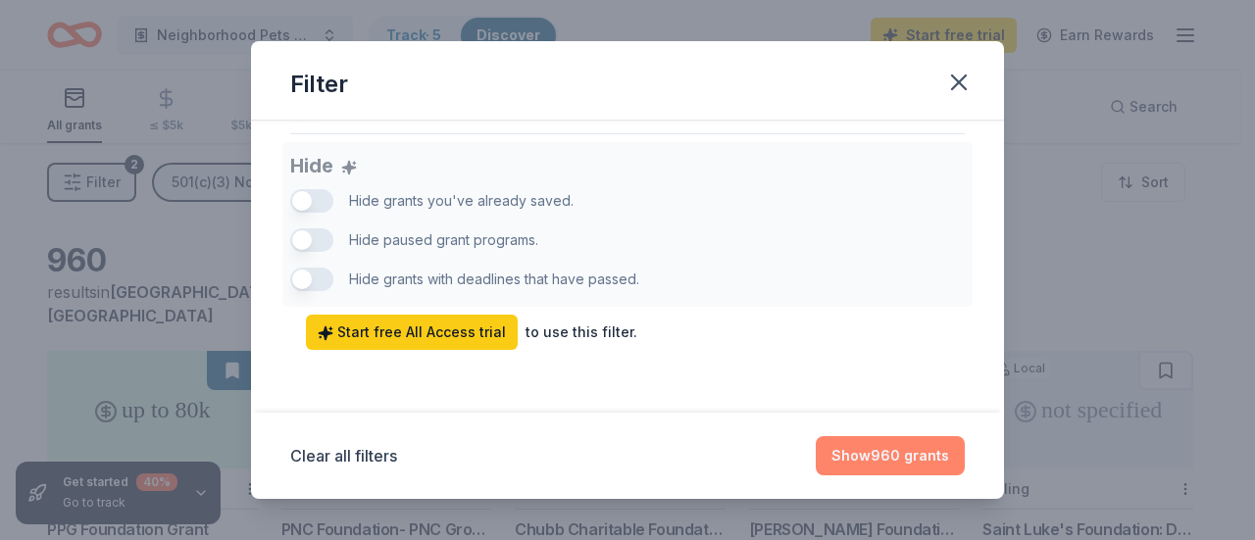
click at [871, 463] on button "Show 960 grants" at bounding box center [890, 455] width 149 height 39
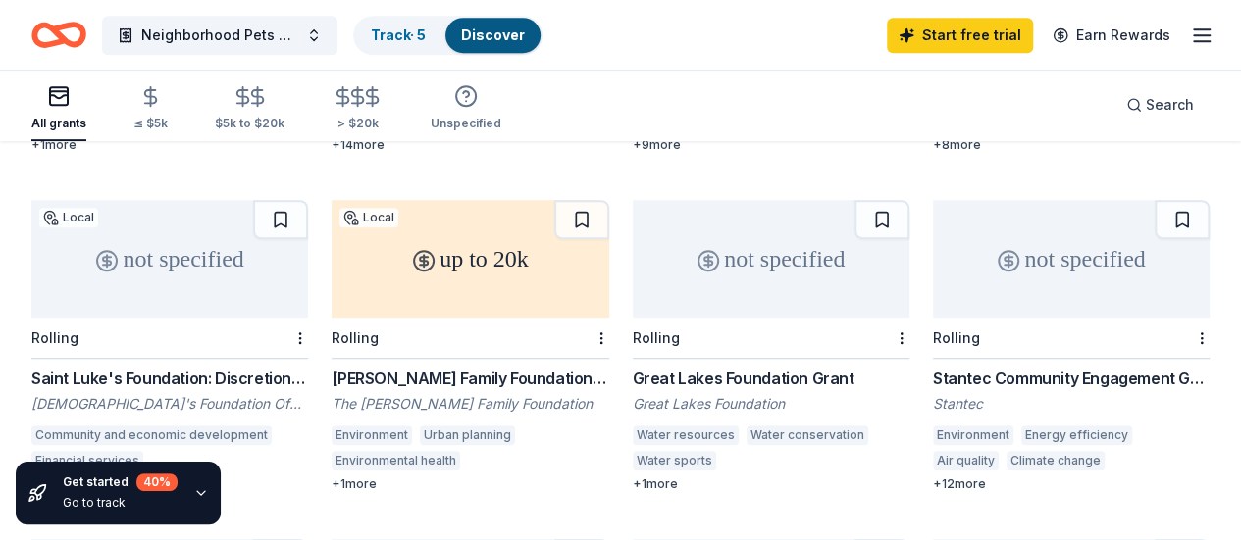
scroll to position [588, 0]
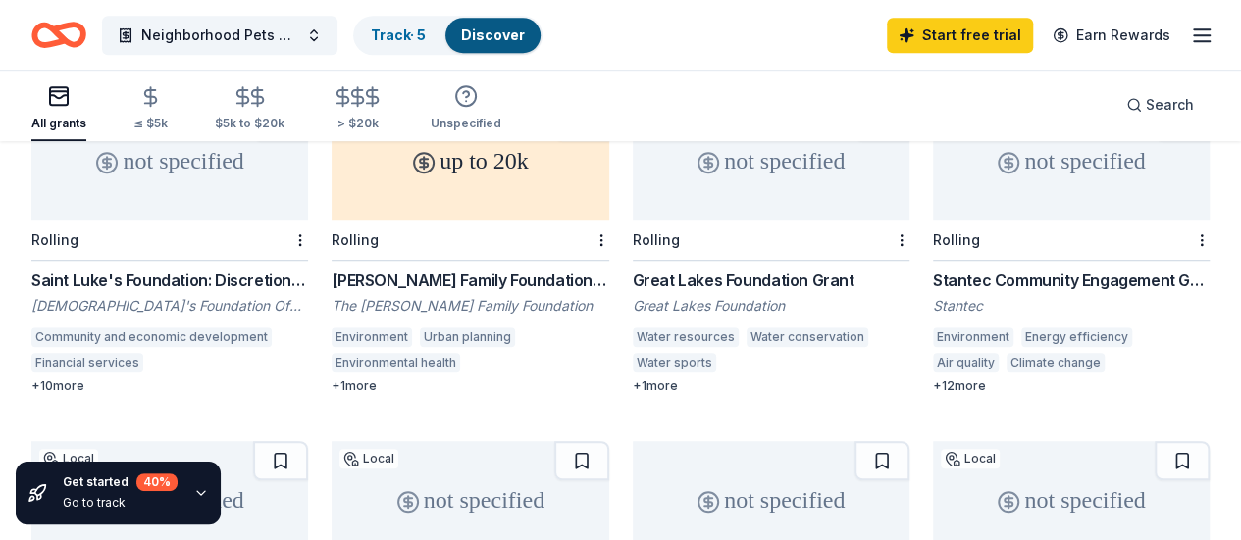
click at [331, 379] on div "+ 1 more" at bounding box center [469, 387] width 277 height 16
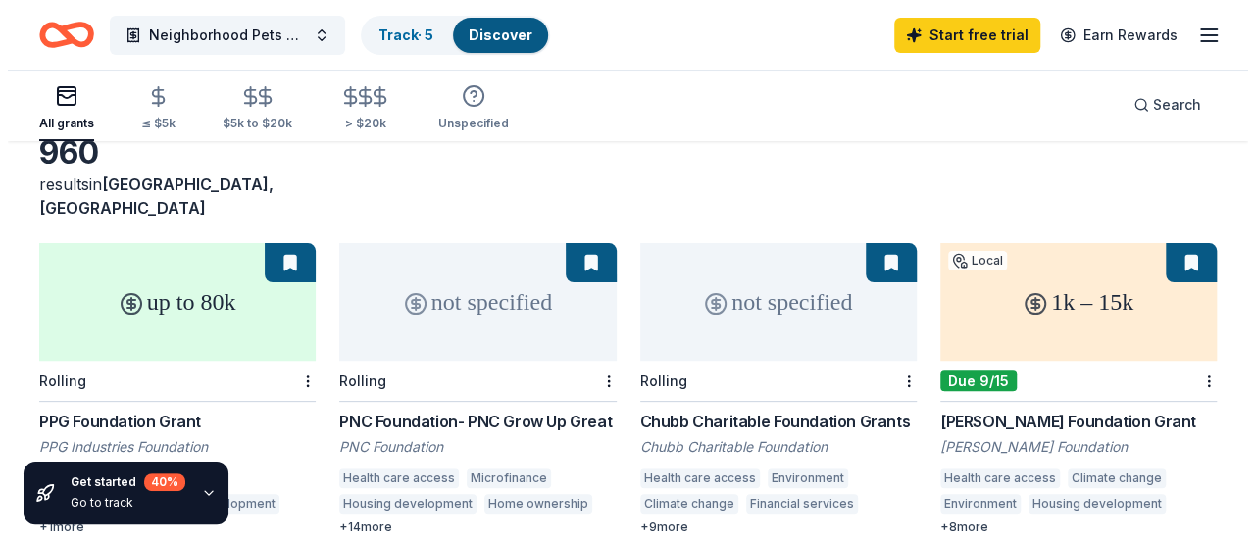
scroll to position [0, 0]
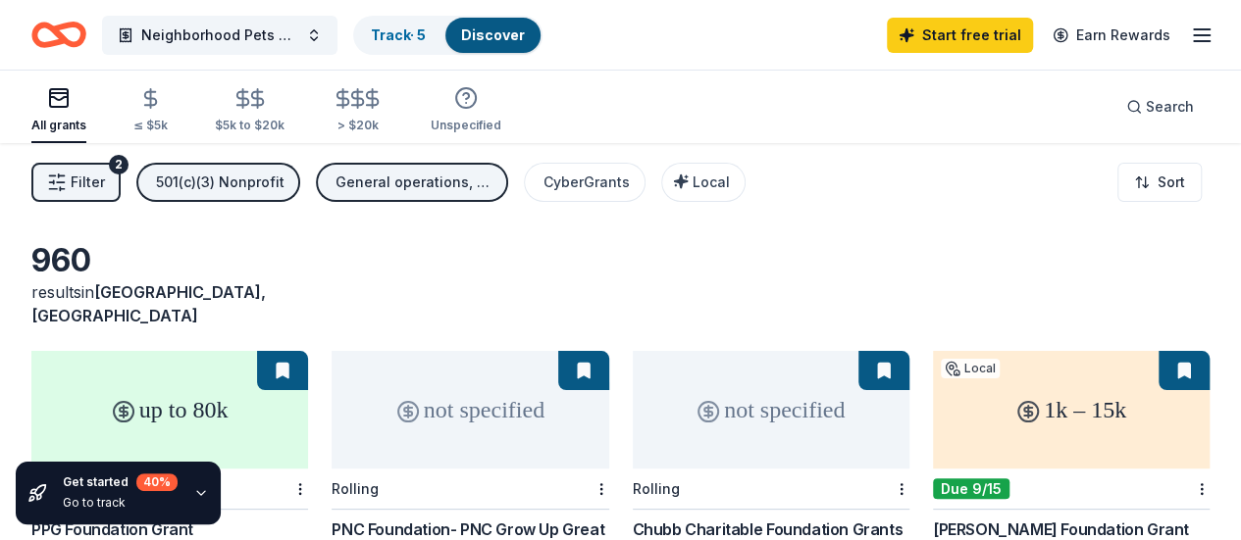
click at [65, 182] on line "button" at bounding box center [61, 182] width 8 height 0
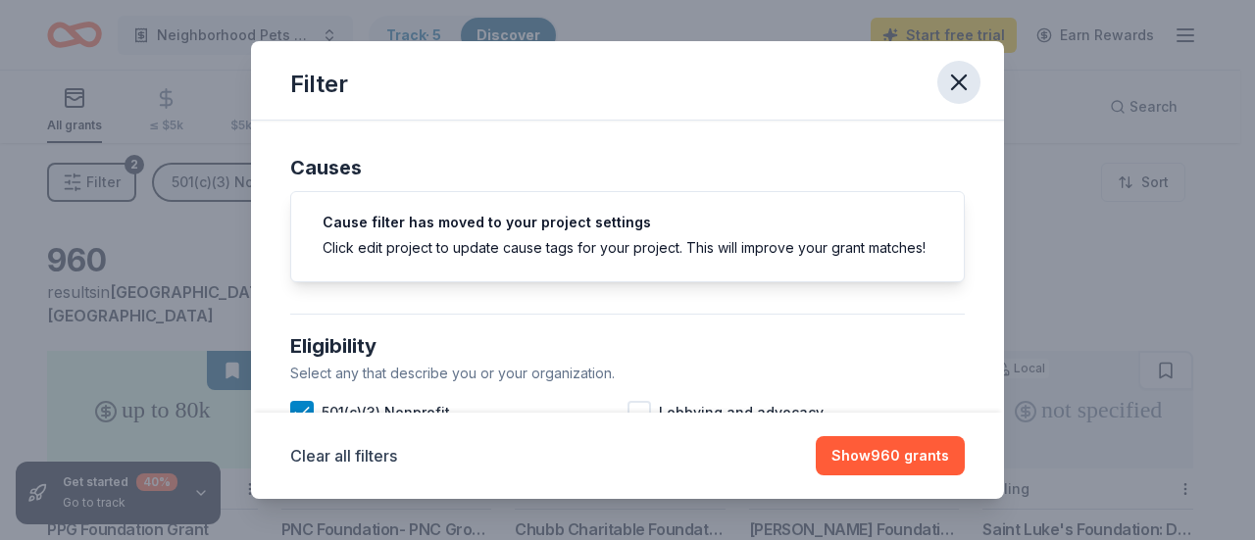
click at [963, 83] on icon "button" at bounding box center [958, 82] width 27 height 27
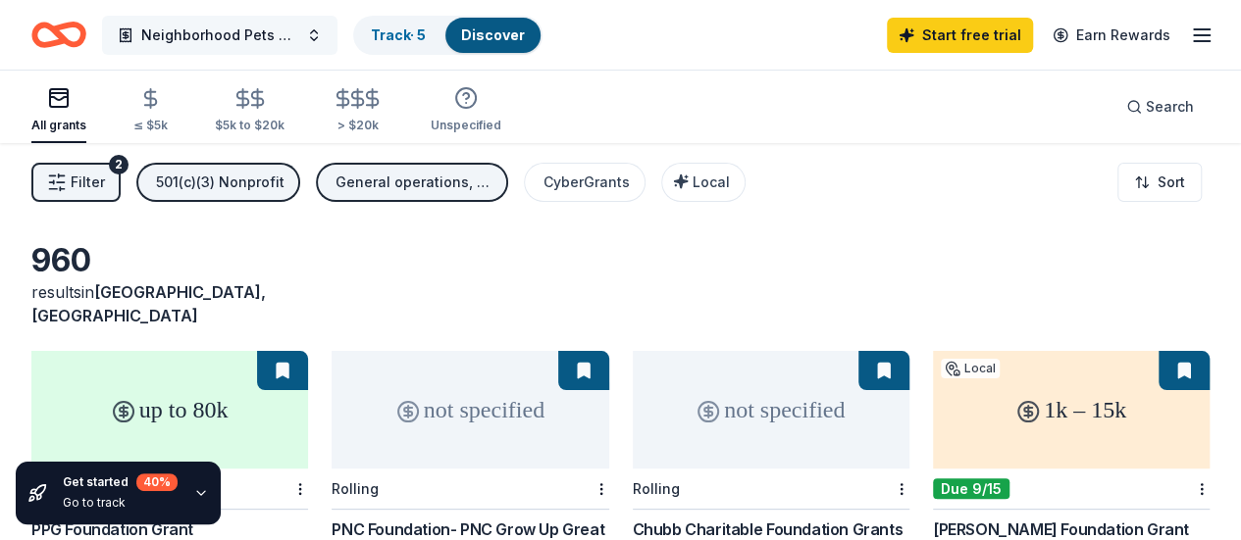
click at [336, 40] on button "Neighborhood Pets Resource + Wellness Center" at bounding box center [219, 35] width 235 height 39
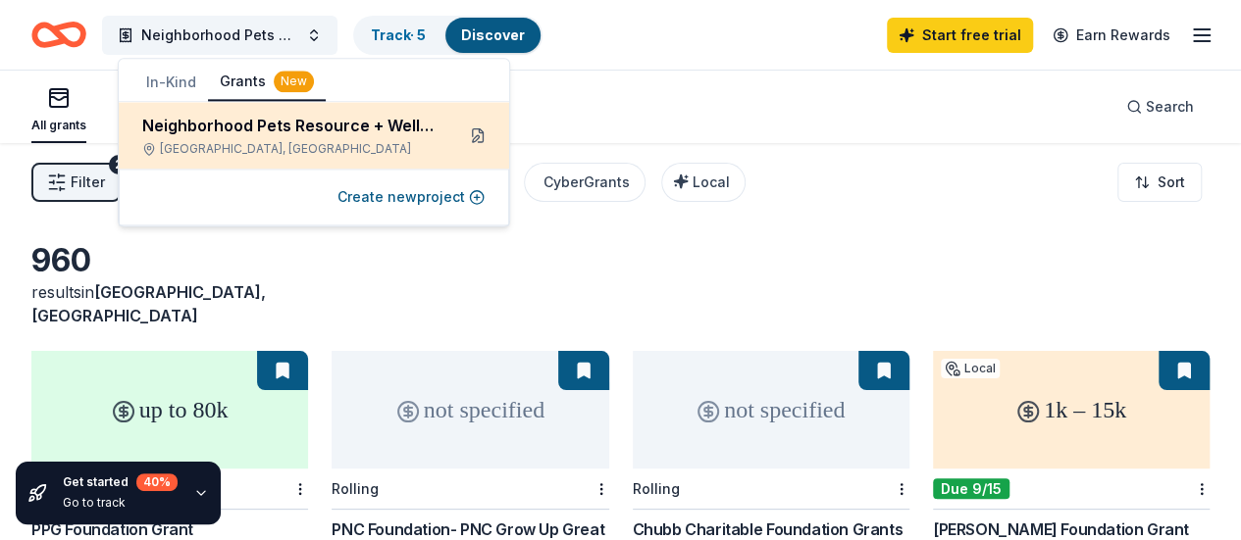
click at [483, 136] on button at bounding box center [477, 135] width 31 height 31
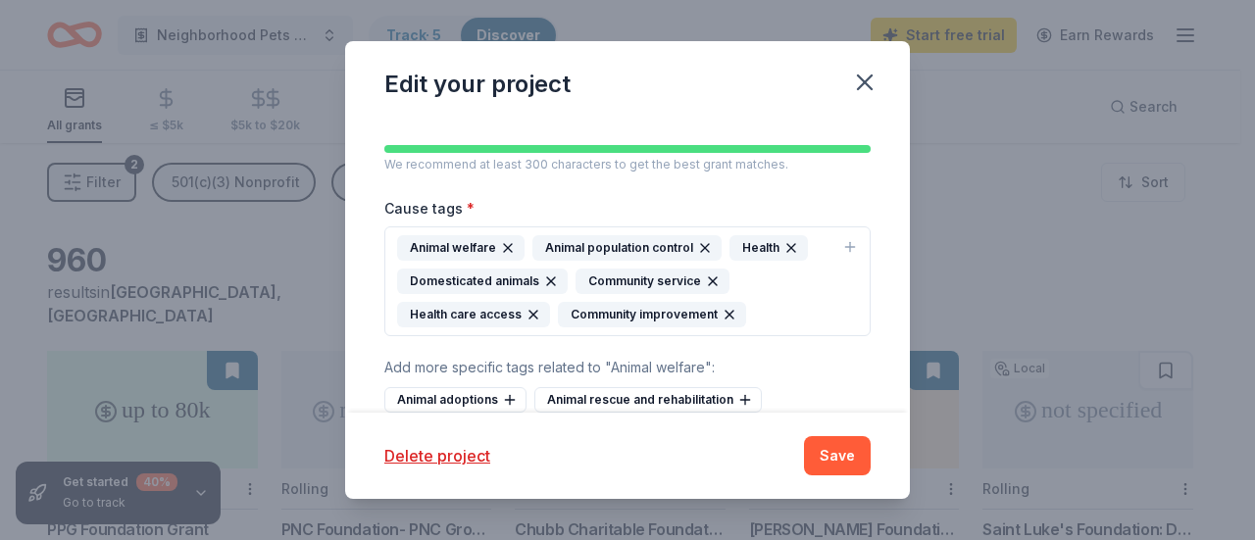
scroll to position [578, 0]
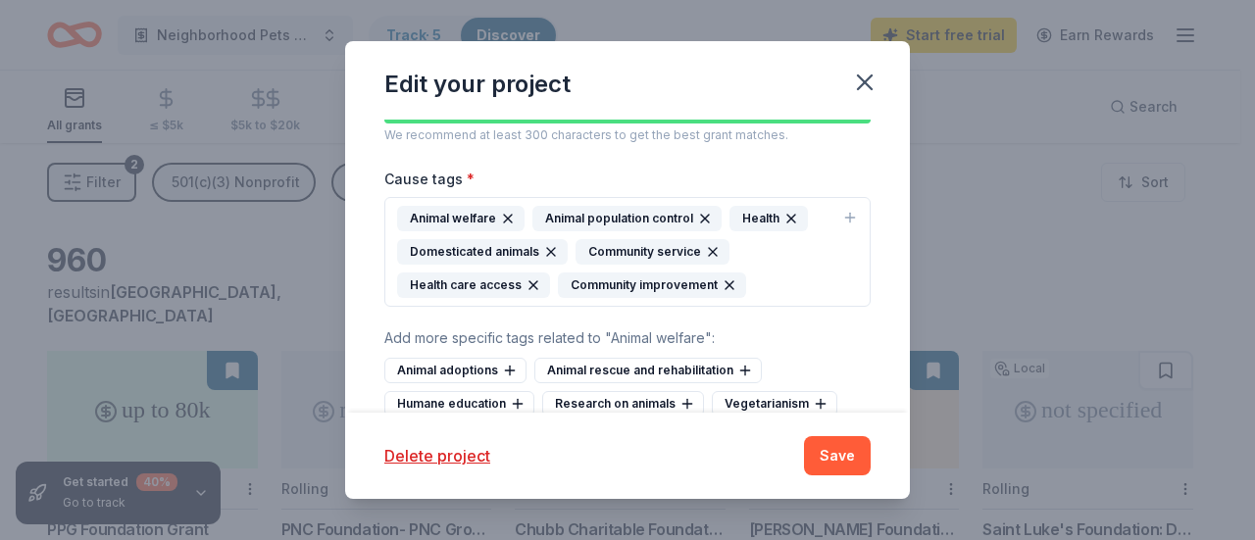
click at [786, 211] on icon "button" at bounding box center [792, 219] width 16 height 16
click at [533, 278] on icon "button" at bounding box center [534, 286] width 16 height 16
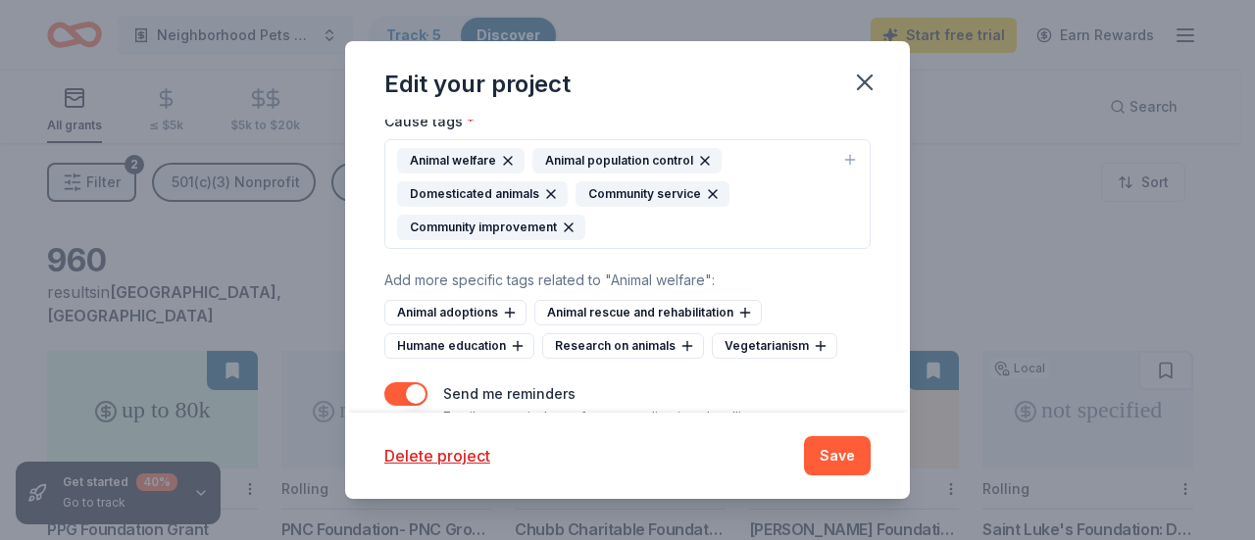
scroll to position [676, 0]
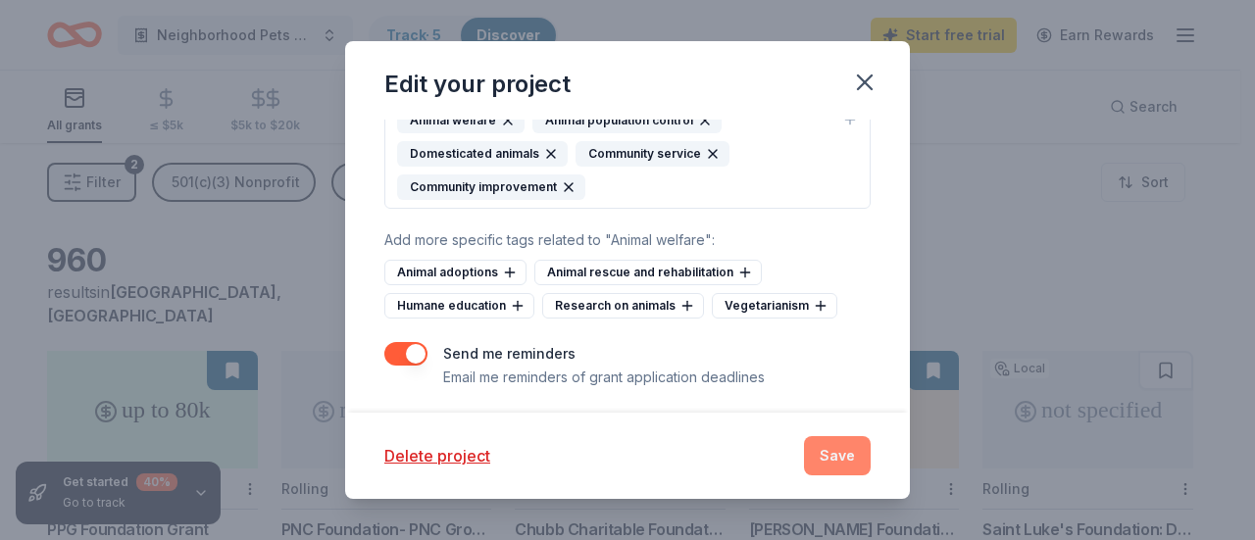
click at [840, 453] on button "Save" at bounding box center [837, 455] width 67 height 39
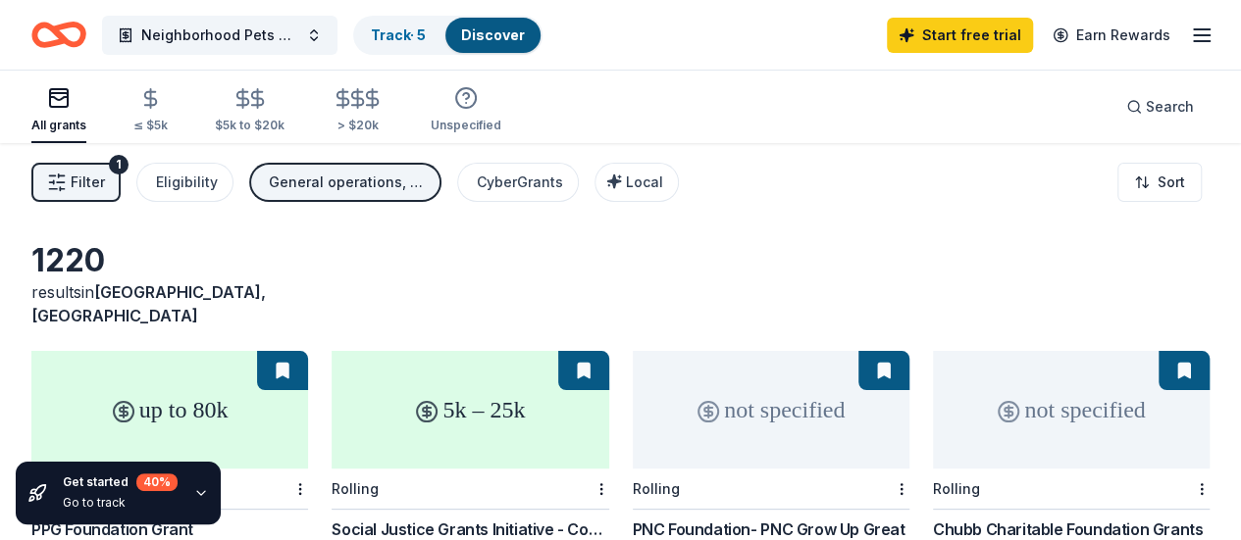
click at [65, 176] on line "button" at bounding box center [62, 176] width 6 height 0
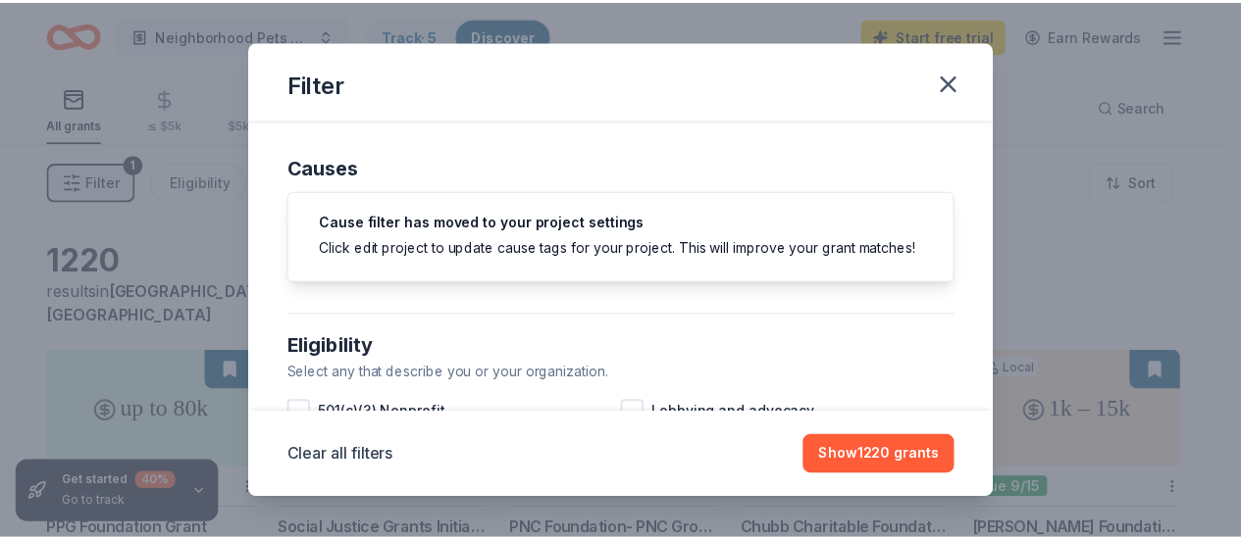
scroll to position [196, 0]
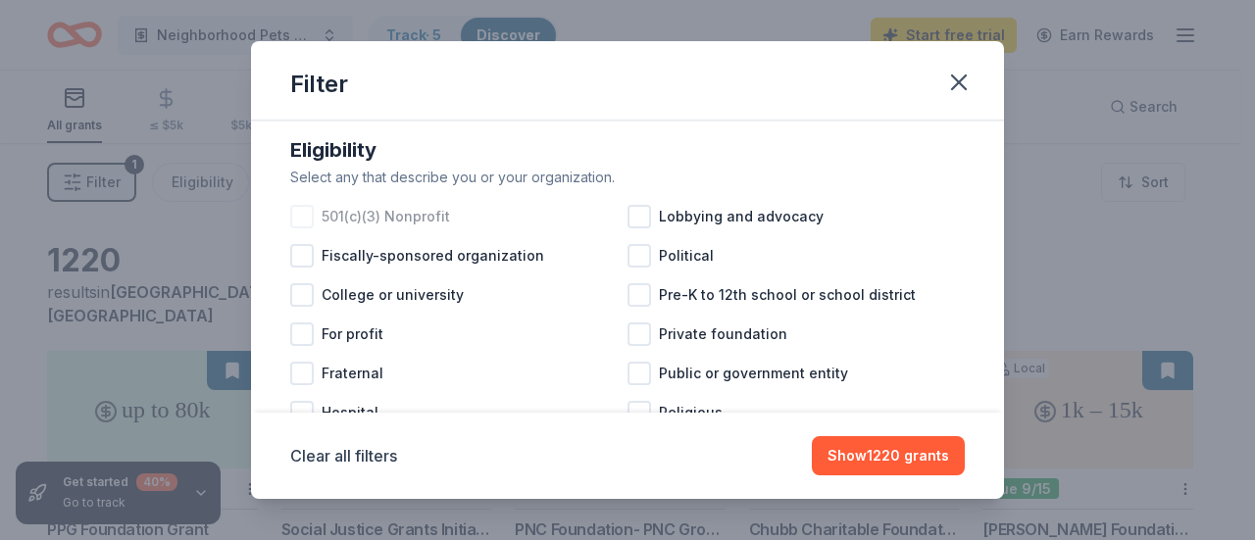
click at [297, 229] on div at bounding box center [302, 217] width 24 height 24
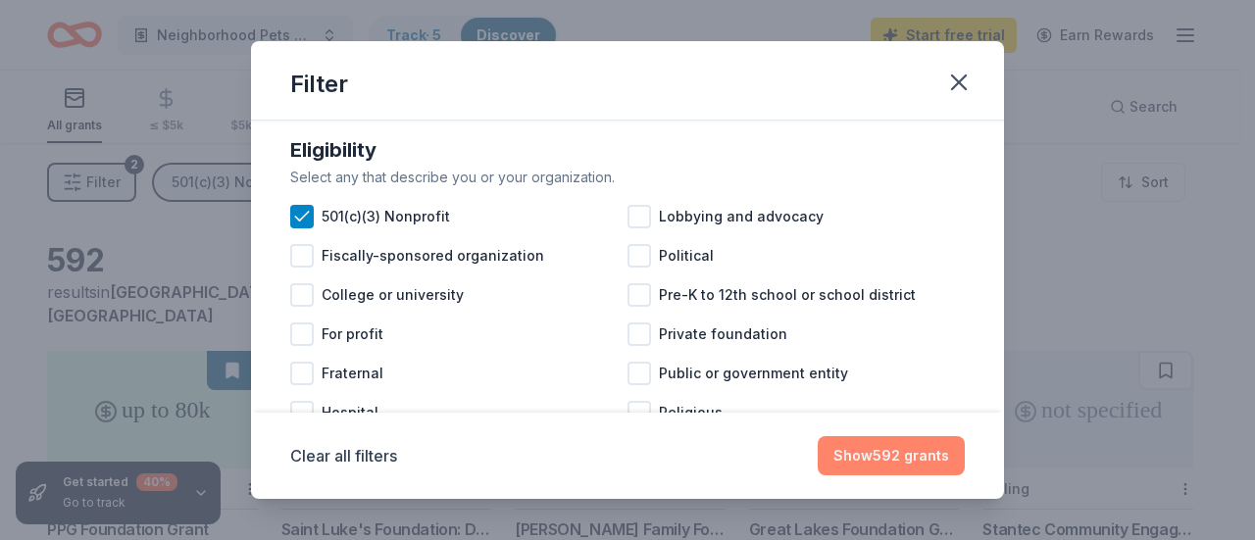
click at [880, 451] on button "Show 592 grants" at bounding box center [891, 455] width 147 height 39
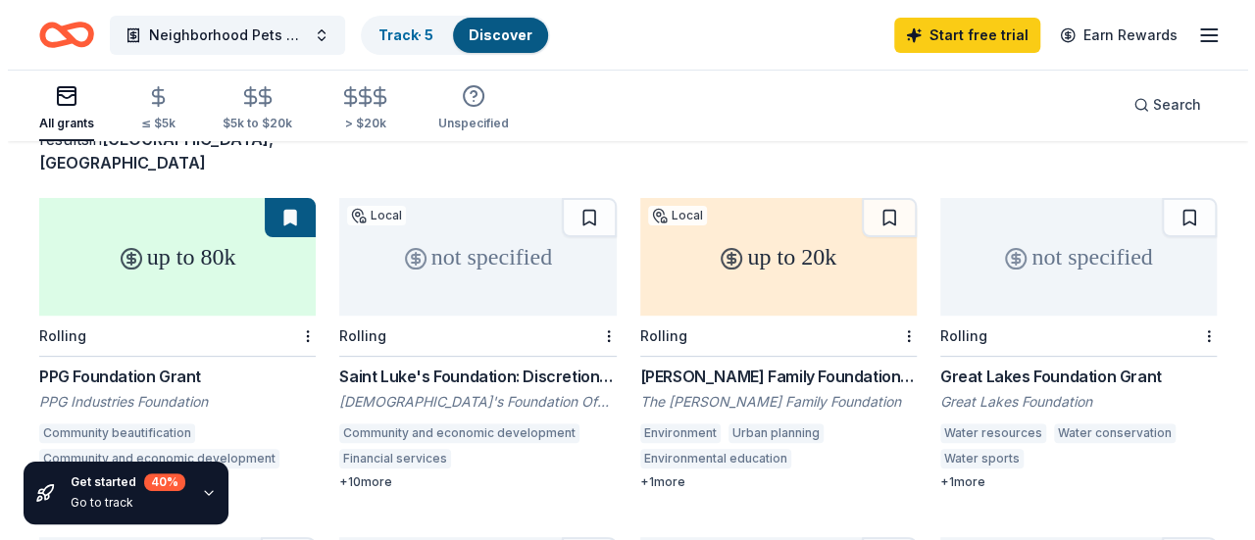
scroll to position [196, 0]
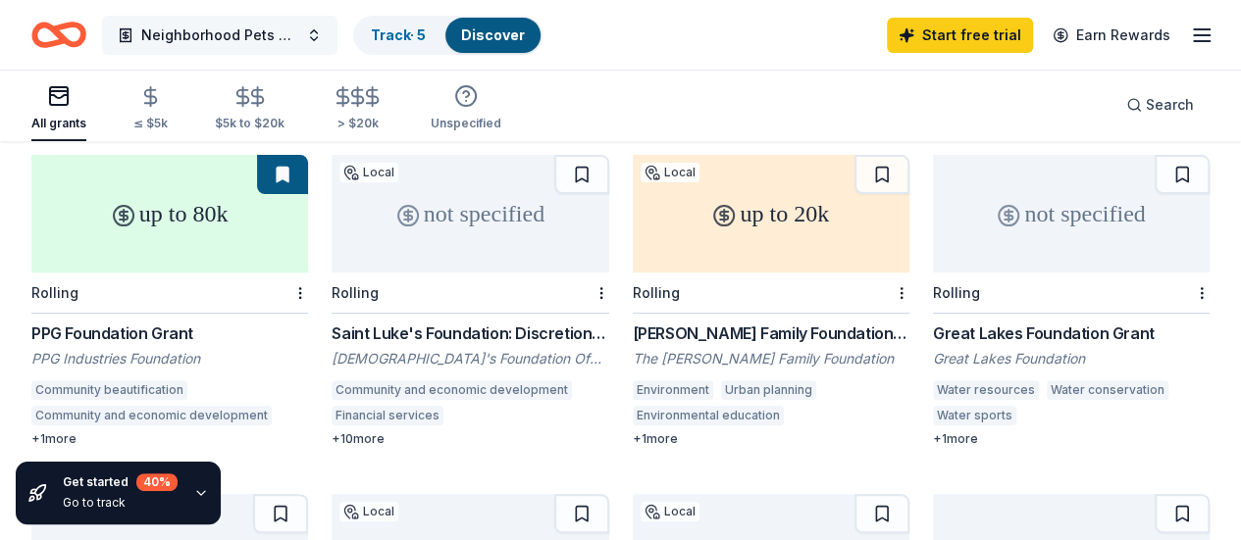
click at [328, 36] on button "Neighborhood Pets Resource + Wellness Center" at bounding box center [219, 35] width 235 height 39
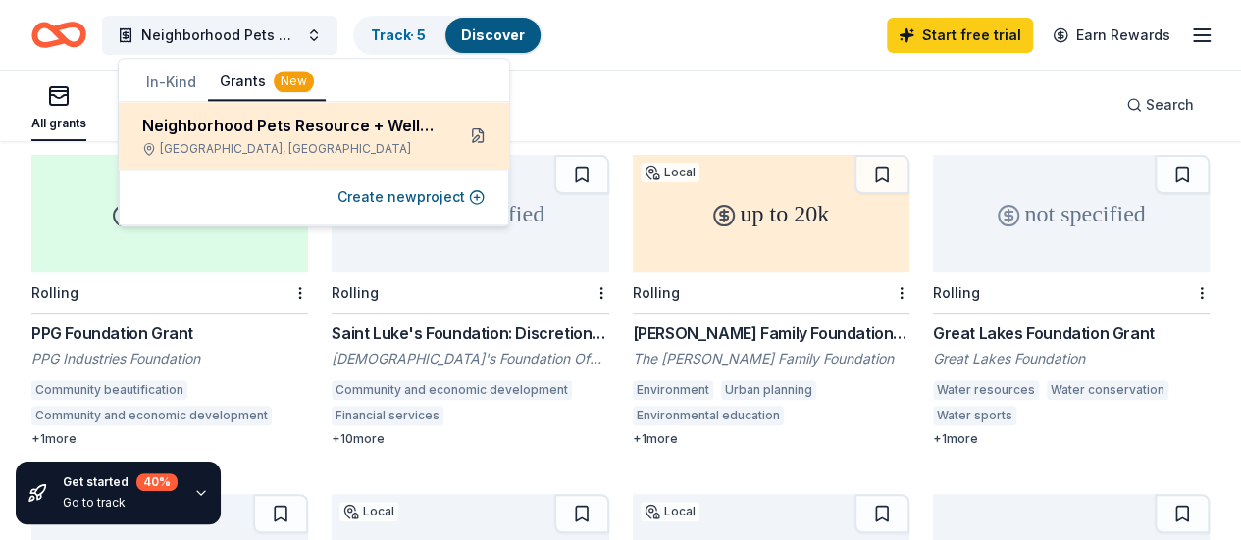
click at [484, 138] on button at bounding box center [477, 135] width 31 height 31
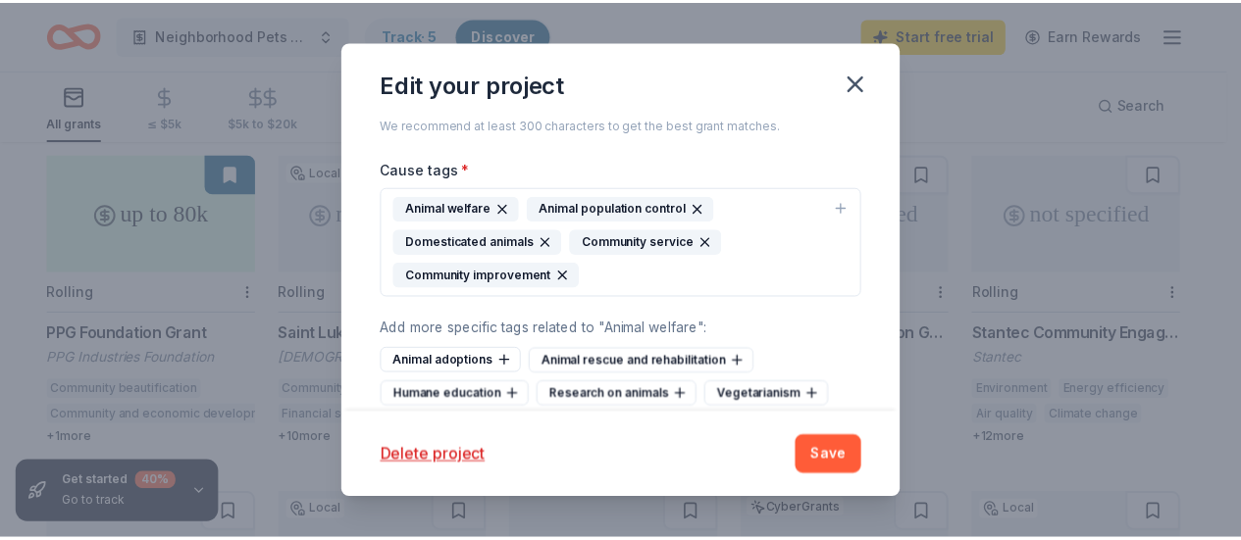
scroll to position [588, 0]
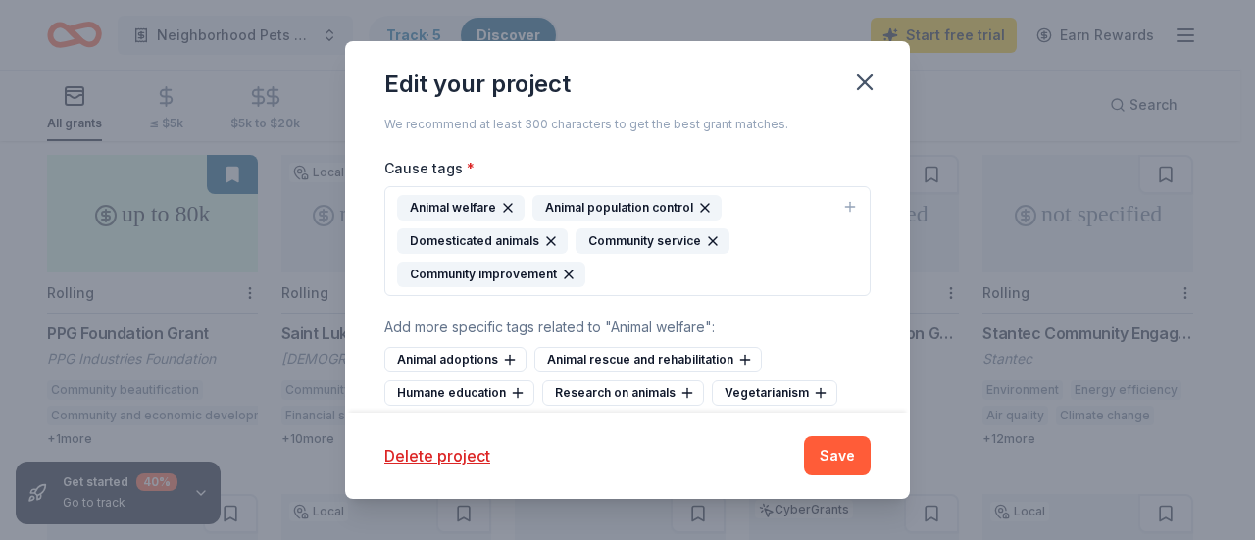
click at [706, 233] on icon "button" at bounding box center [713, 241] width 16 height 16
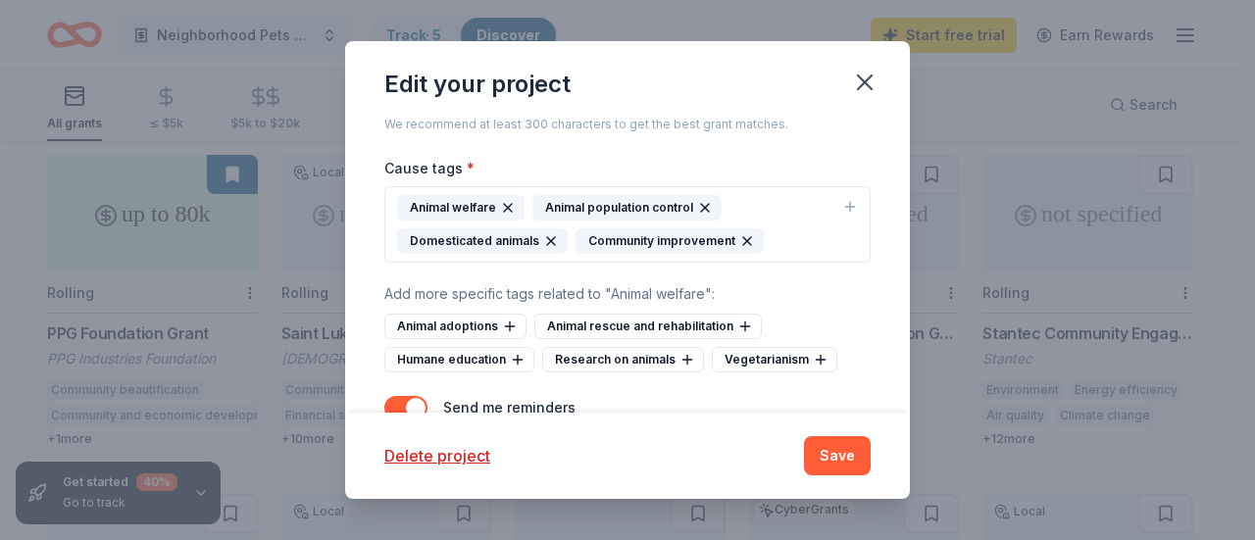
click at [739, 233] on icon "button" at bounding box center [747, 241] width 16 height 16
click at [836, 451] on button "Save" at bounding box center [837, 455] width 67 height 39
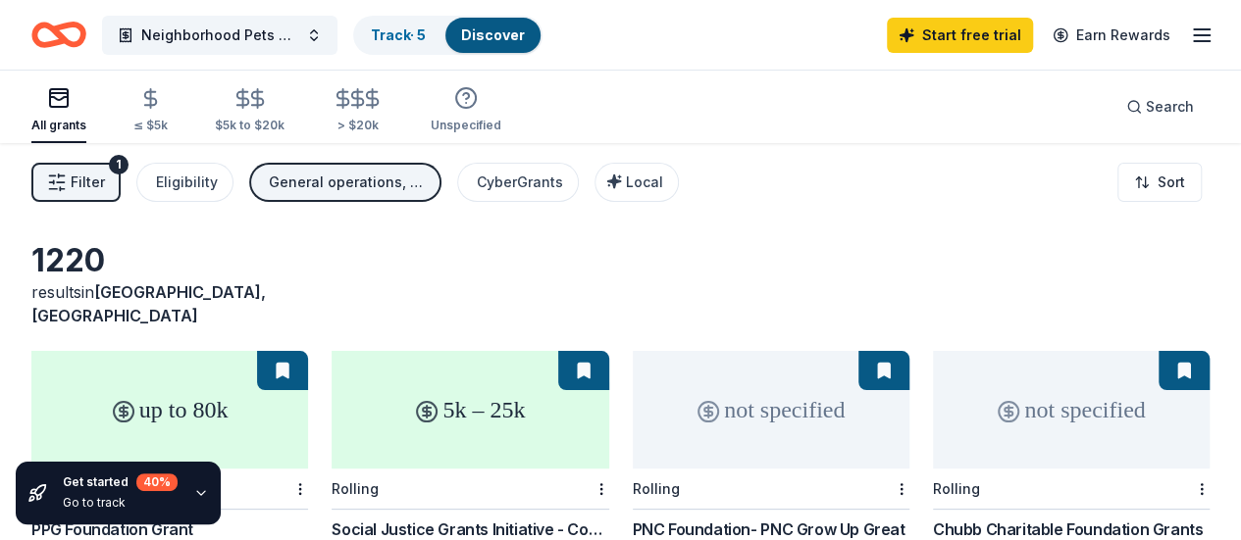
click at [105, 185] on span "Filter" at bounding box center [88, 183] width 34 height 24
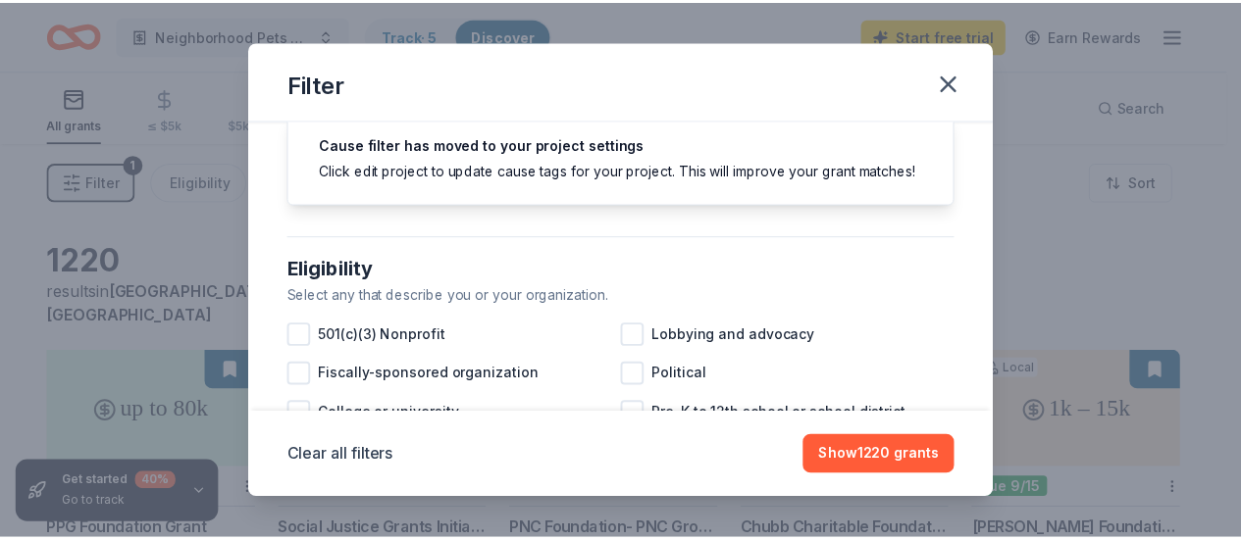
scroll to position [196, 0]
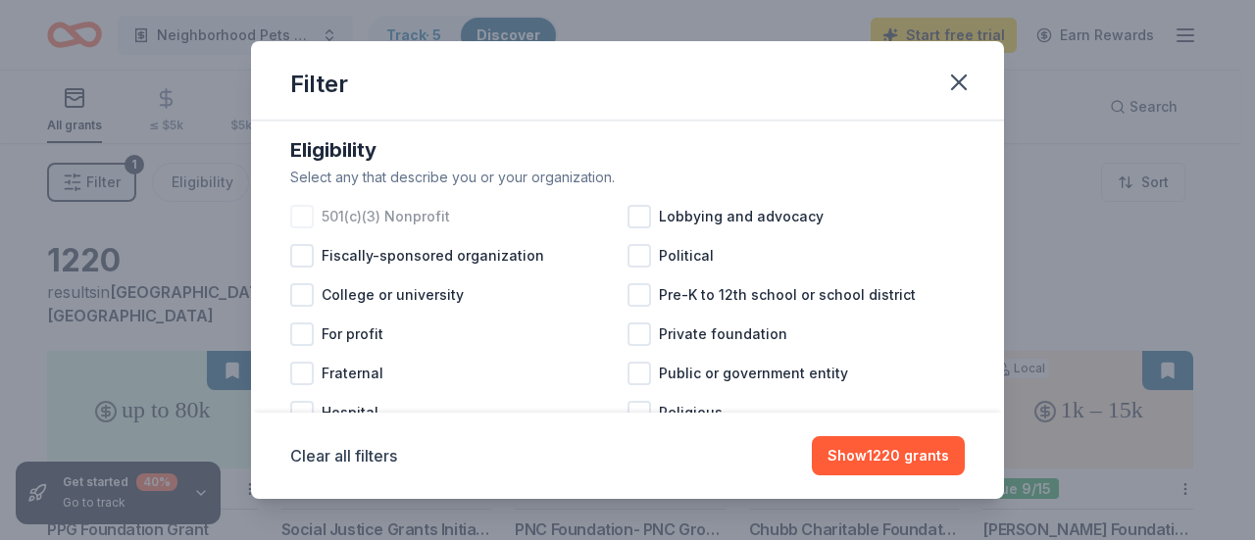
click at [295, 229] on div at bounding box center [302, 217] width 24 height 24
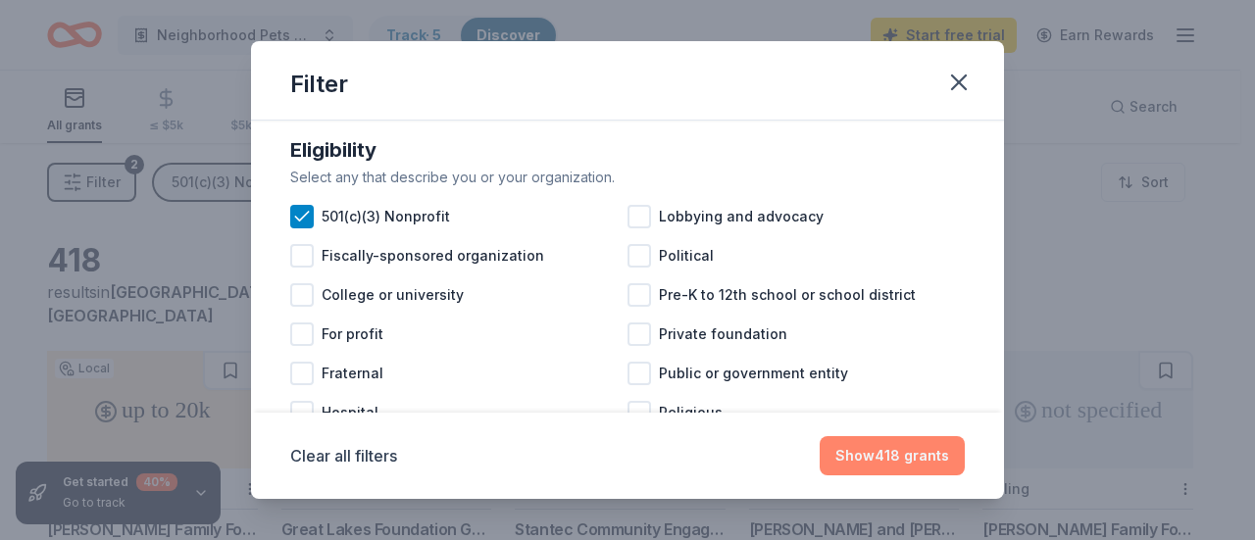
click at [857, 448] on button "Show 418 grants" at bounding box center [892, 455] width 145 height 39
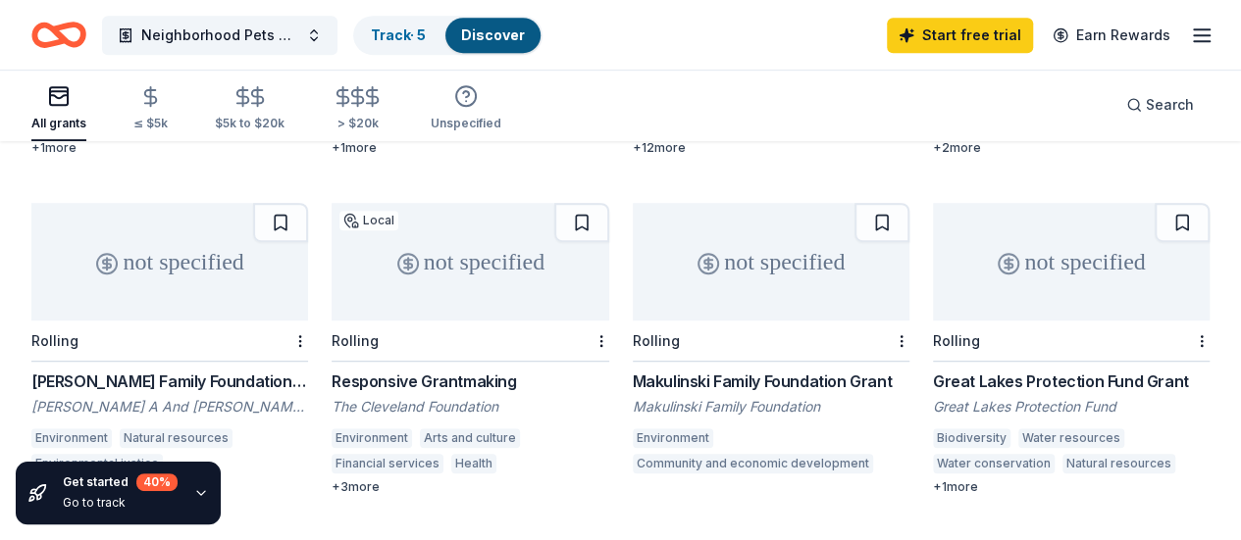
scroll to position [490, 0]
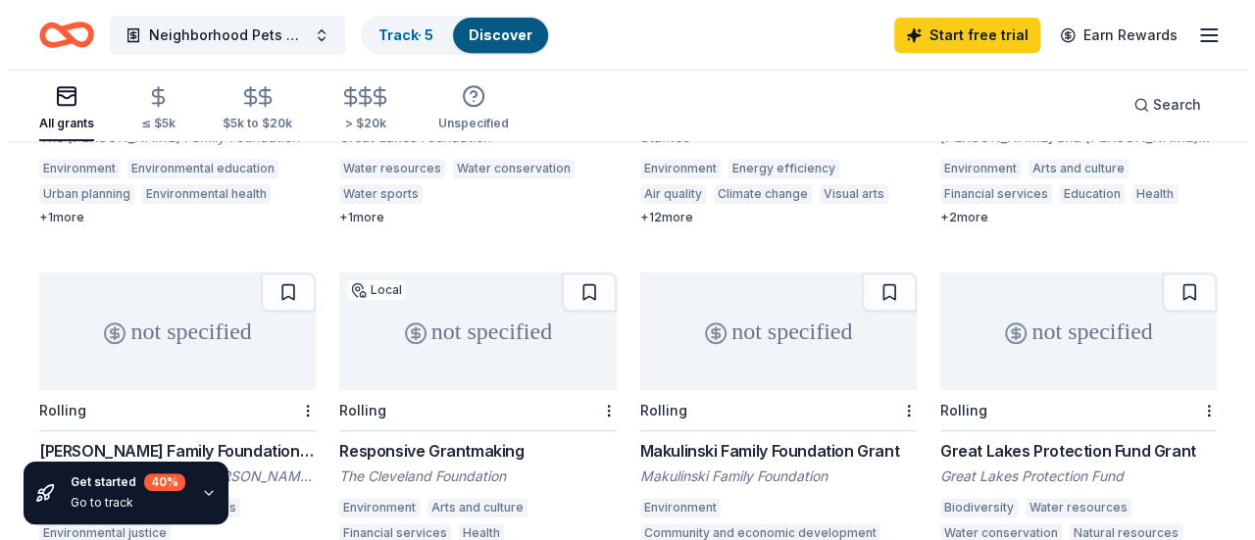
scroll to position [392, 0]
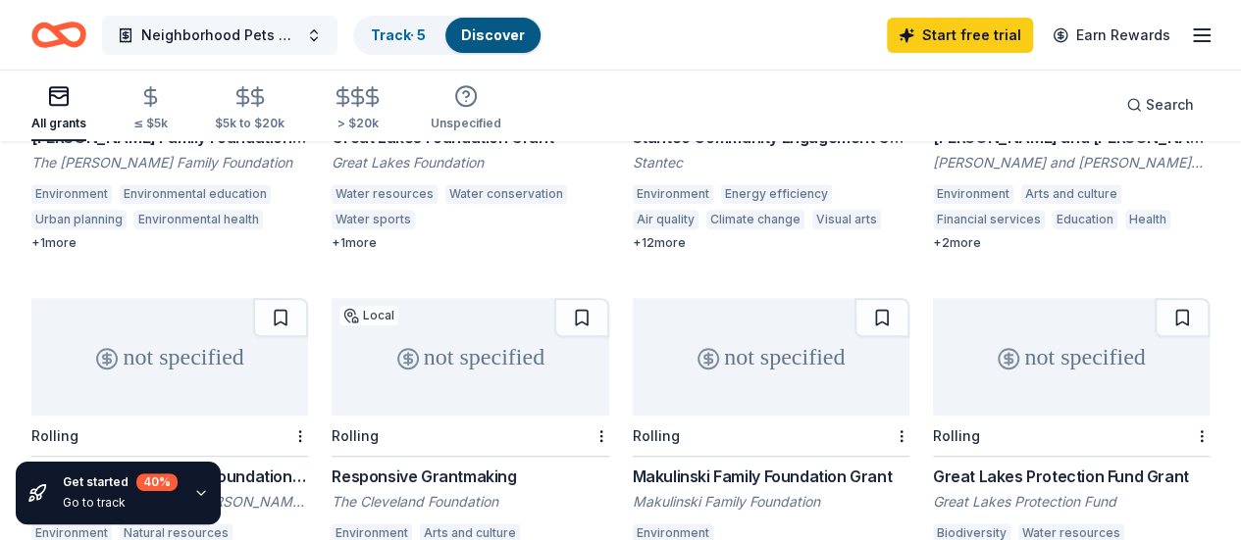
click at [333, 29] on button "Neighborhood Pets Resource + Wellness Center" at bounding box center [219, 35] width 235 height 39
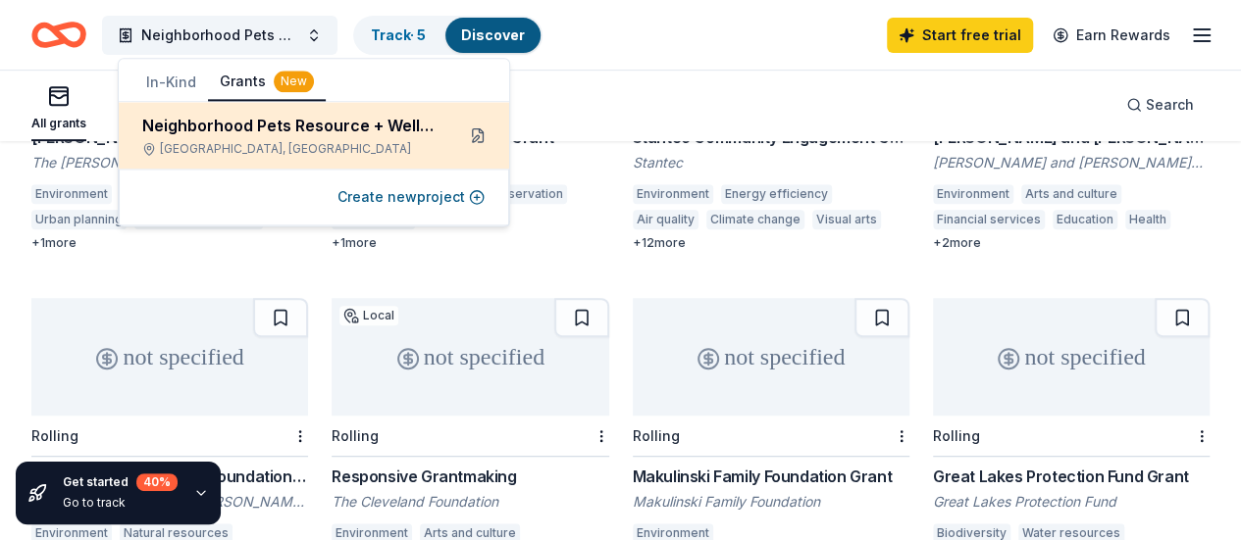
click at [474, 130] on button at bounding box center [477, 135] width 31 height 31
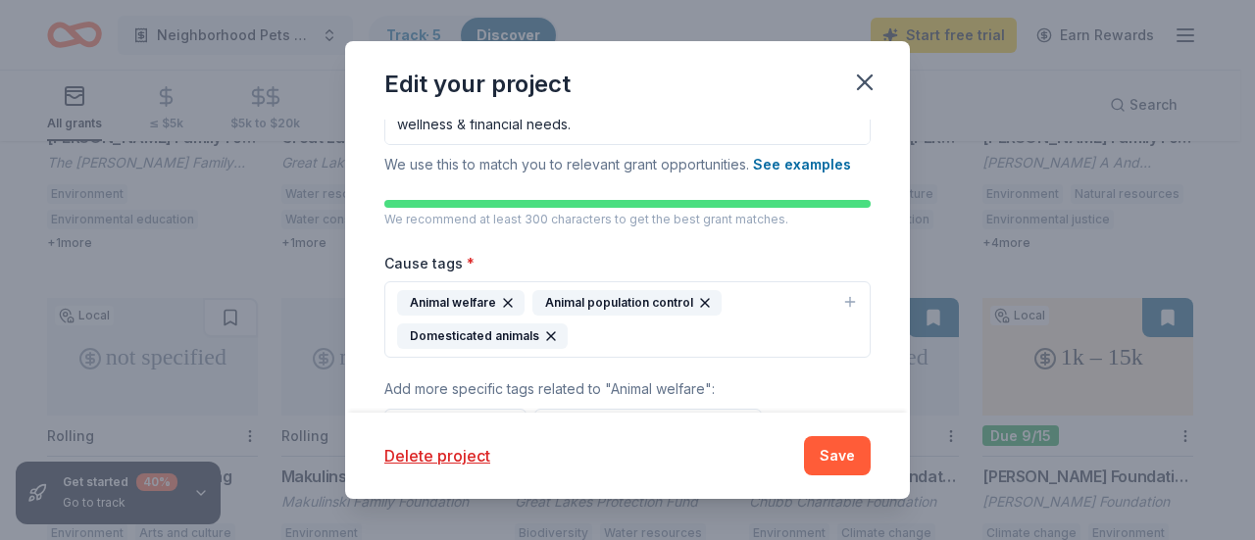
scroll to position [588, 0]
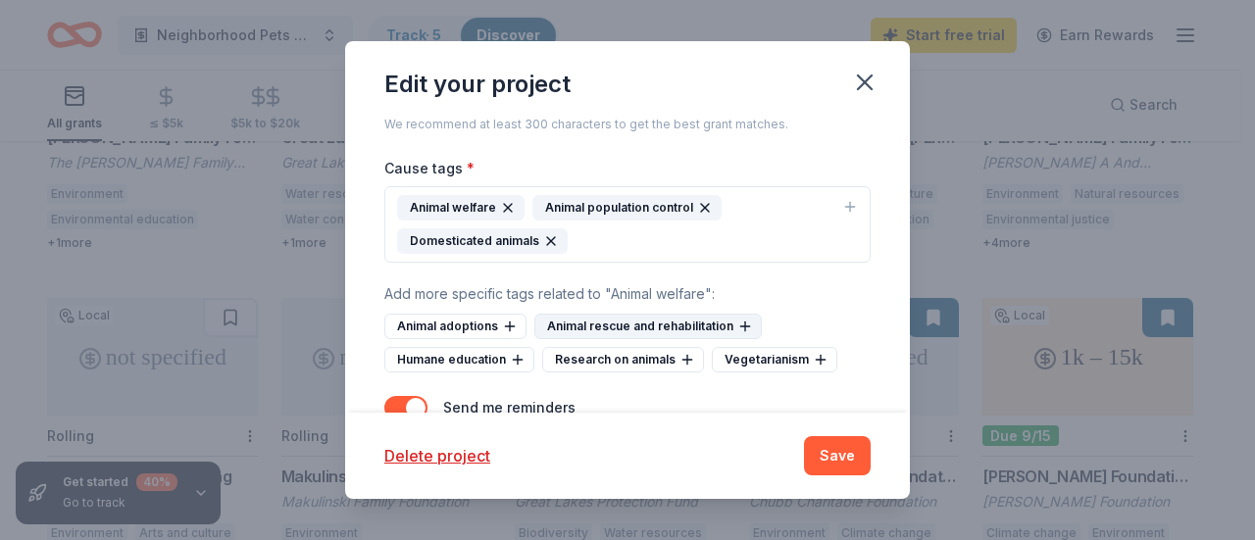
click at [740, 327] on icon at bounding box center [744, 327] width 9 height 0
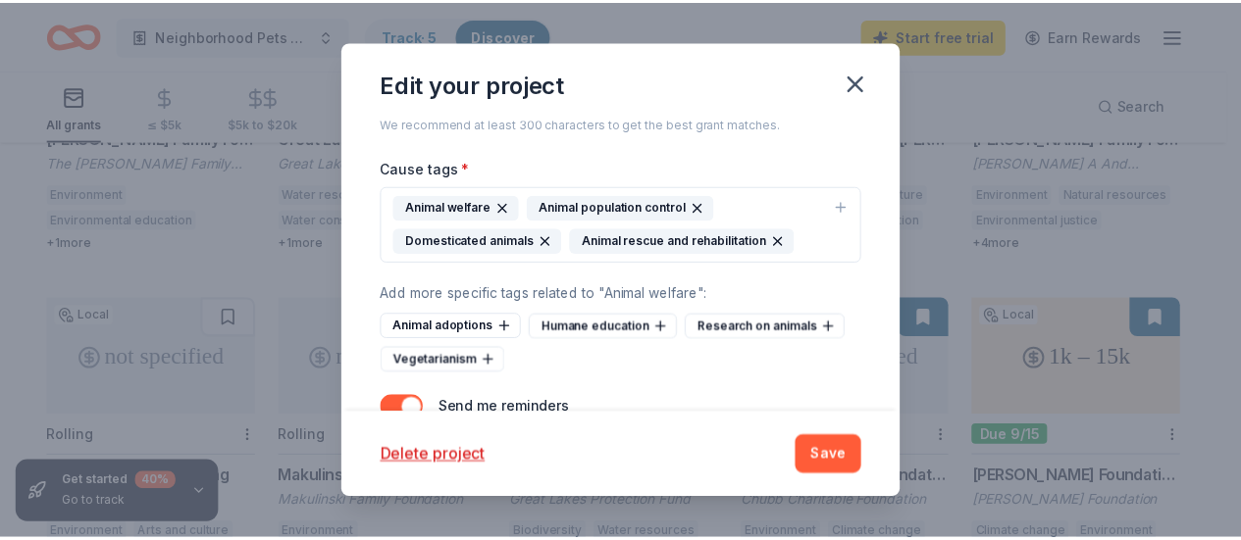
scroll to position [643, 0]
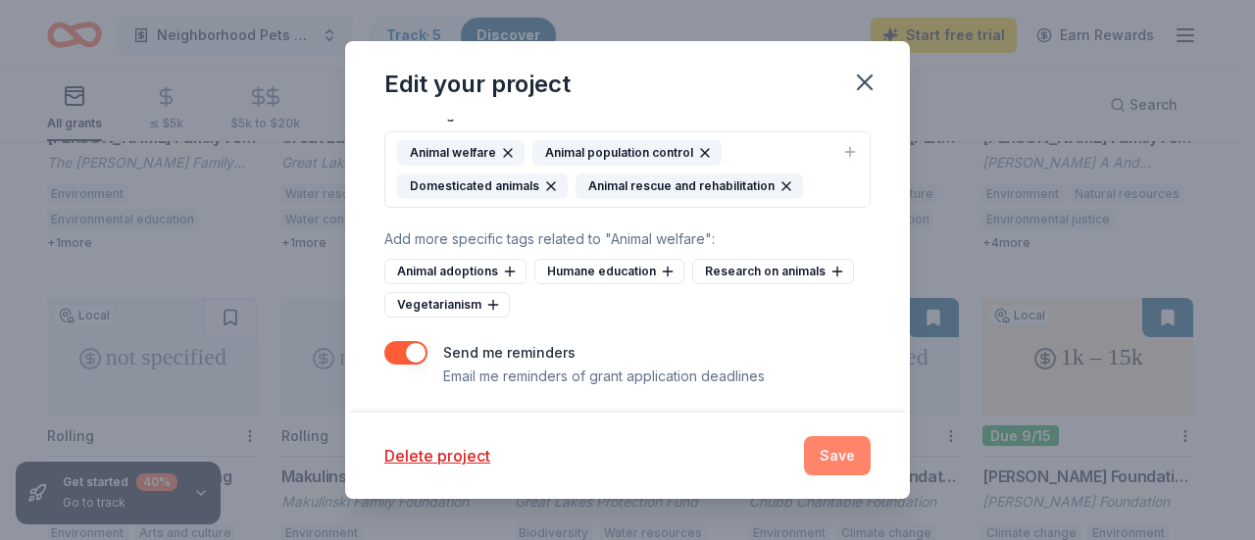
click at [834, 448] on button "Save" at bounding box center [837, 455] width 67 height 39
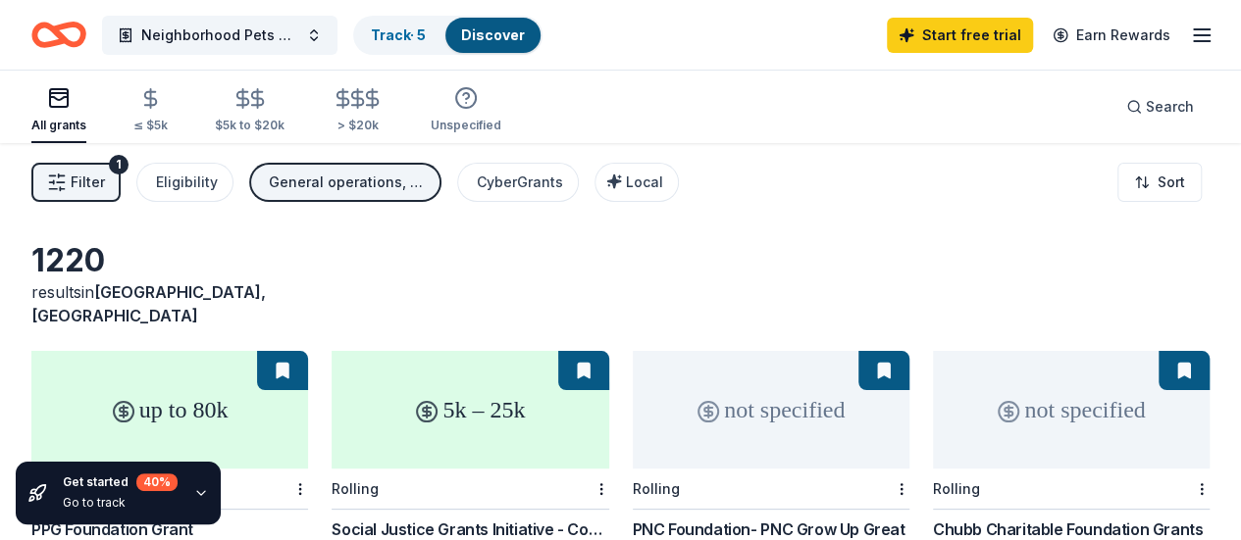
click at [89, 171] on span "Filter" at bounding box center [88, 183] width 34 height 24
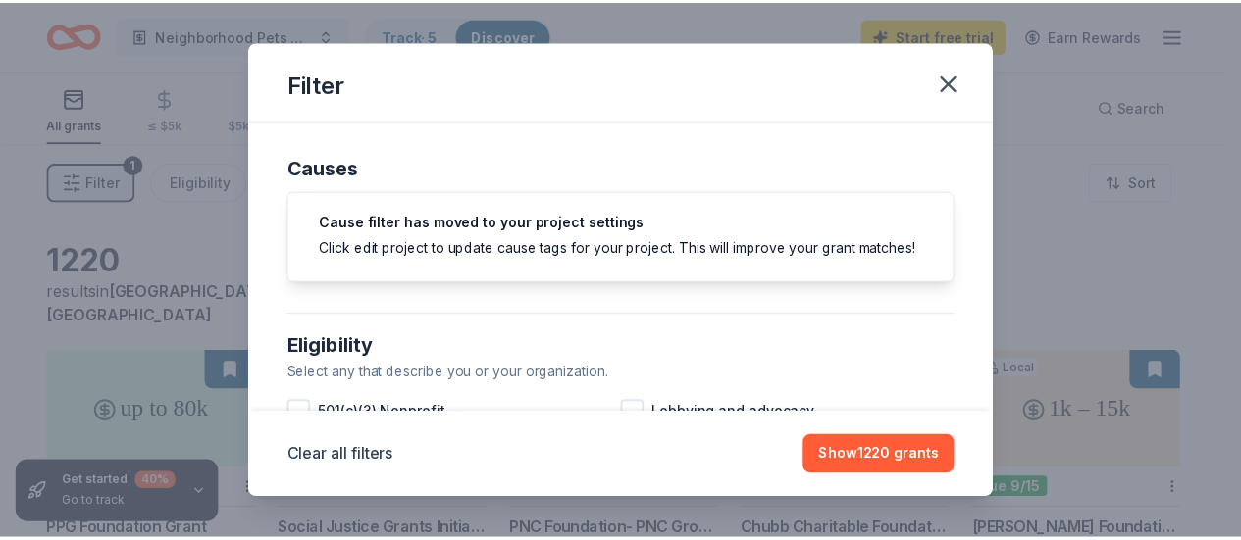
scroll to position [196, 0]
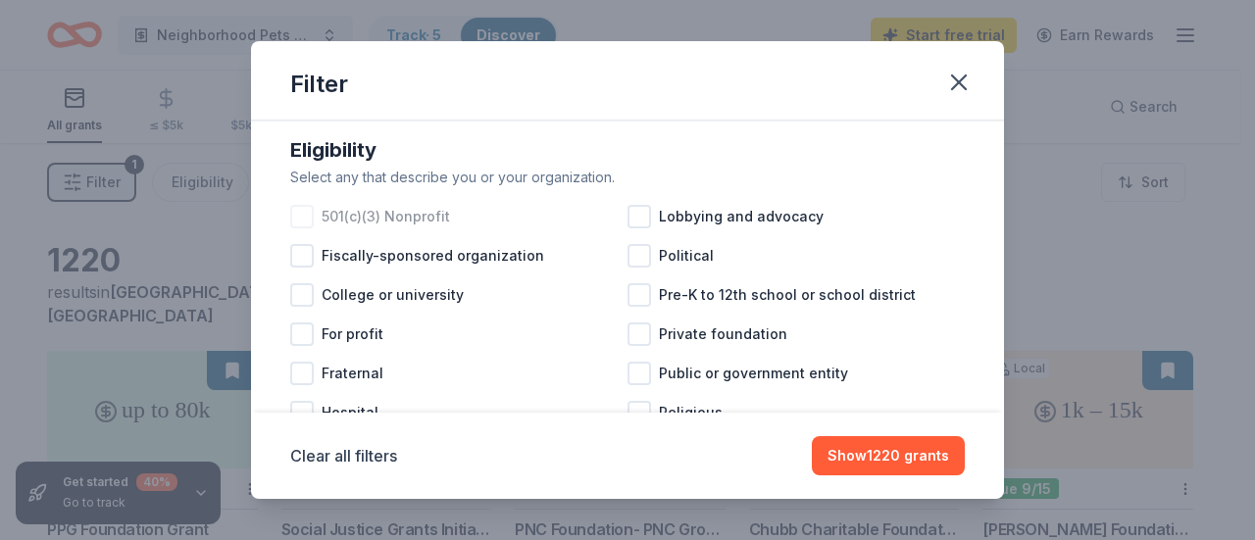
click at [302, 226] on div at bounding box center [302, 217] width 24 height 24
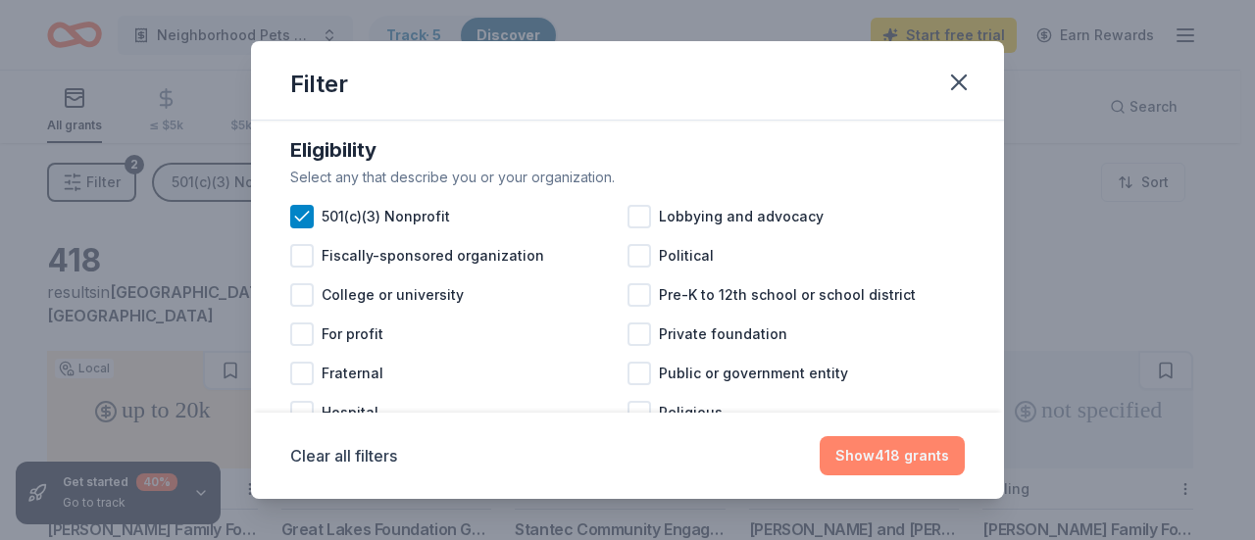
click at [881, 452] on button "Show 418 grants" at bounding box center [892, 455] width 145 height 39
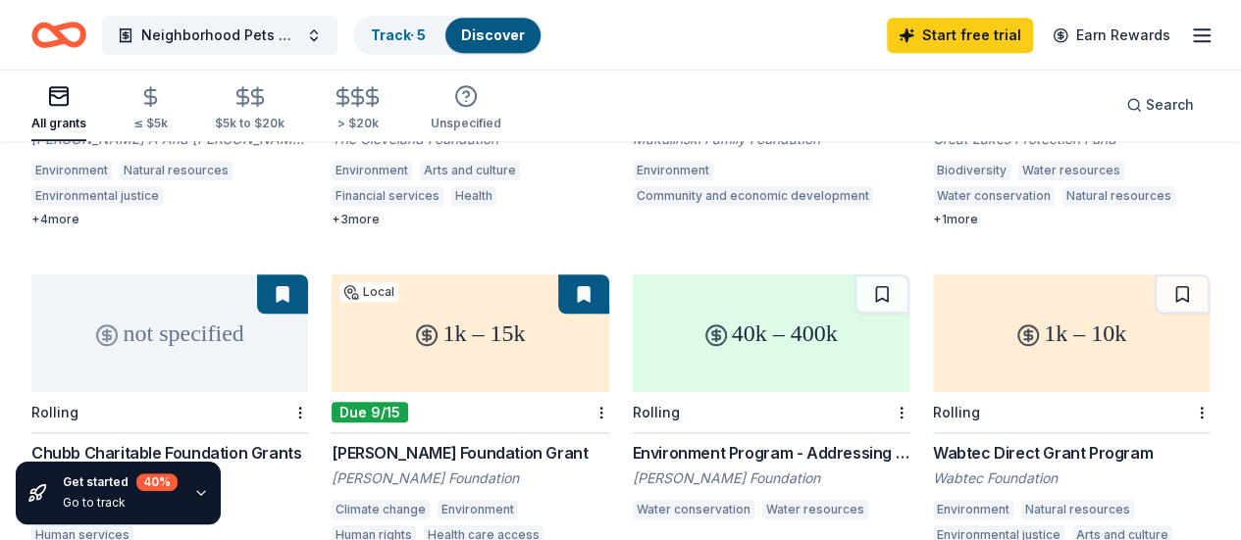
scroll to position [785, 0]
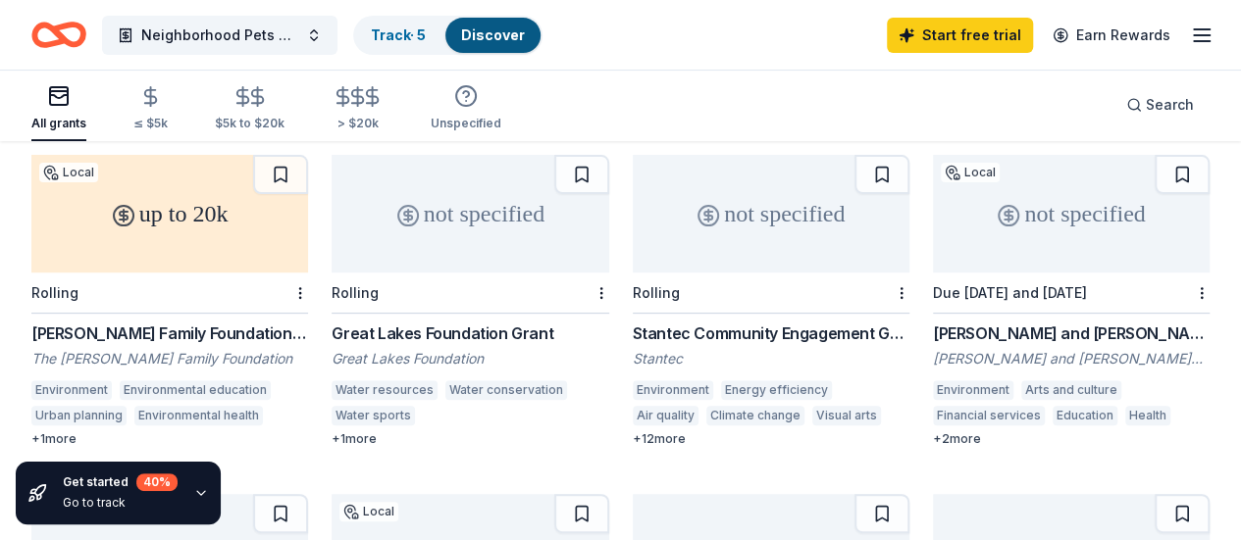
scroll to position [196, 0]
click at [633, 432] on div "+ 12 more" at bounding box center [771, 440] width 277 height 16
click at [933, 432] on div "+ 2 more" at bounding box center [1071, 440] width 277 height 16
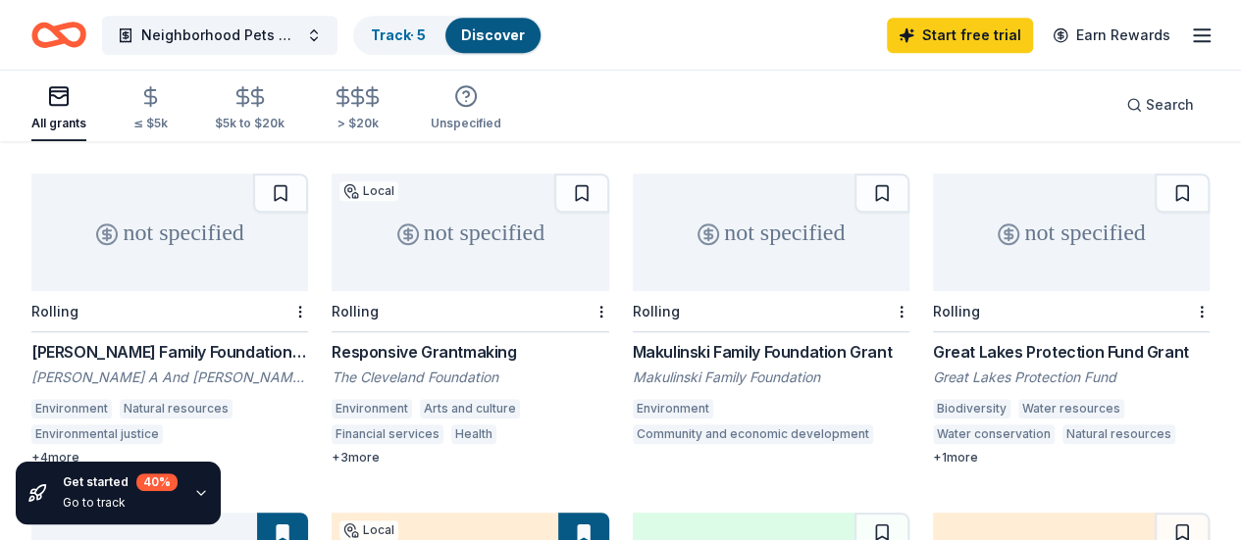
scroll to position [490, 0]
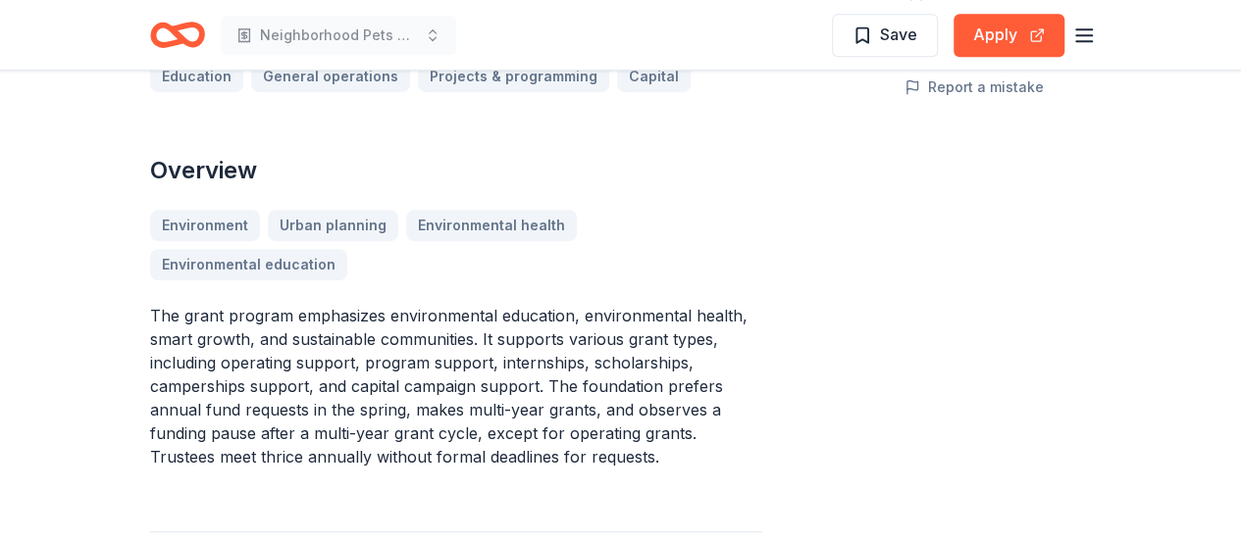
scroll to position [490, 0]
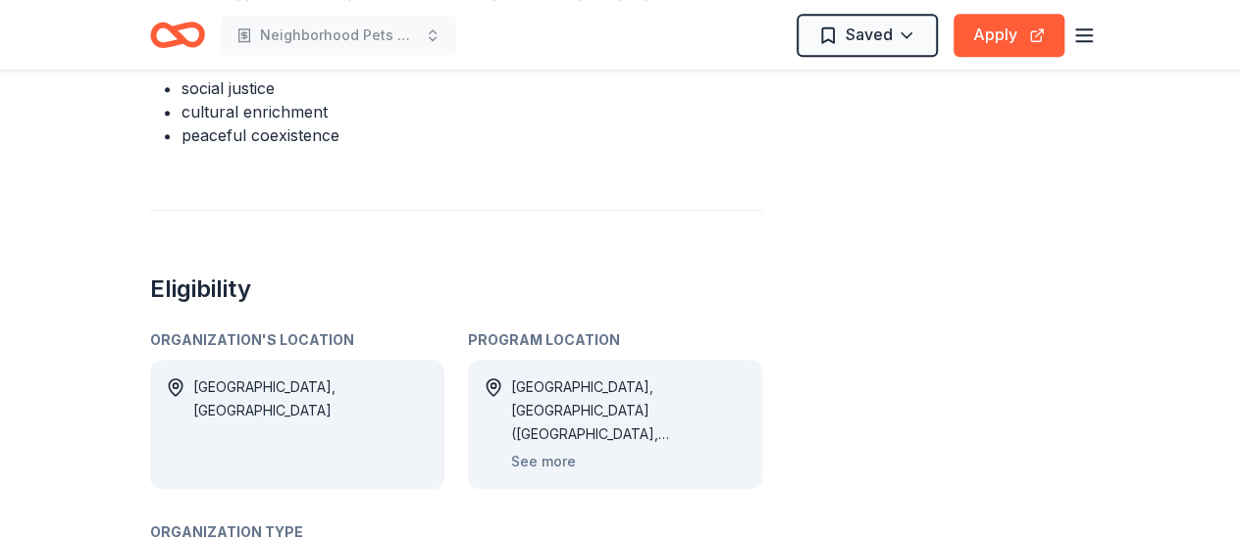
scroll to position [981, 0]
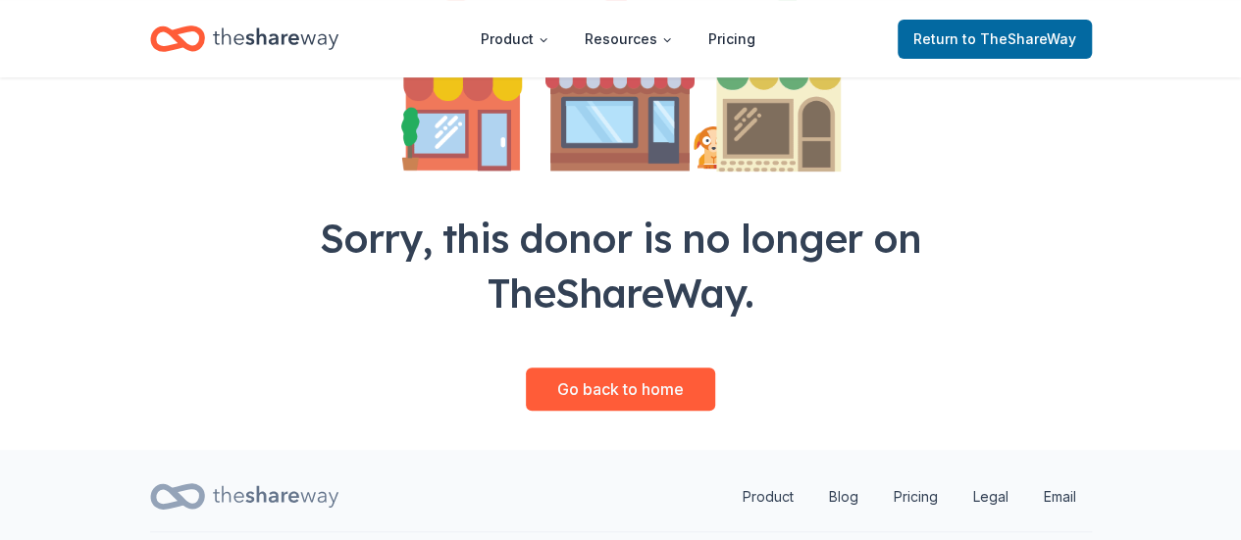
scroll to position [405, 0]
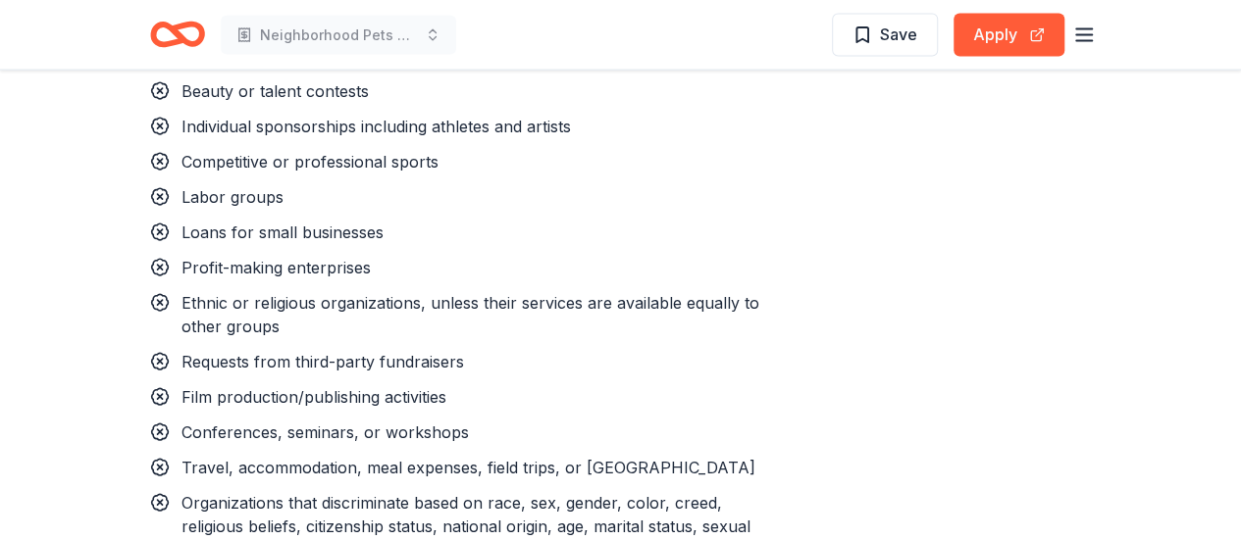
scroll to position [2059, 0]
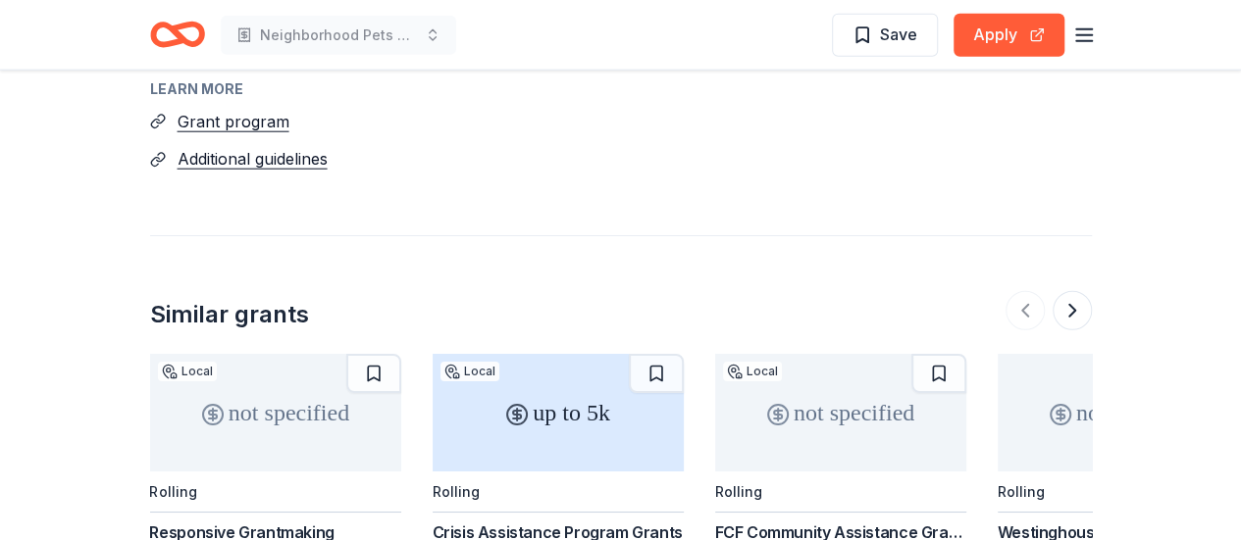
scroll to position [1961, 0]
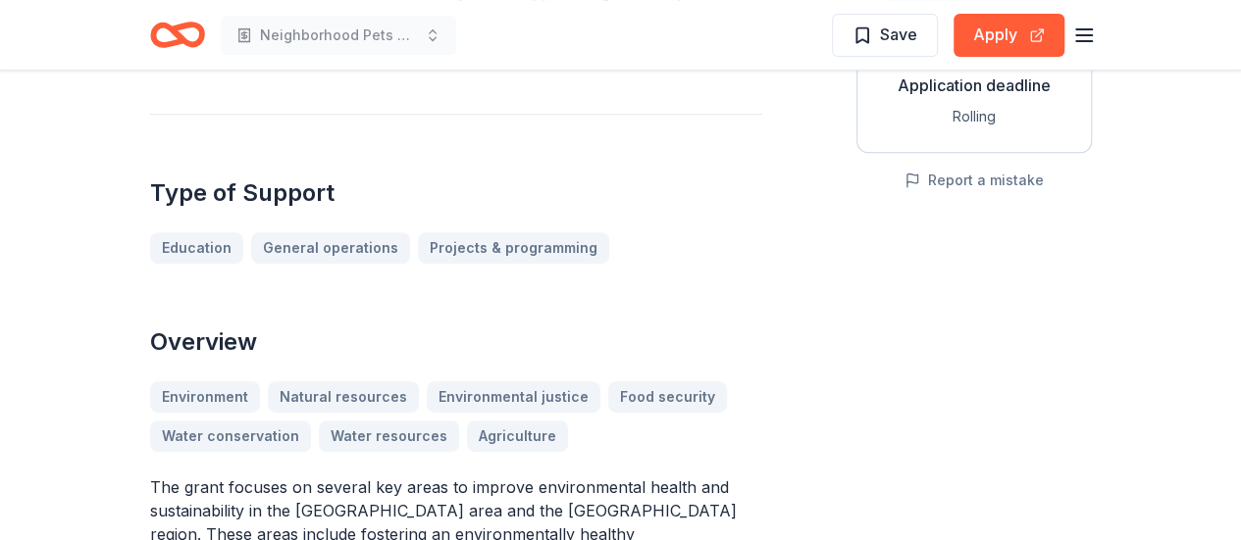
scroll to position [490, 0]
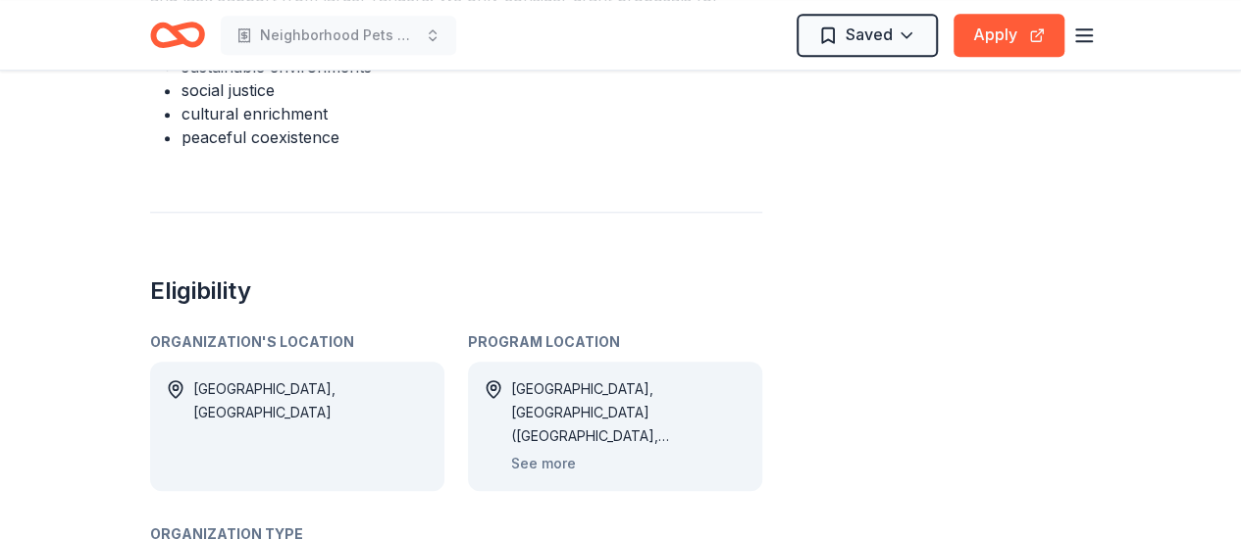
scroll to position [981, 0]
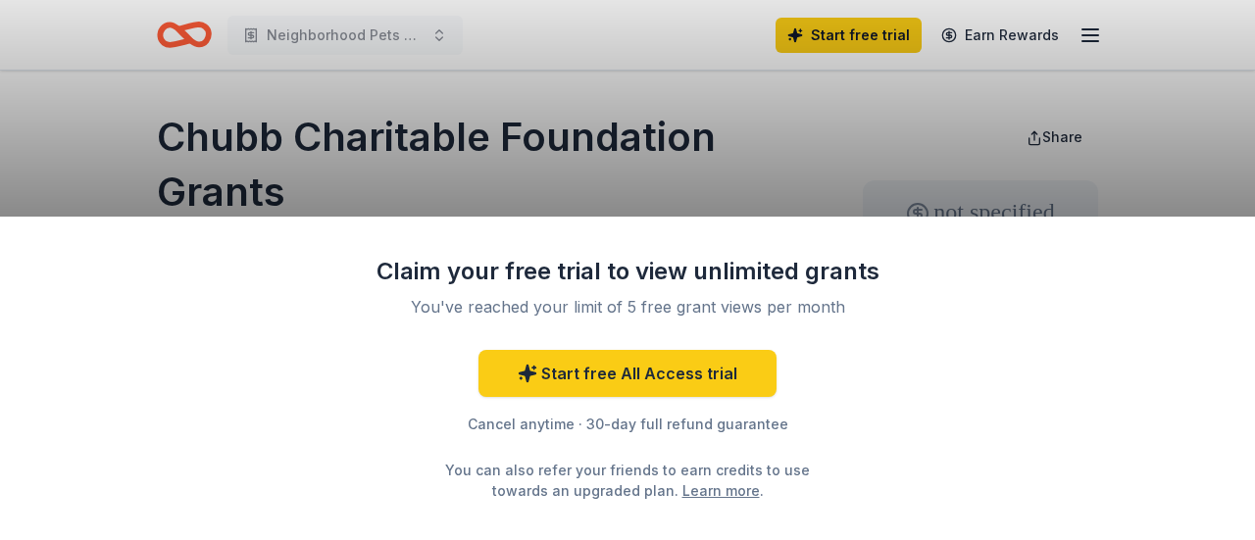
click at [759, 154] on div "Claim your free trial to view unlimited grants You've reached your limit of 5 f…" at bounding box center [627, 270] width 1255 height 540
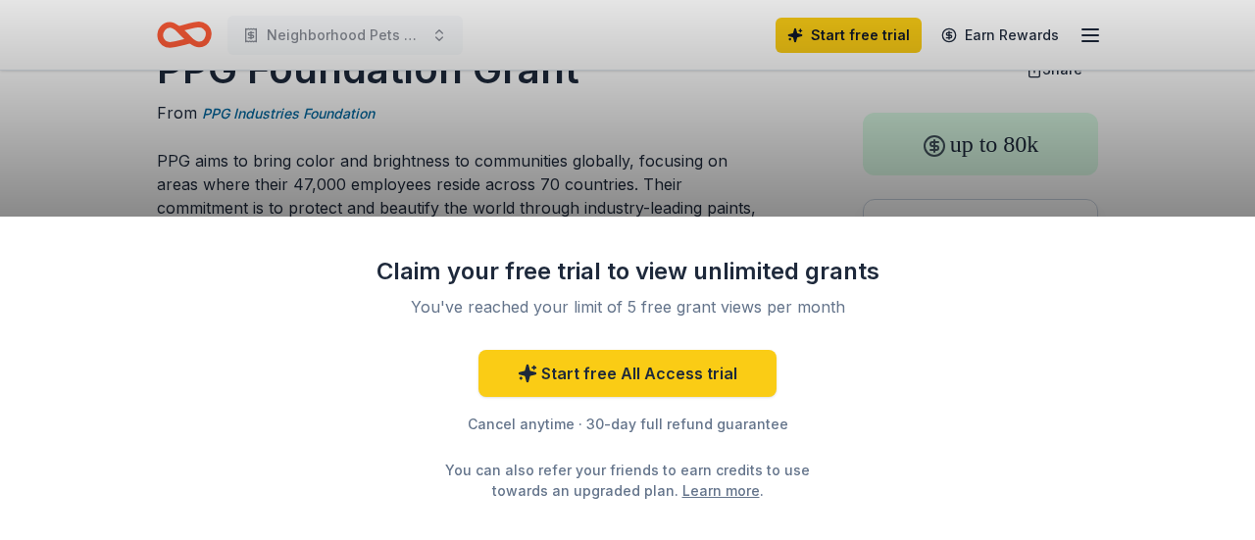
scroll to position [98, 0]
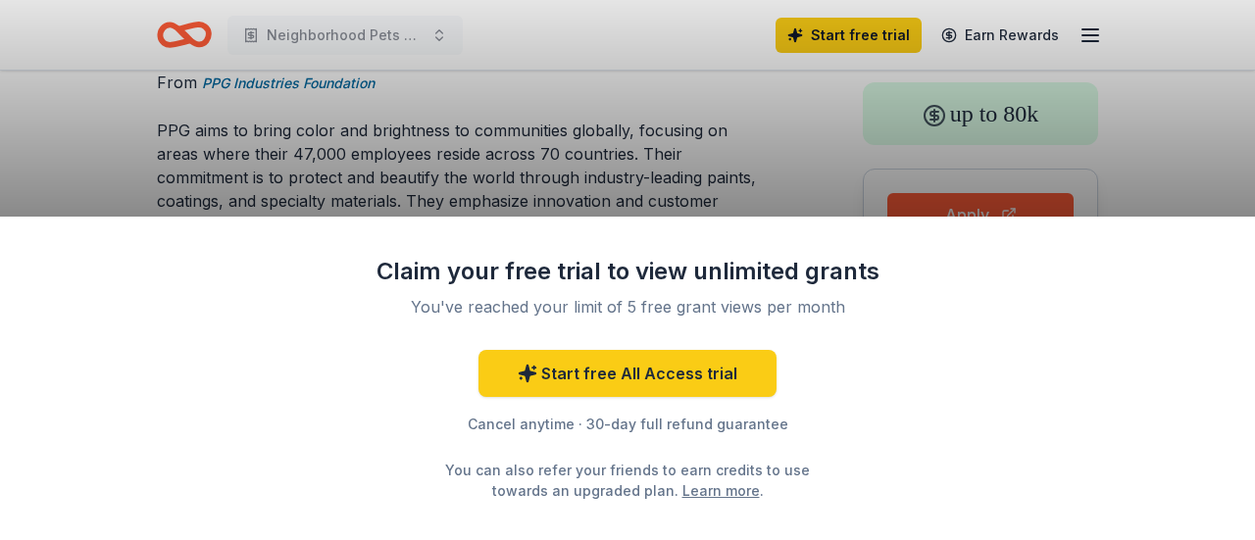
click at [661, 138] on div "Claim your free trial to view unlimited grants You've reached your limit of 5 f…" at bounding box center [627, 270] width 1255 height 540
click at [694, 500] on link "Learn more" at bounding box center [721, 491] width 77 height 21
